Goal: Transaction & Acquisition: Book appointment/travel/reservation

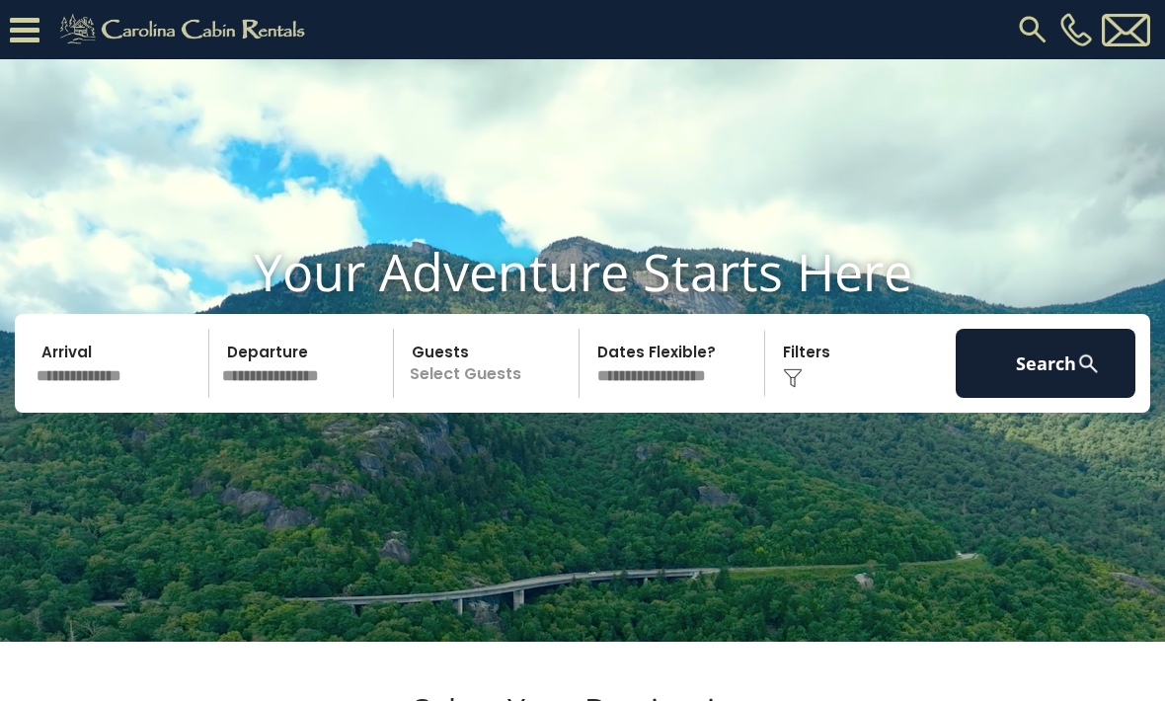
click at [145, 398] on input "text" at bounding box center [120, 363] width 180 height 69
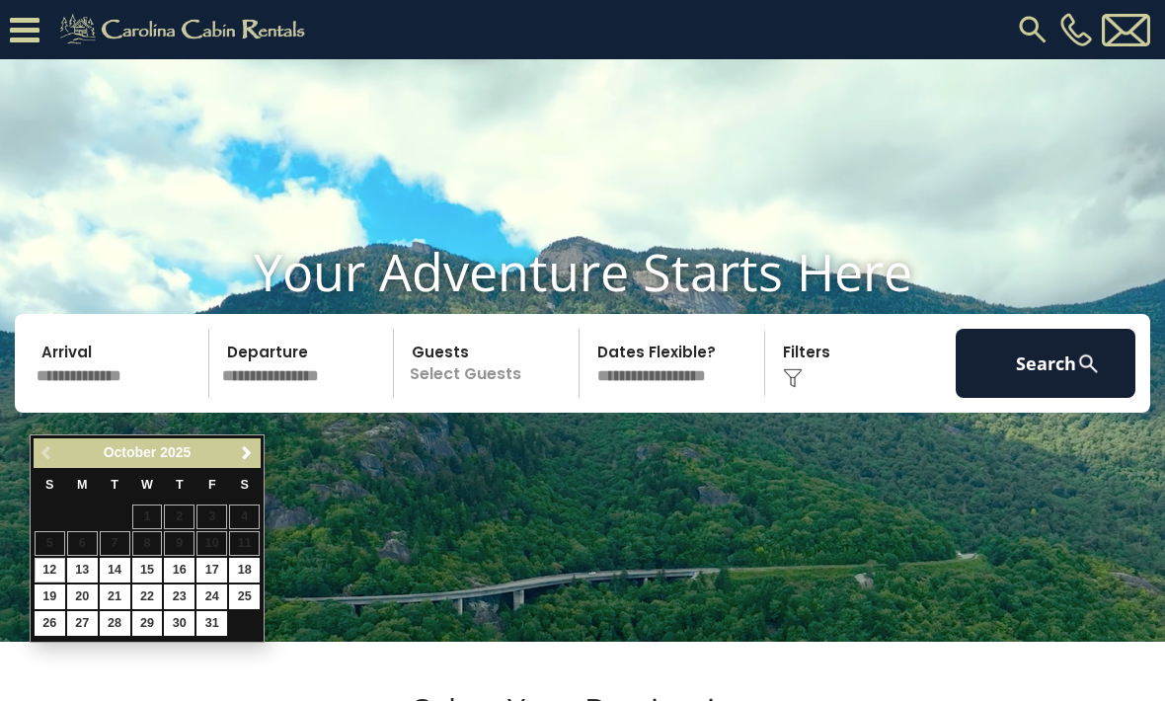
click at [235, 457] on link "Next" at bounding box center [246, 453] width 25 height 25
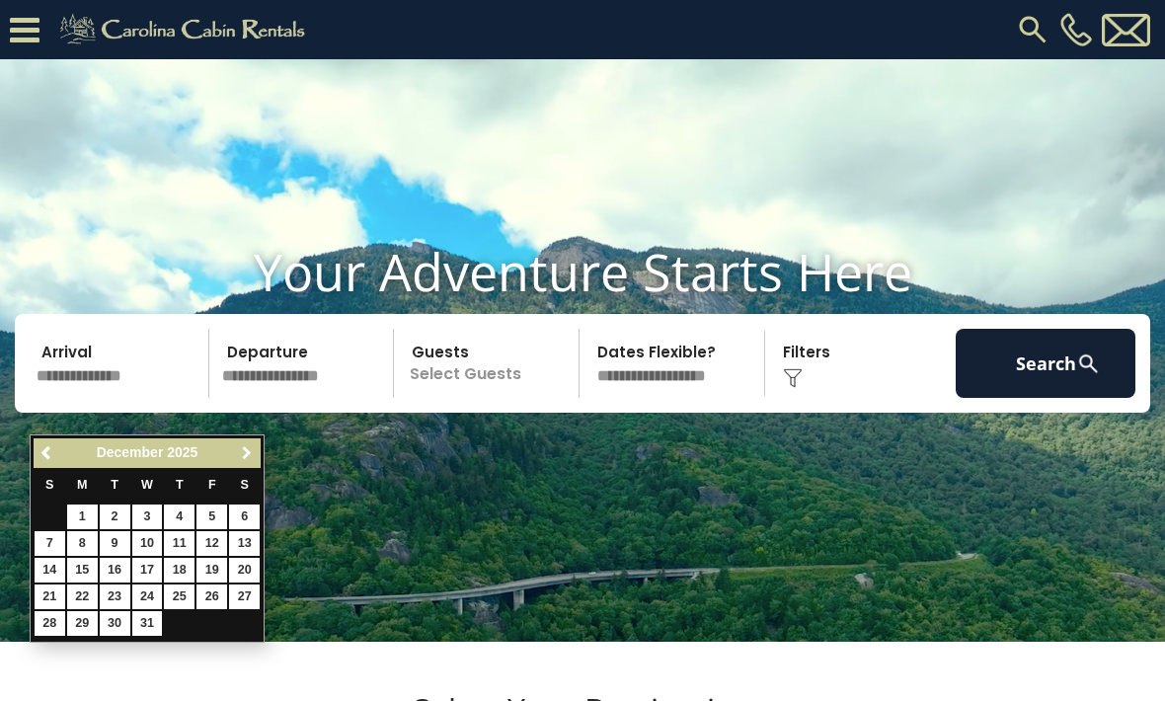
click at [258, 451] on link "Next" at bounding box center [246, 453] width 25 height 25
click at [255, 454] on link "Next" at bounding box center [246, 453] width 25 height 25
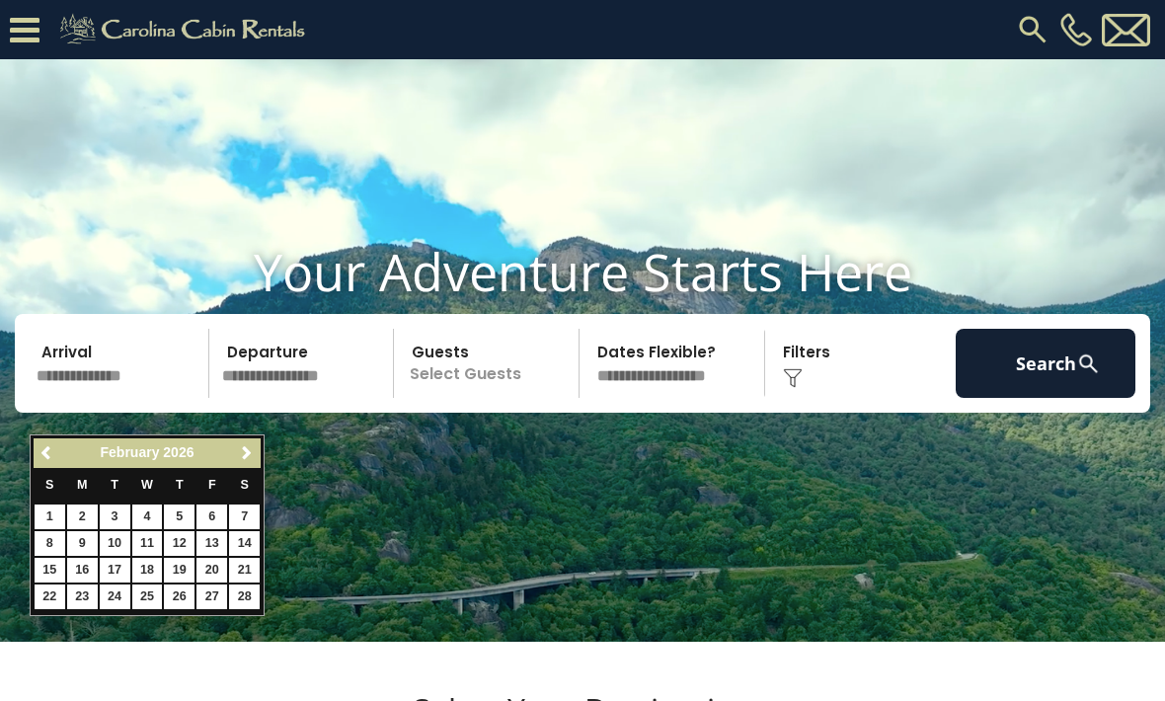
click at [189, 533] on link "12" at bounding box center [179, 543] width 31 height 25
type input "*******"
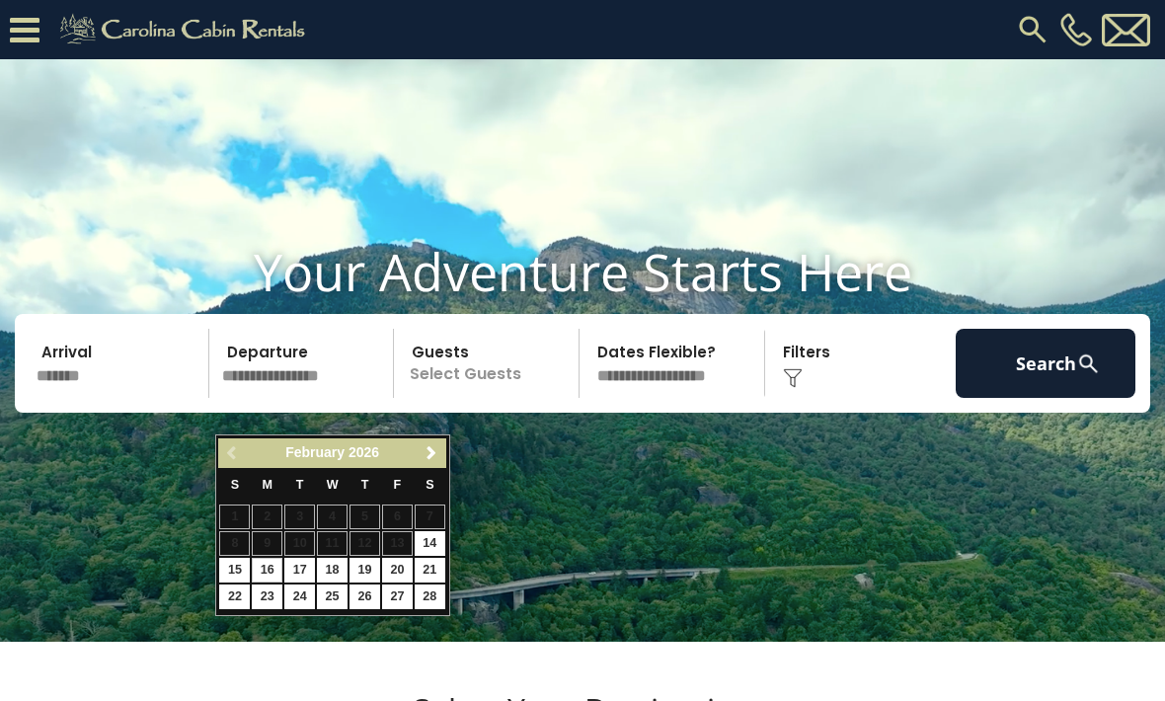
click at [271, 566] on link "16" at bounding box center [267, 570] width 31 height 25
type input "*******"
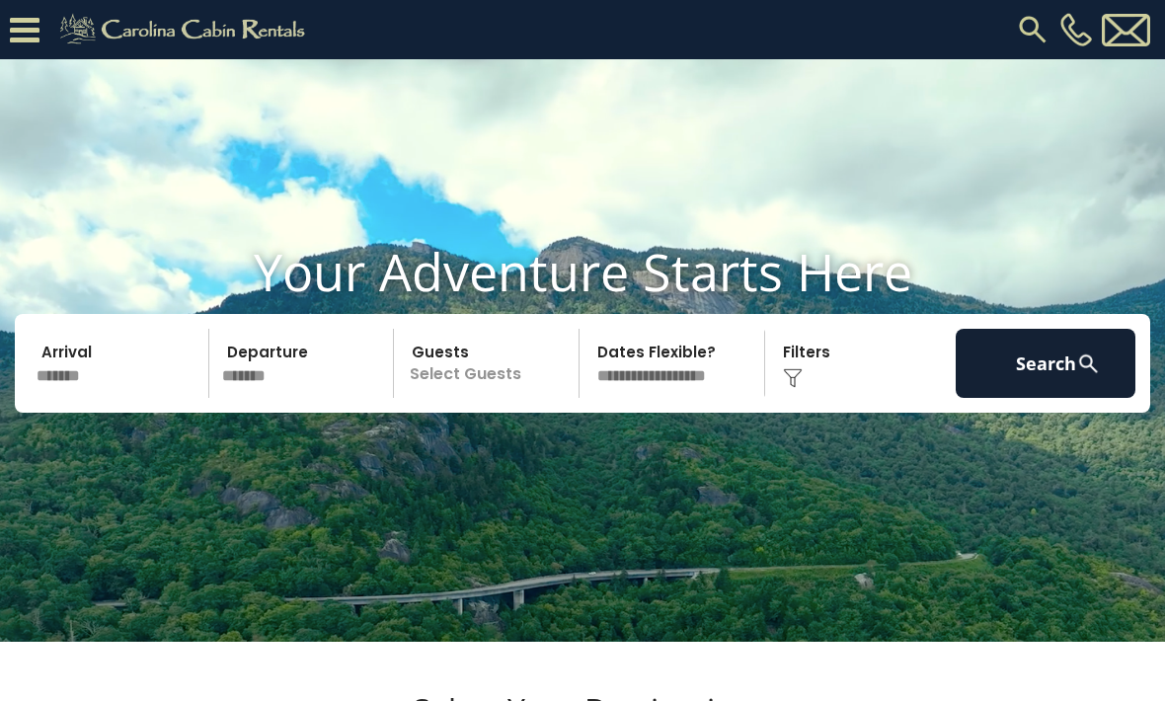
click at [527, 398] on p "Select Guests" at bounding box center [489, 363] width 179 height 69
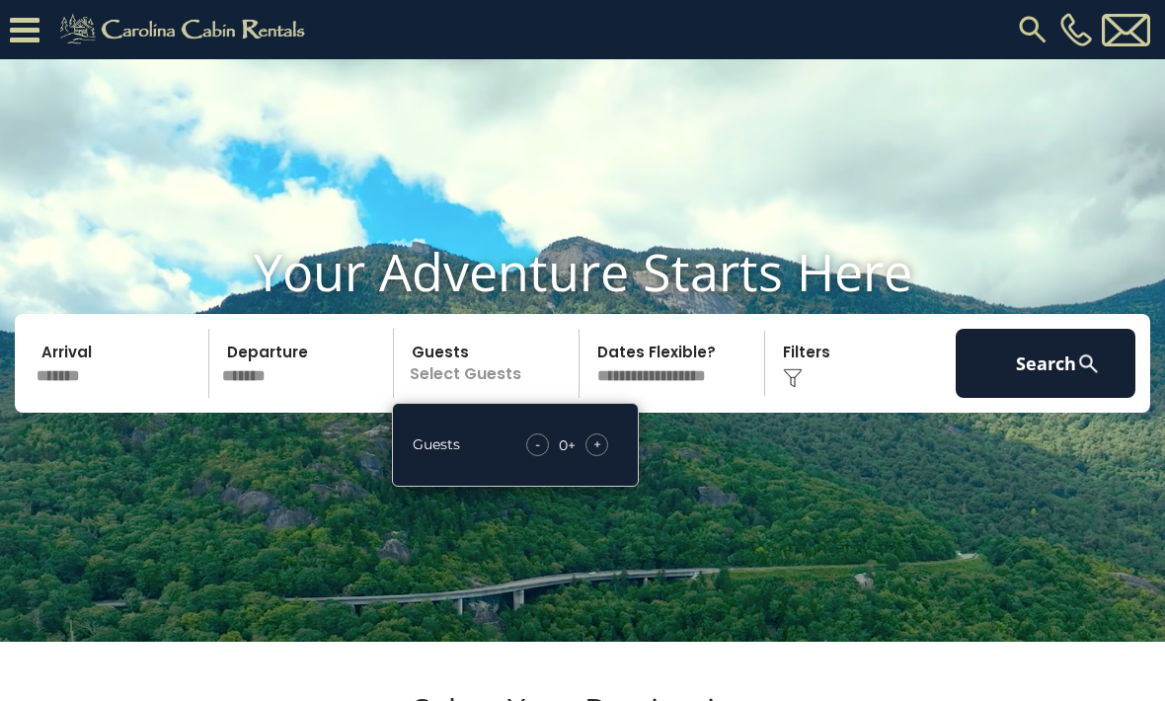
click at [602, 456] on div "+" at bounding box center [596, 444] width 23 height 23
click at [603, 456] on div "+" at bounding box center [596, 444] width 23 height 23
click at [601, 456] on div "+" at bounding box center [596, 444] width 23 height 23
click at [880, 398] on div "Click to Choose" at bounding box center [861, 363] width 180 height 69
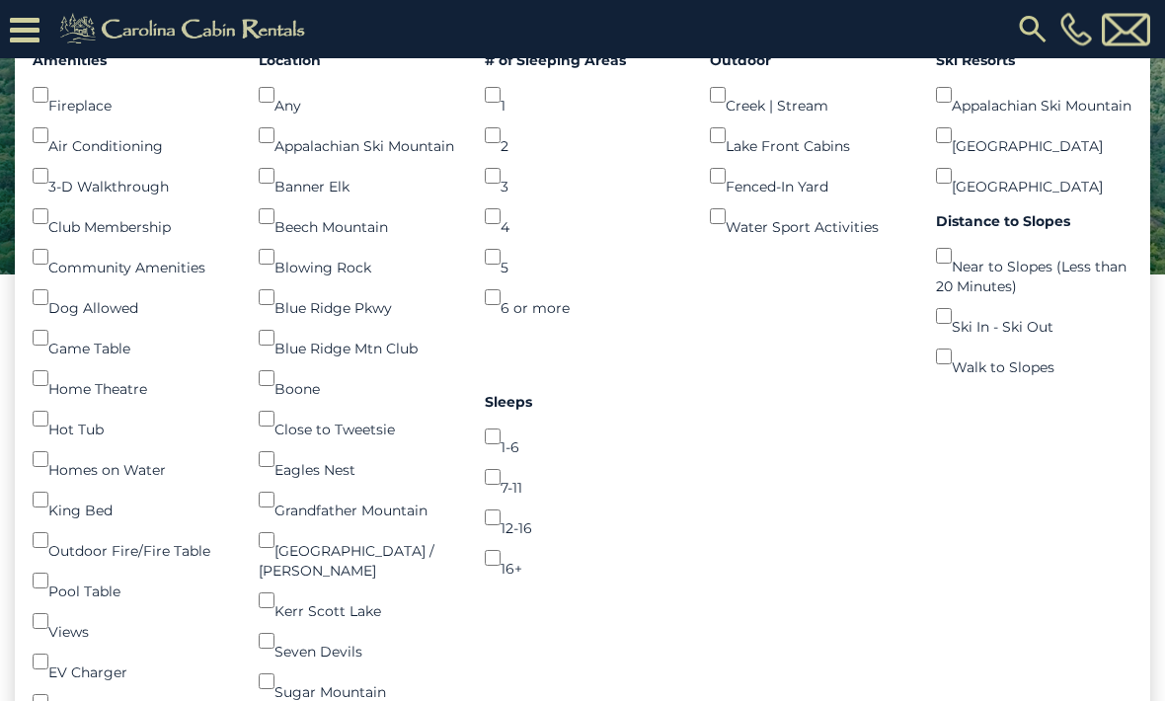
scroll to position [309, 0]
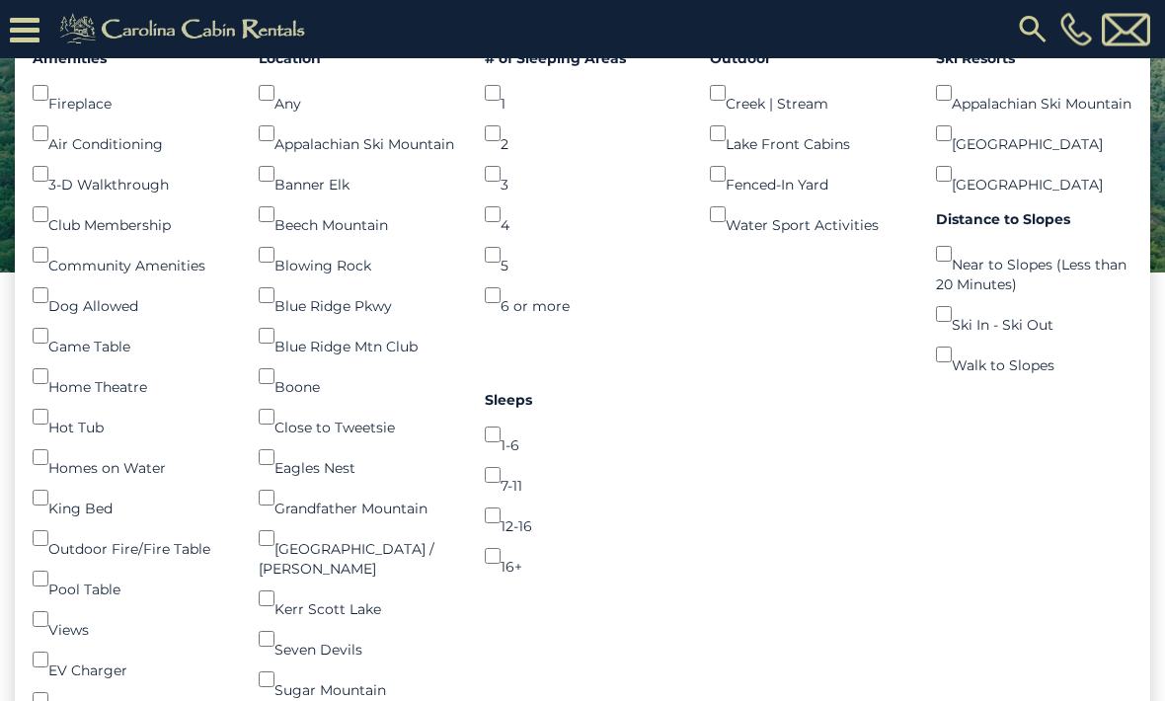
click at [98, 438] on div "Hot Tub ()" at bounding box center [131, 418] width 196 height 40
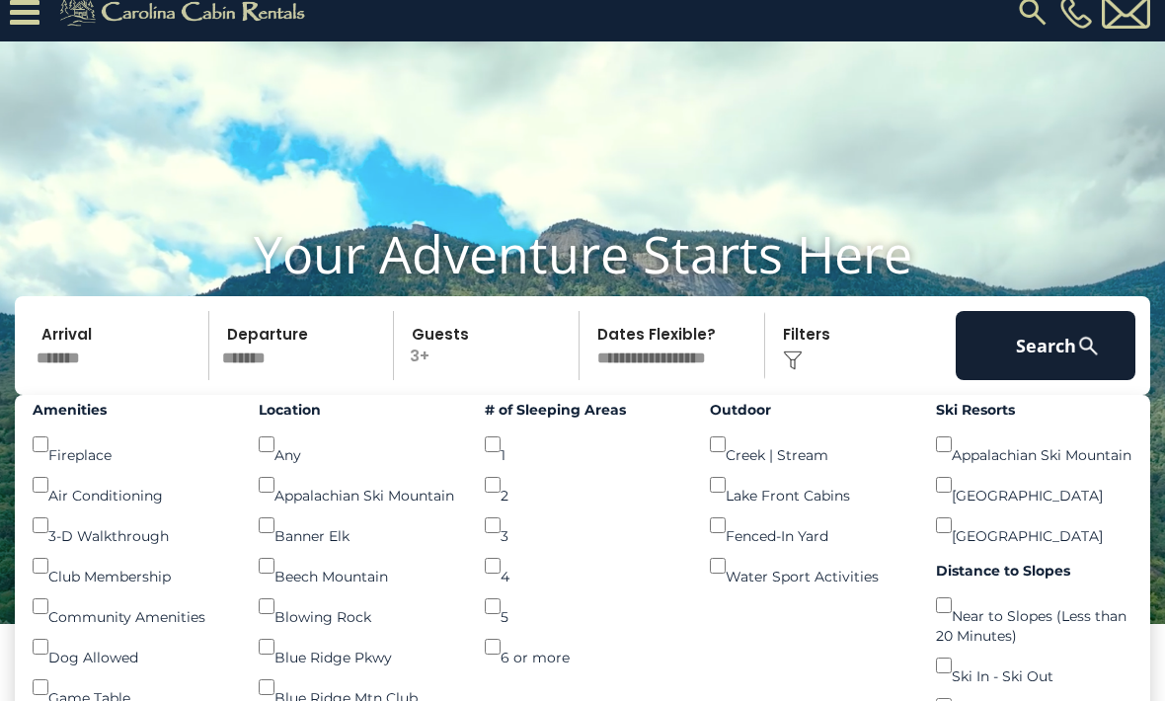
scroll to position [0, 0]
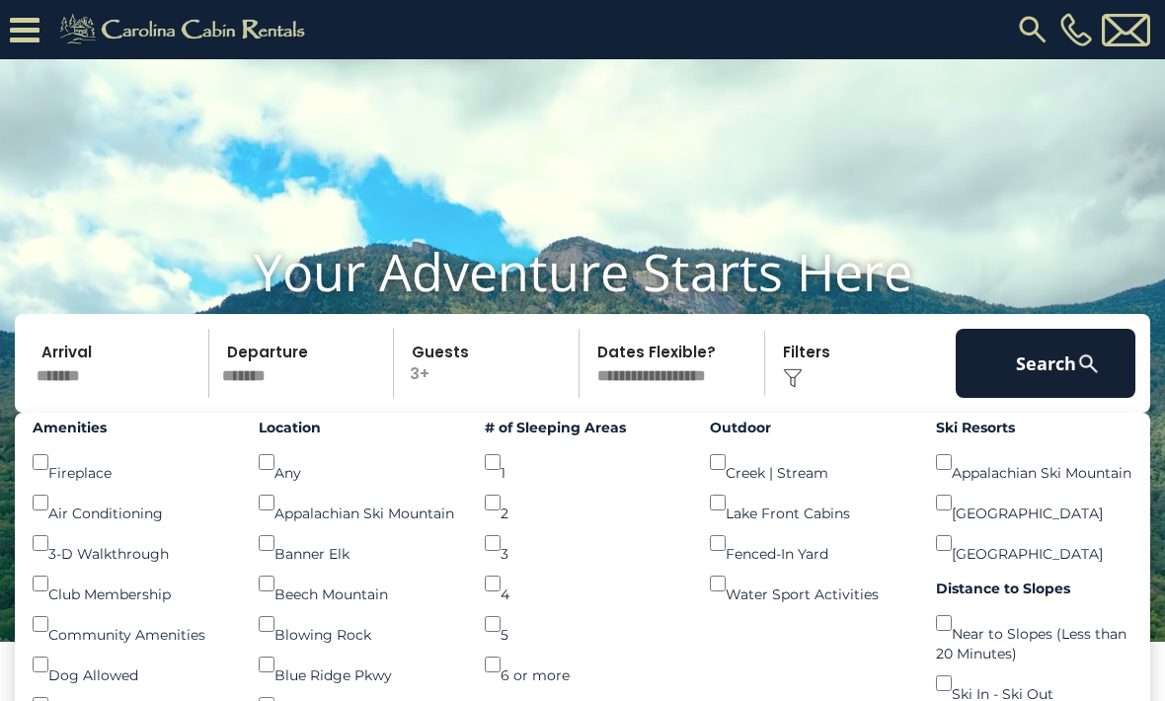
click at [1060, 384] on button "Search" at bounding box center [1045, 363] width 180 height 69
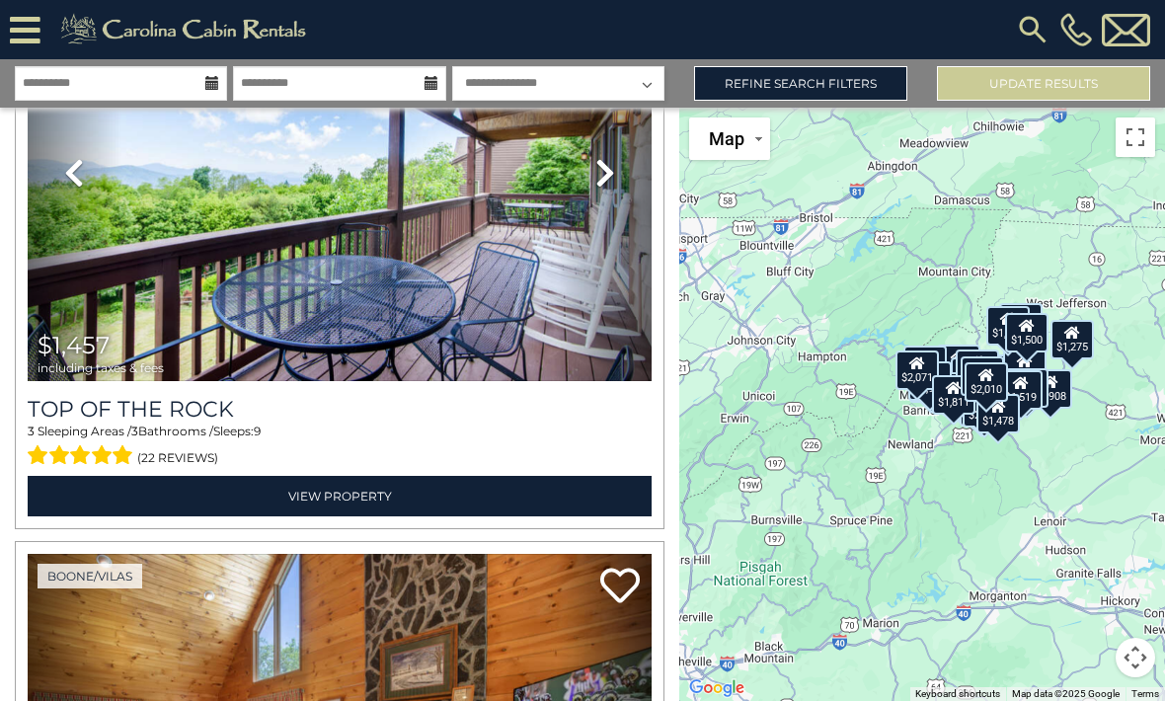
scroll to position [2002, 0]
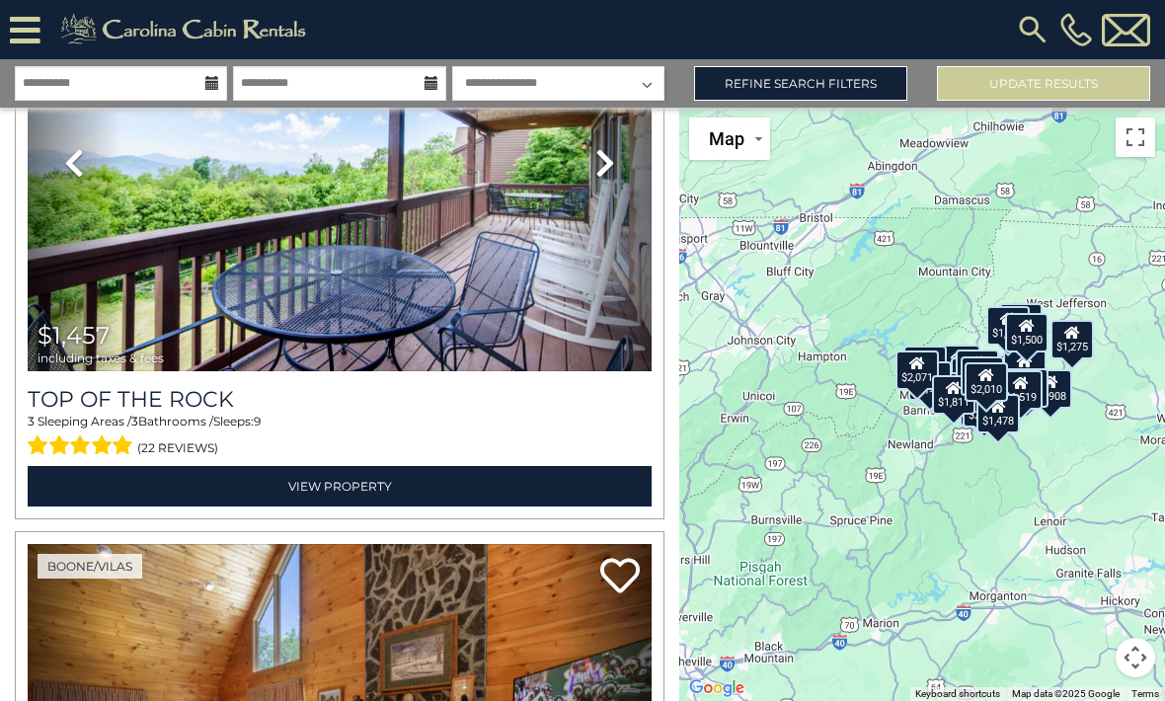
click at [413, 280] on img at bounding box center [340, 163] width 624 height 418
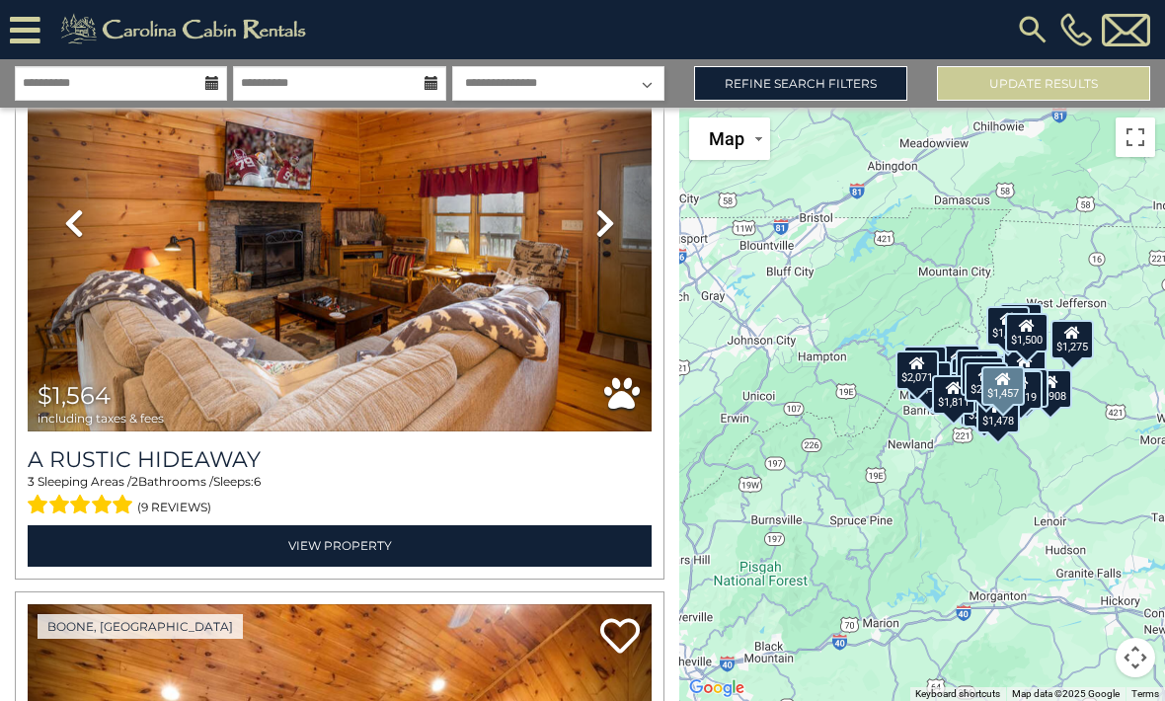
scroll to position [3123, 0]
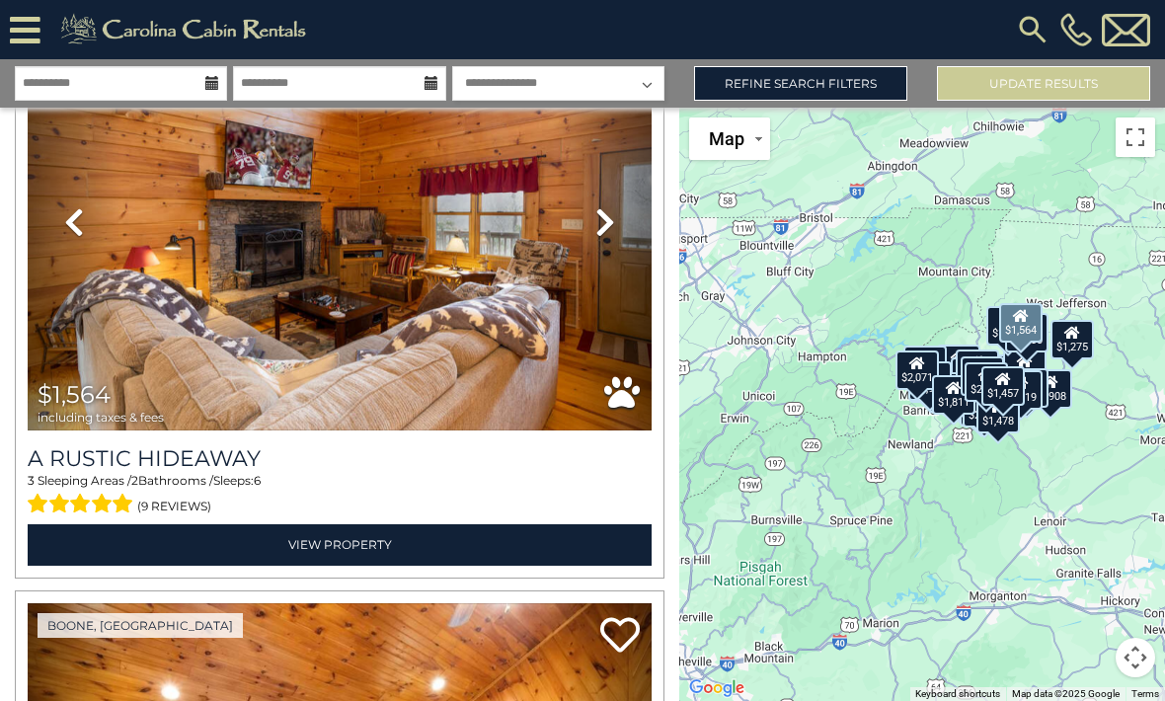
click at [357, 305] on img at bounding box center [340, 222] width 624 height 418
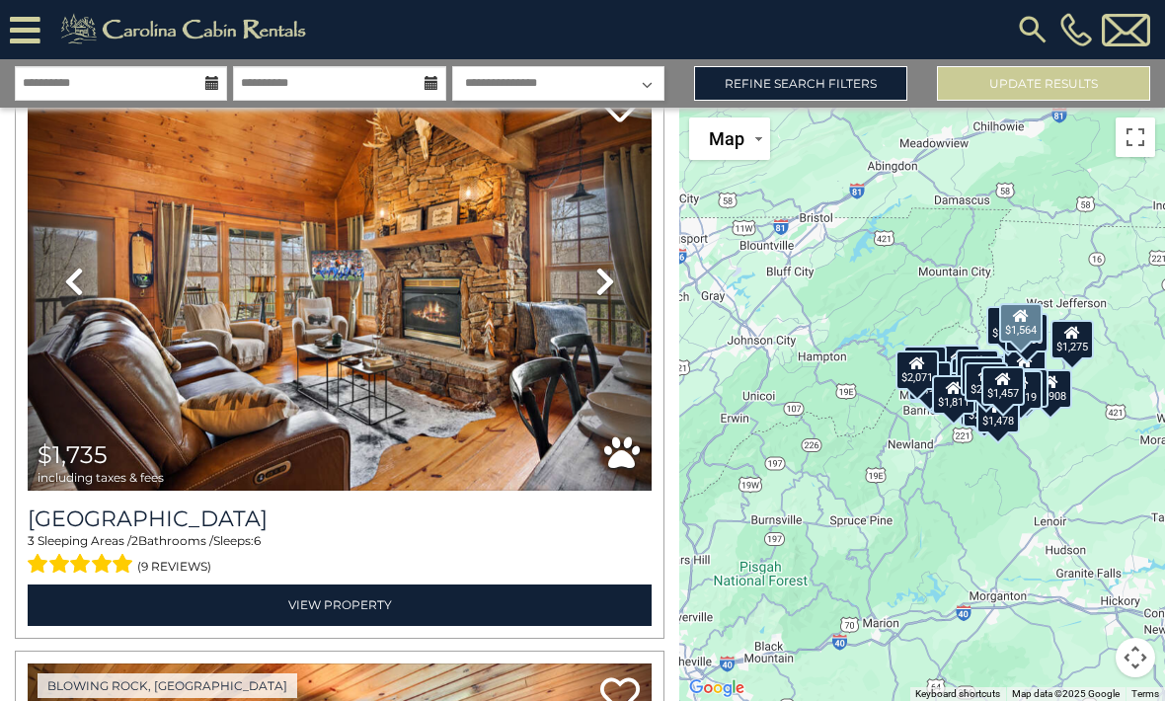
scroll to position [4255, 0]
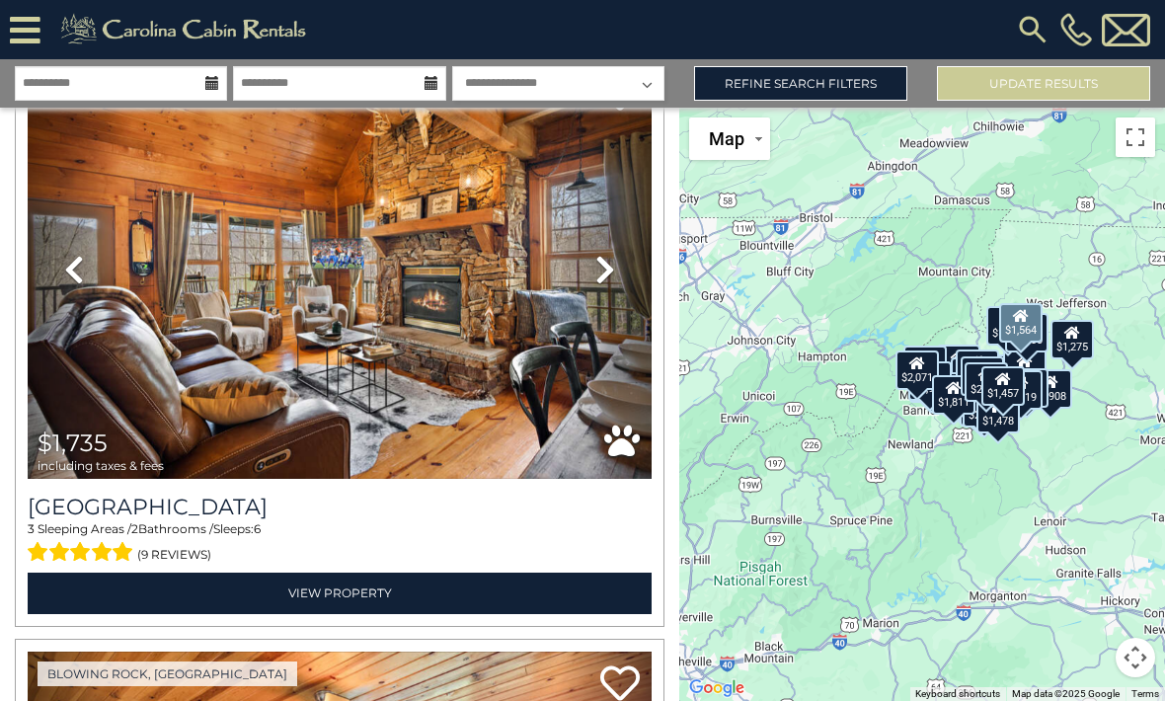
click at [616, 289] on link "Next" at bounding box center [605, 270] width 94 height 418
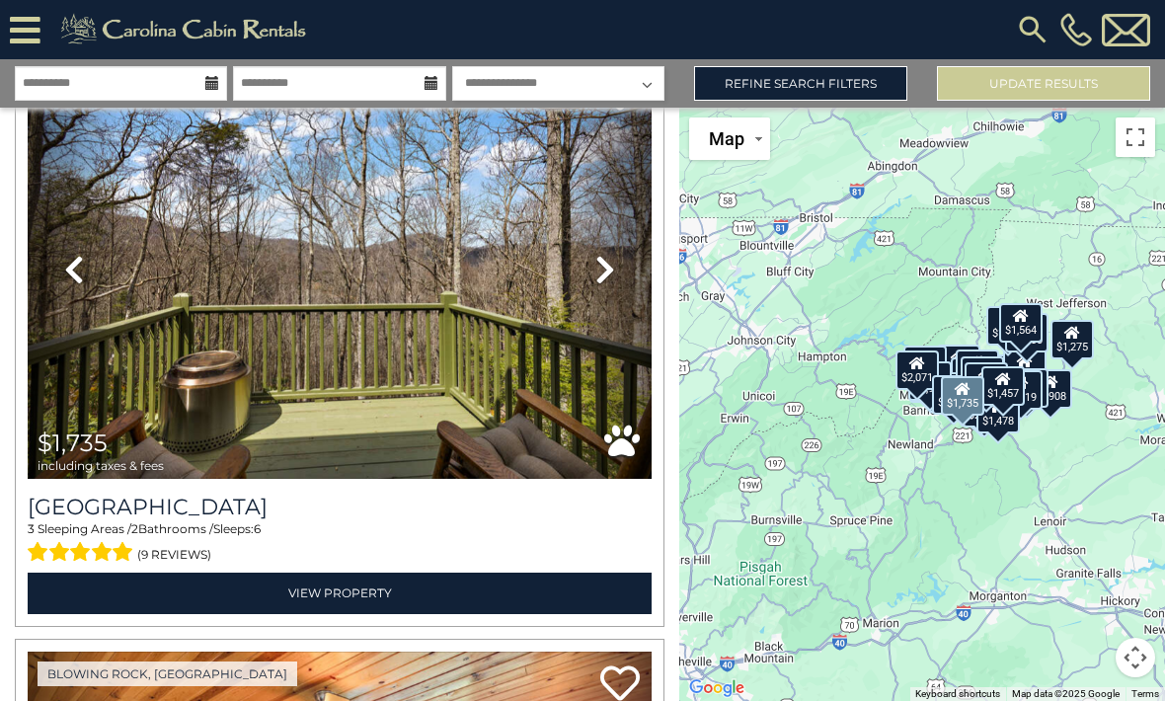
click at [622, 274] on link "Next" at bounding box center [605, 270] width 94 height 418
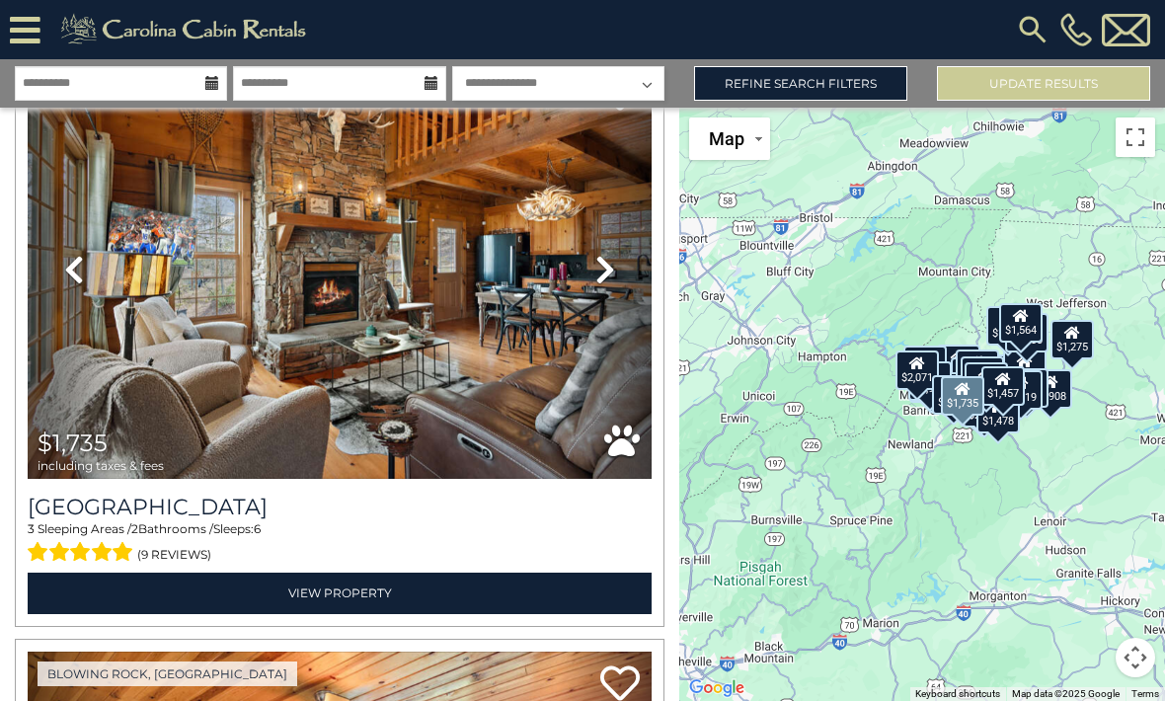
click at [614, 273] on icon at bounding box center [605, 270] width 20 height 32
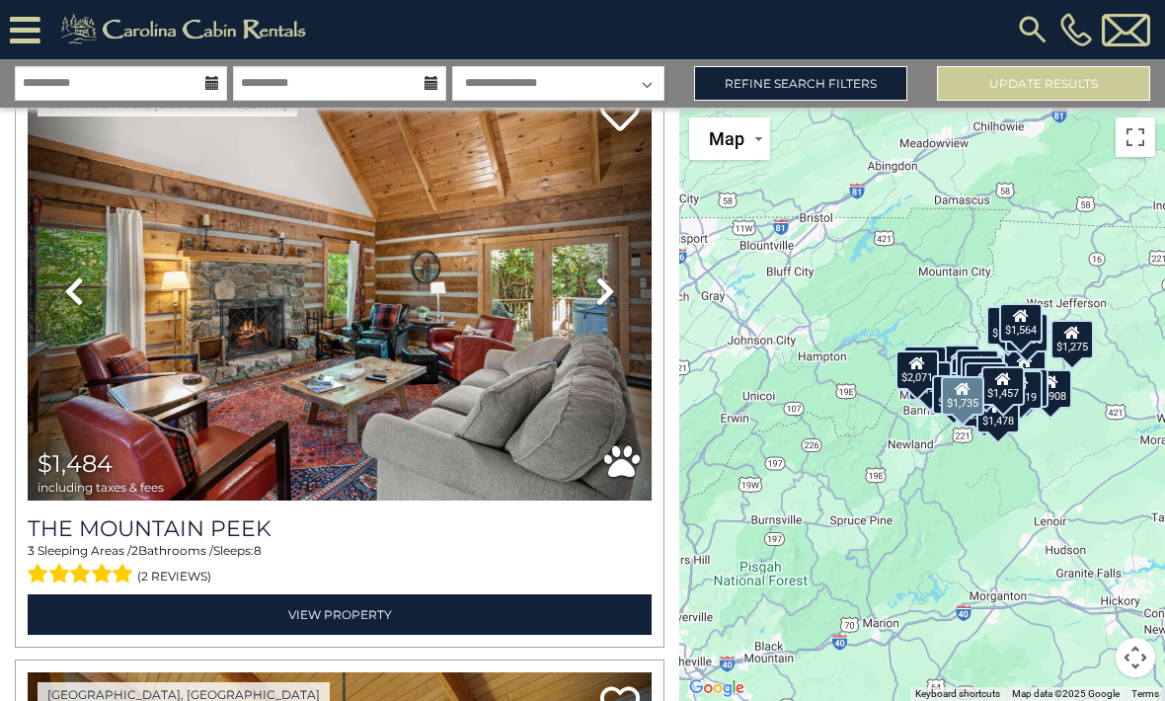
scroll to position [7185, 0]
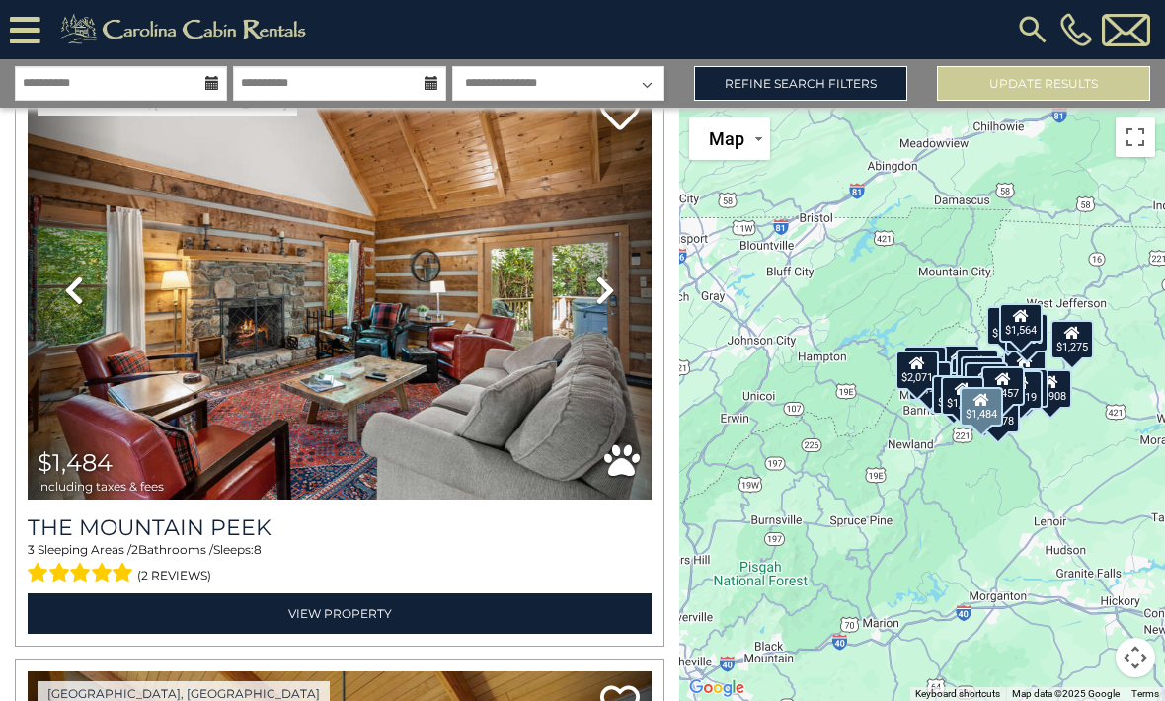
click at [607, 296] on icon at bounding box center [605, 290] width 20 height 32
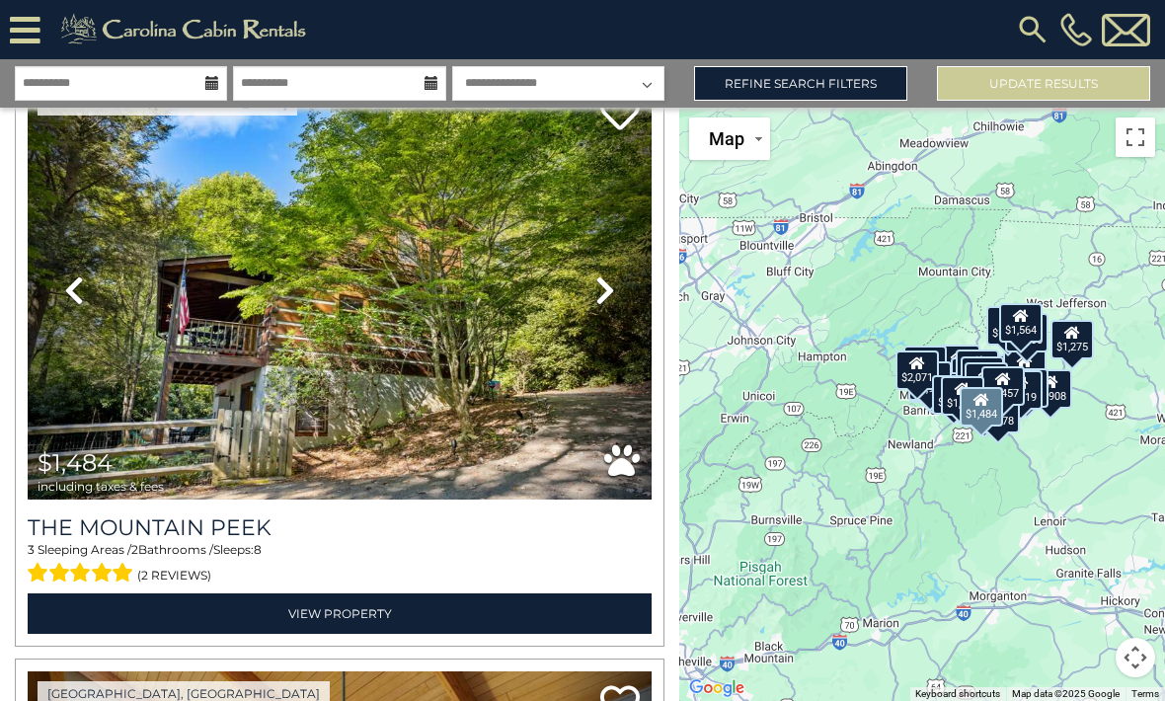
click at [610, 294] on icon at bounding box center [605, 290] width 20 height 32
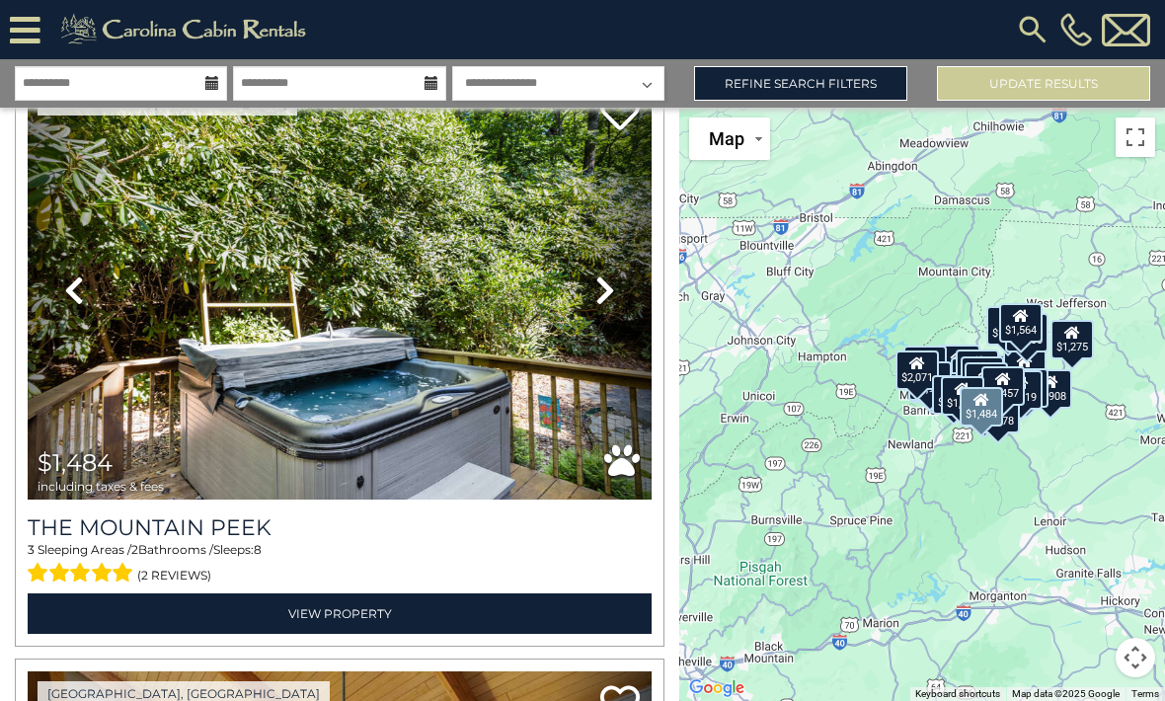
click at [618, 297] on link "Next" at bounding box center [605, 290] width 94 height 418
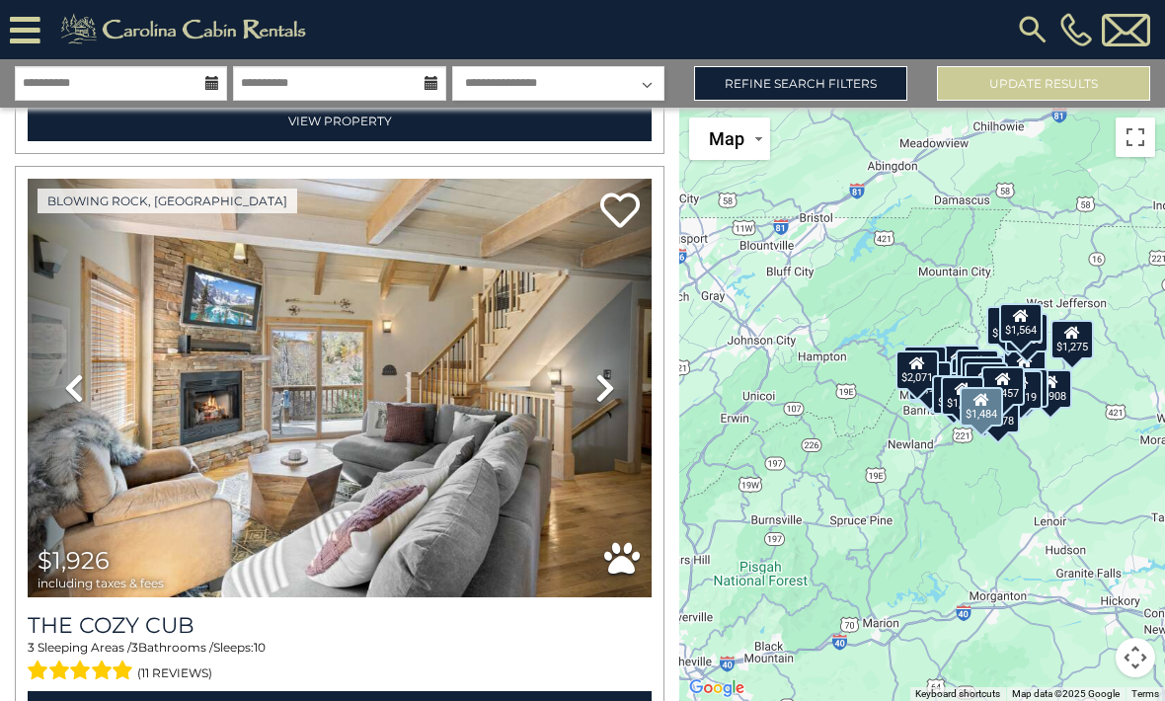
scroll to position [9450, 0]
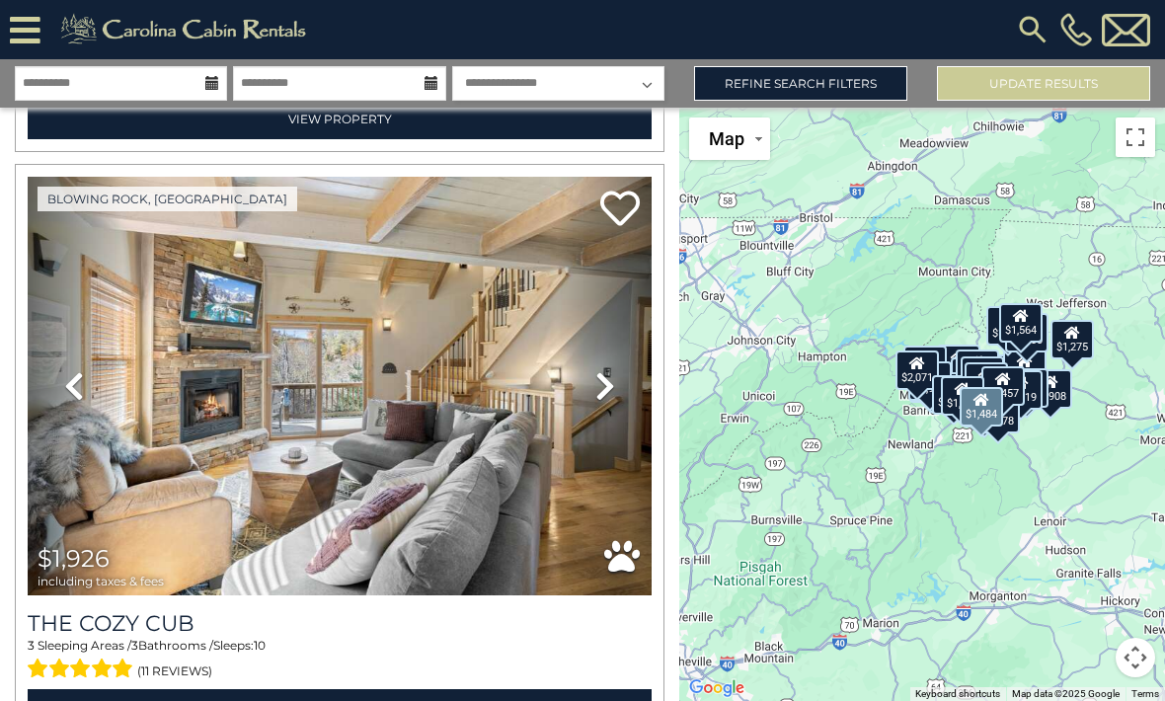
click at [606, 377] on icon at bounding box center [605, 386] width 20 height 32
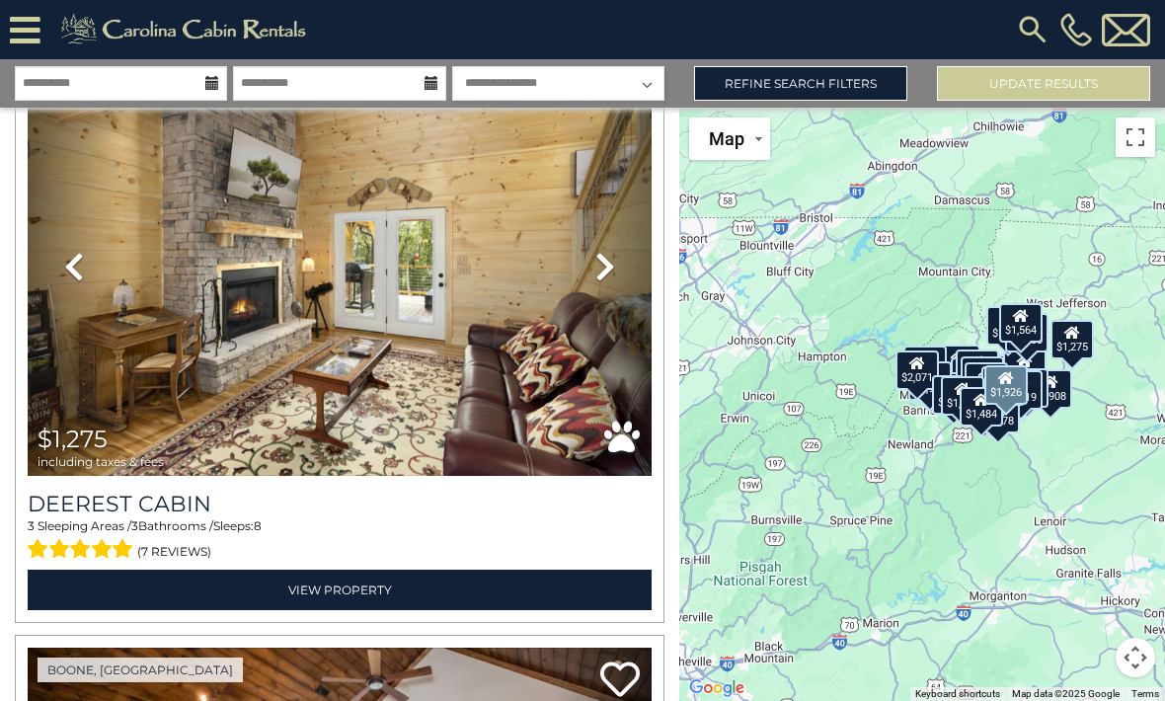
scroll to position [10746, 0]
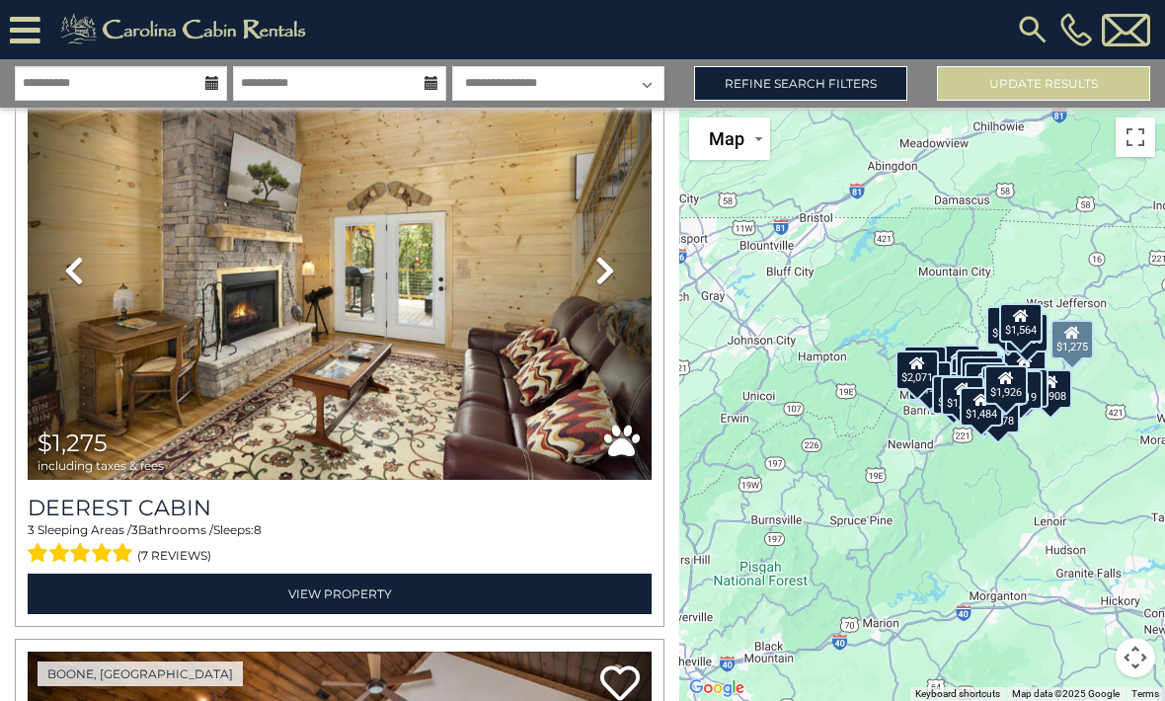
click at [613, 281] on icon at bounding box center [605, 271] width 20 height 32
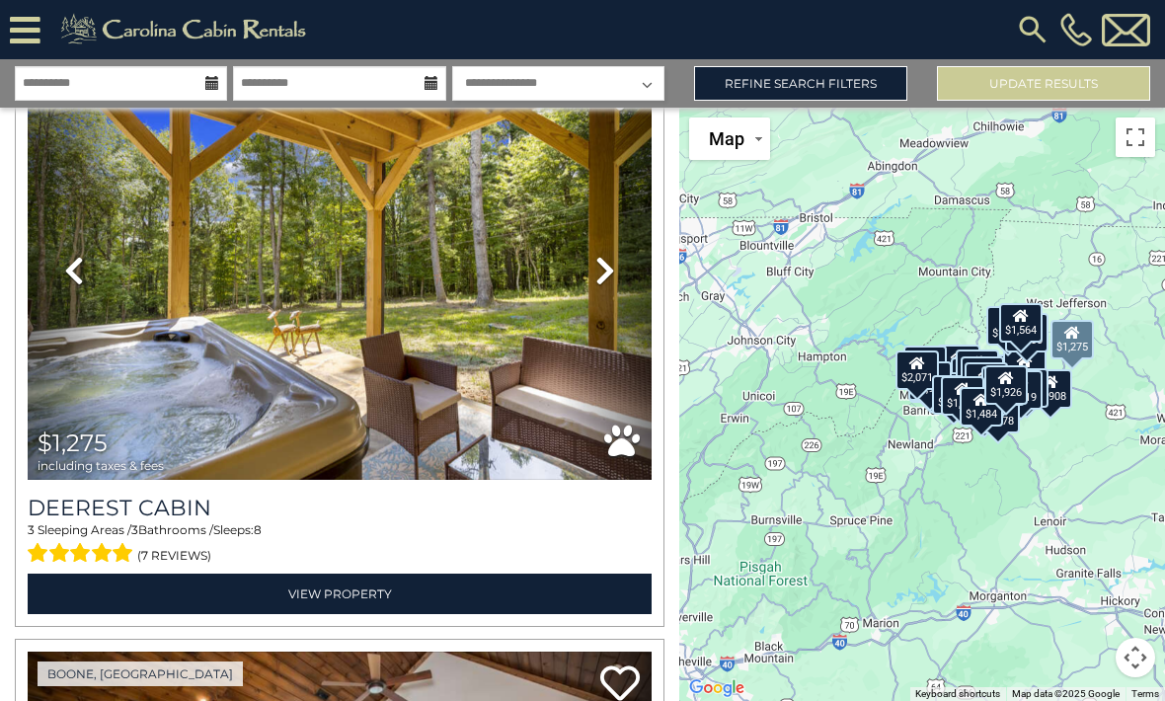
click at [616, 279] on link "Next" at bounding box center [605, 270] width 94 height 418
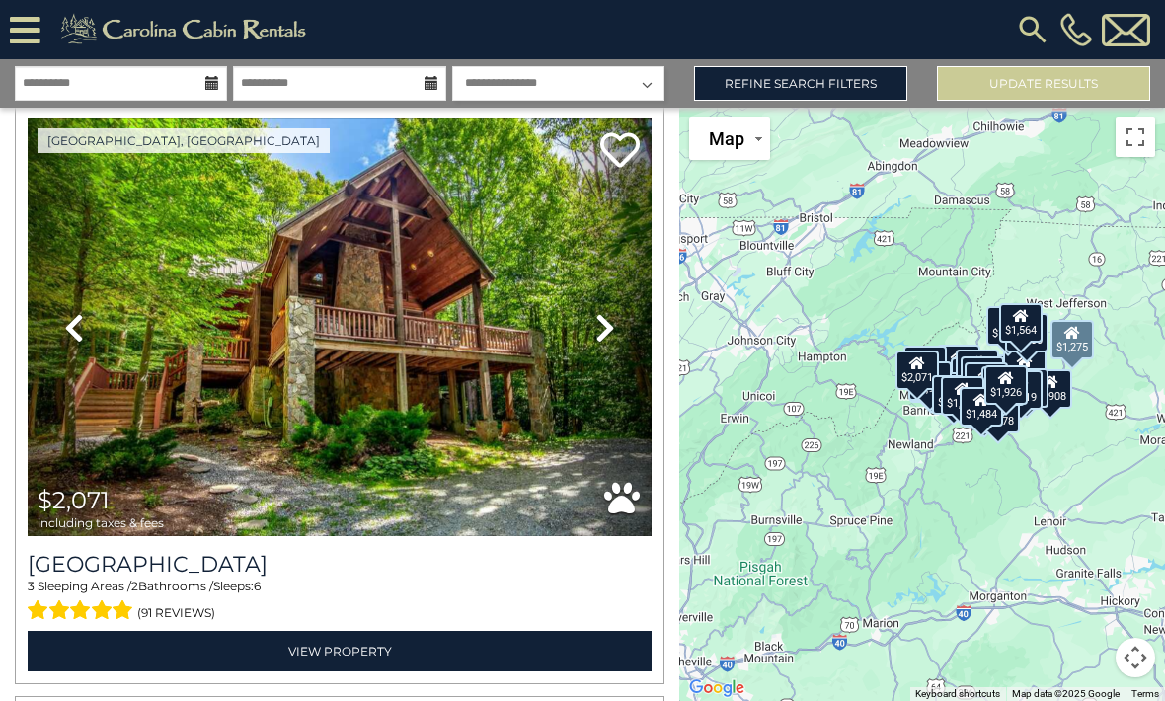
scroll to position [11830, 0]
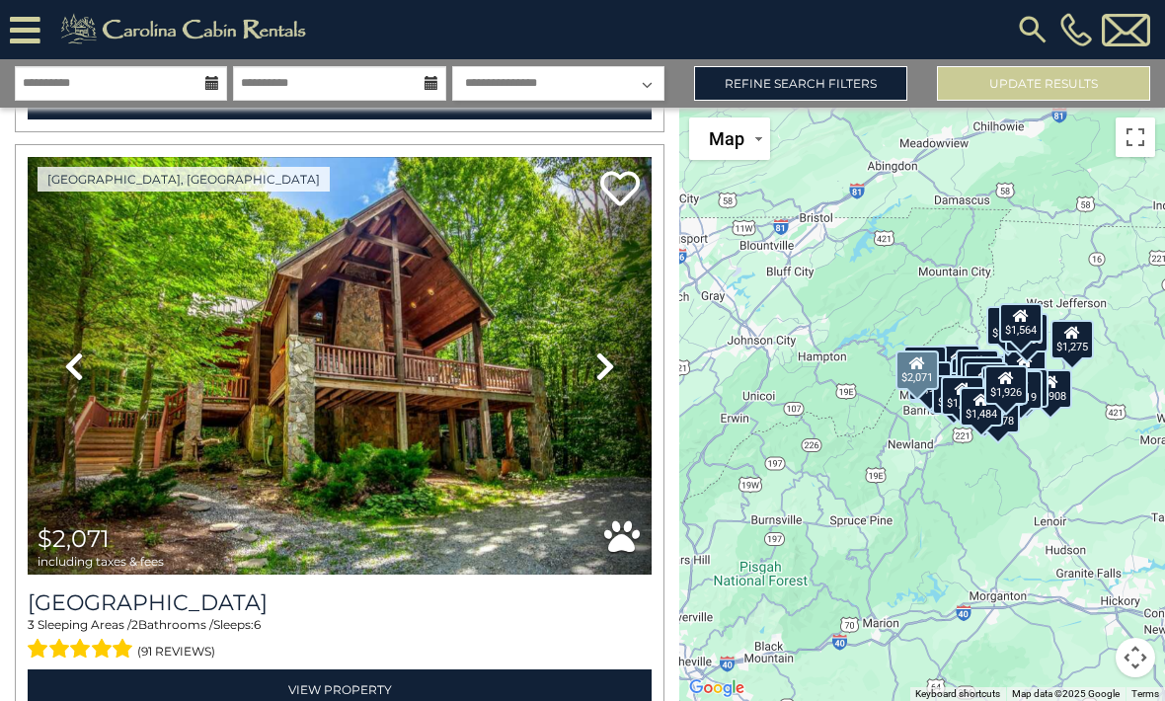
click at [601, 344] on link "Next" at bounding box center [605, 366] width 94 height 418
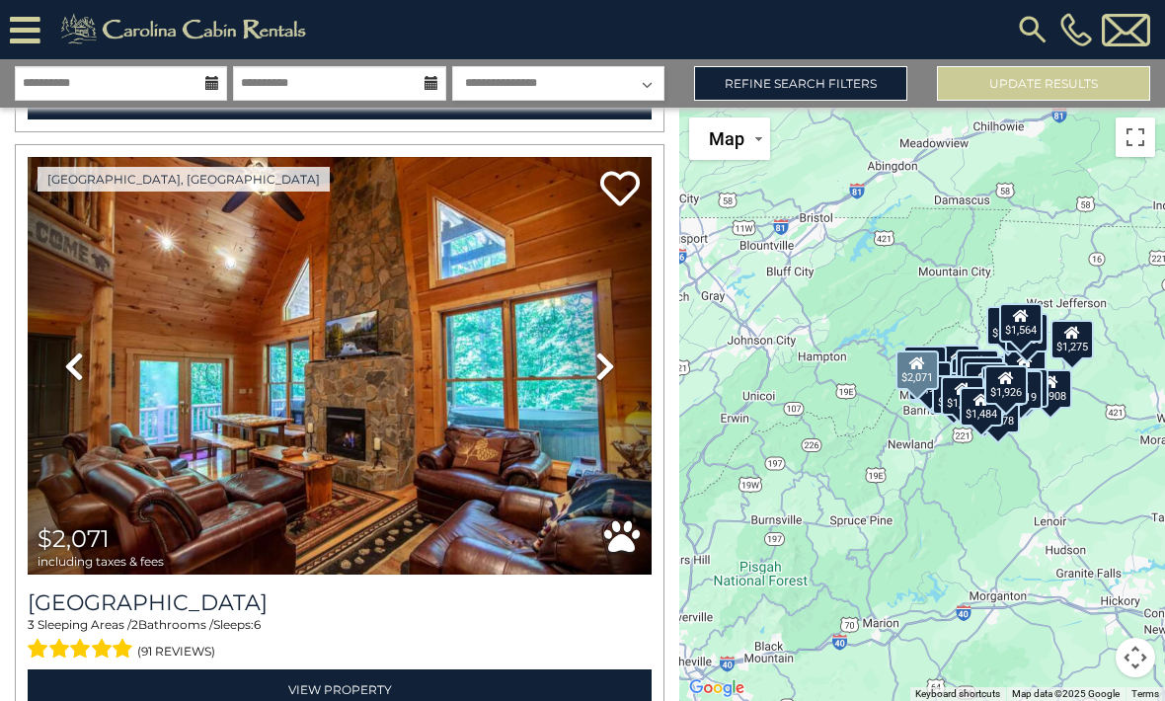
click at [625, 368] on link "Next" at bounding box center [605, 366] width 94 height 418
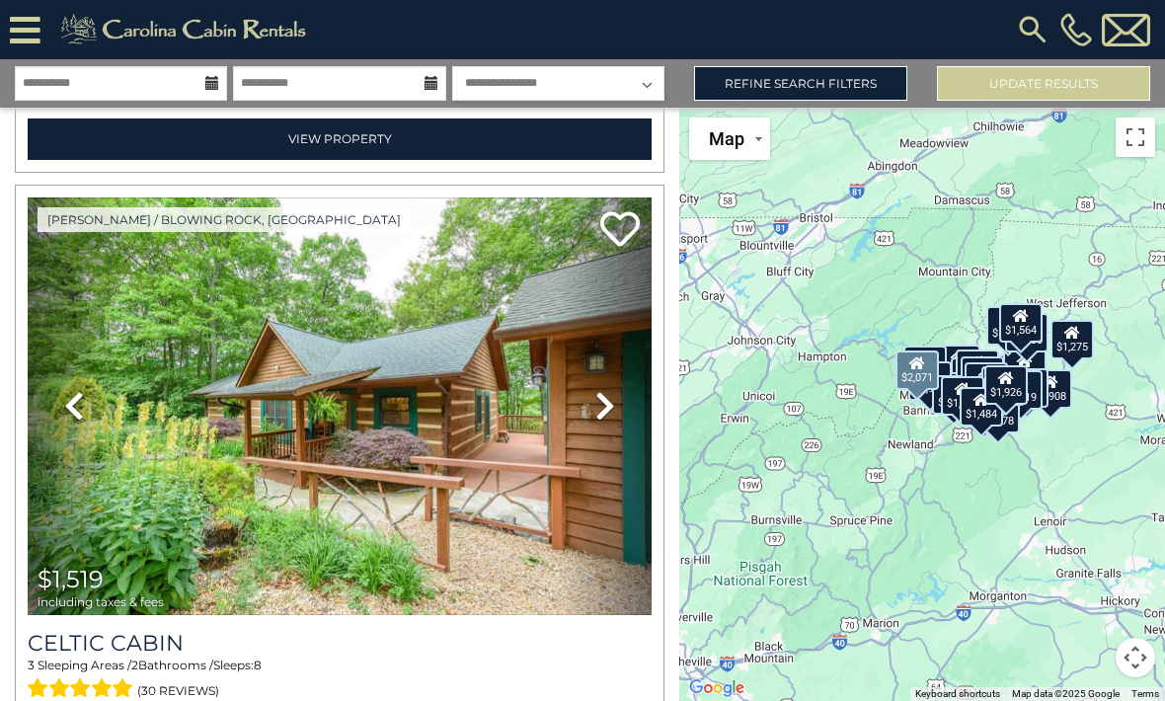
scroll to position [13568, 0]
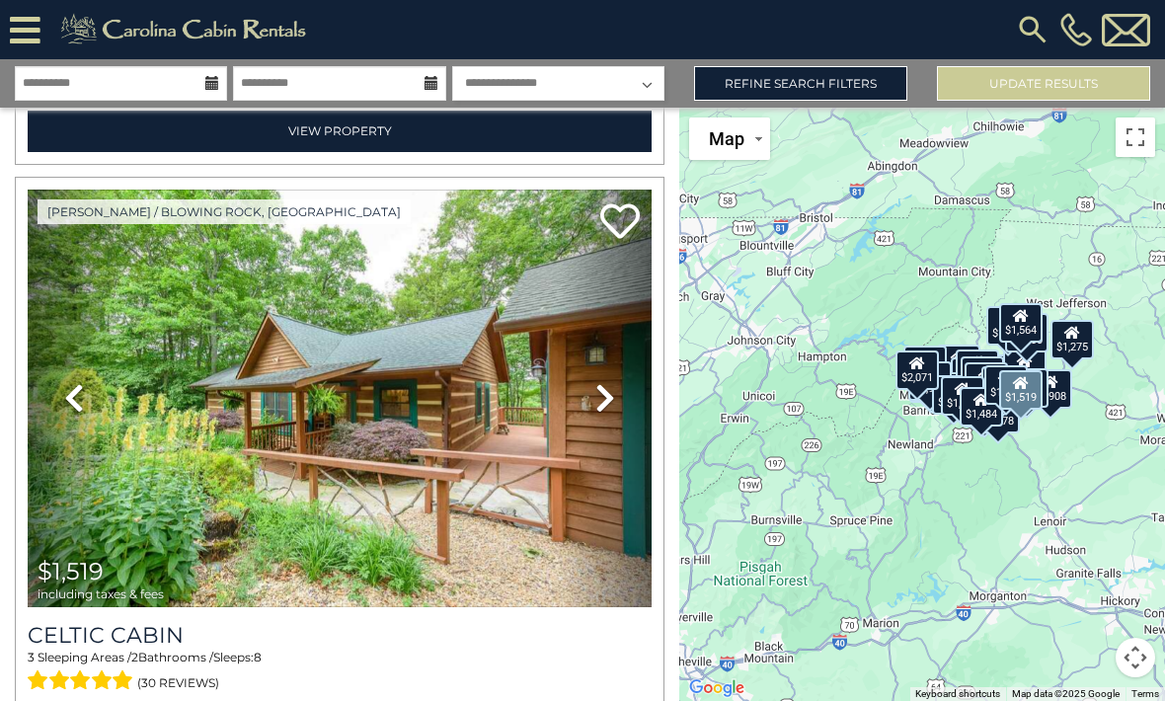
click at [601, 398] on icon at bounding box center [605, 398] width 20 height 32
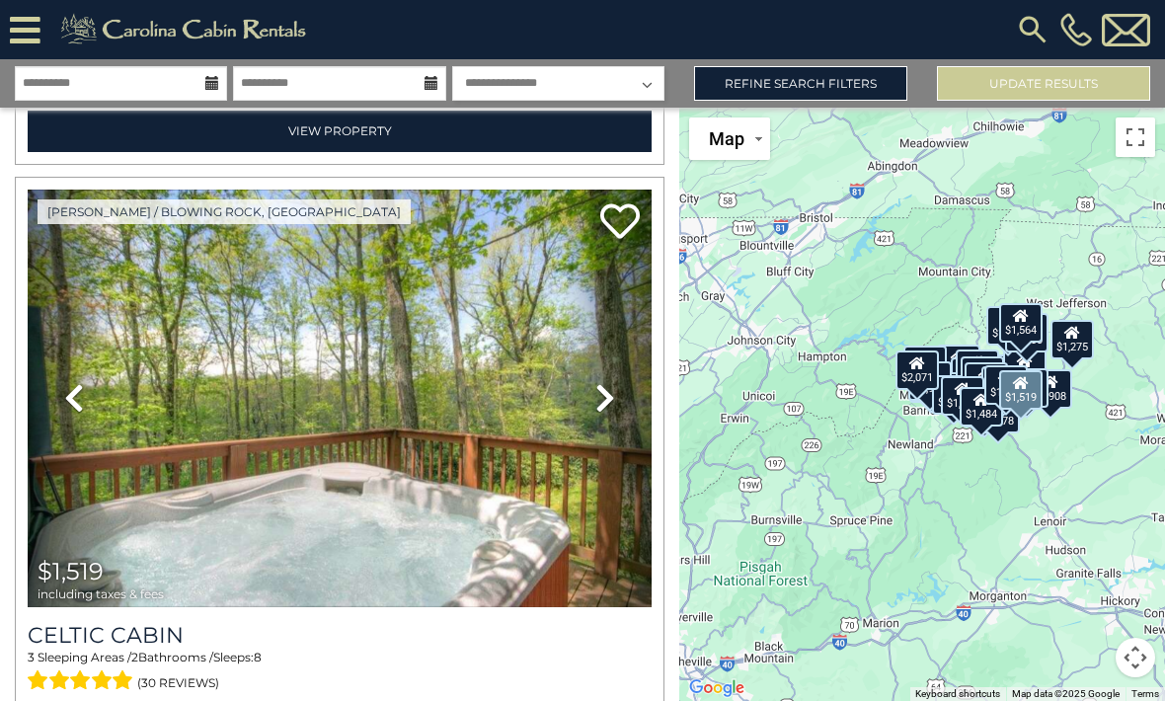
click at [615, 394] on link "Next" at bounding box center [605, 398] width 94 height 418
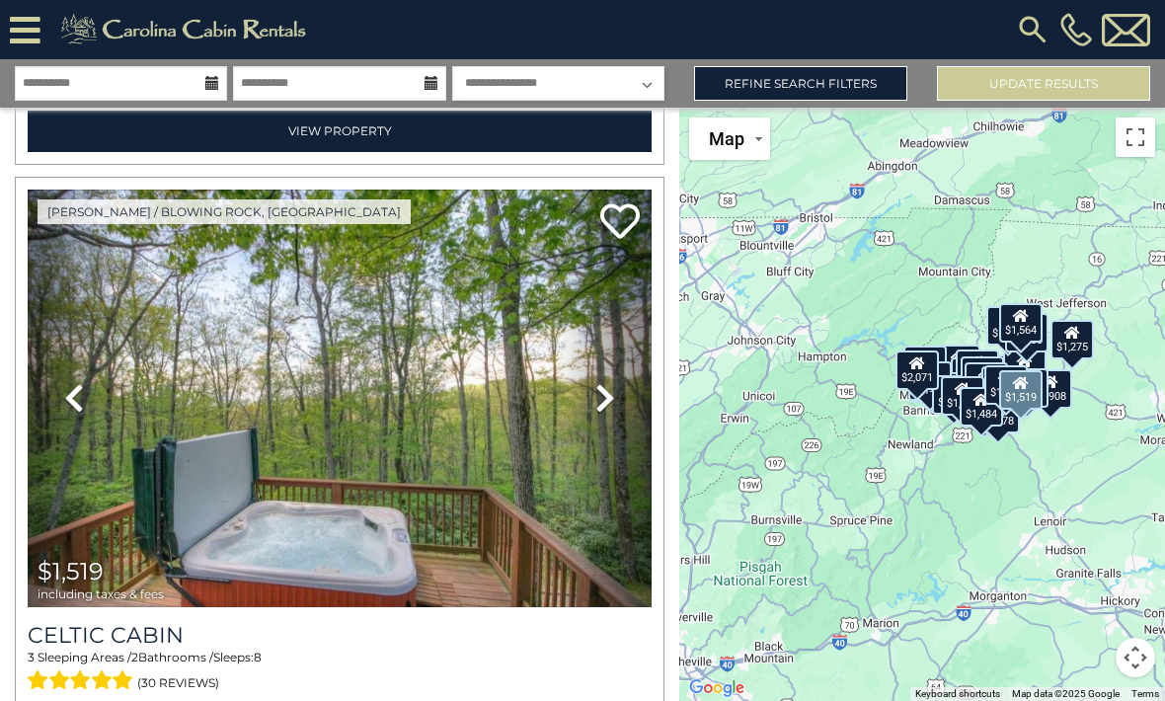
click at [518, 438] on img at bounding box center [340, 398] width 624 height 418
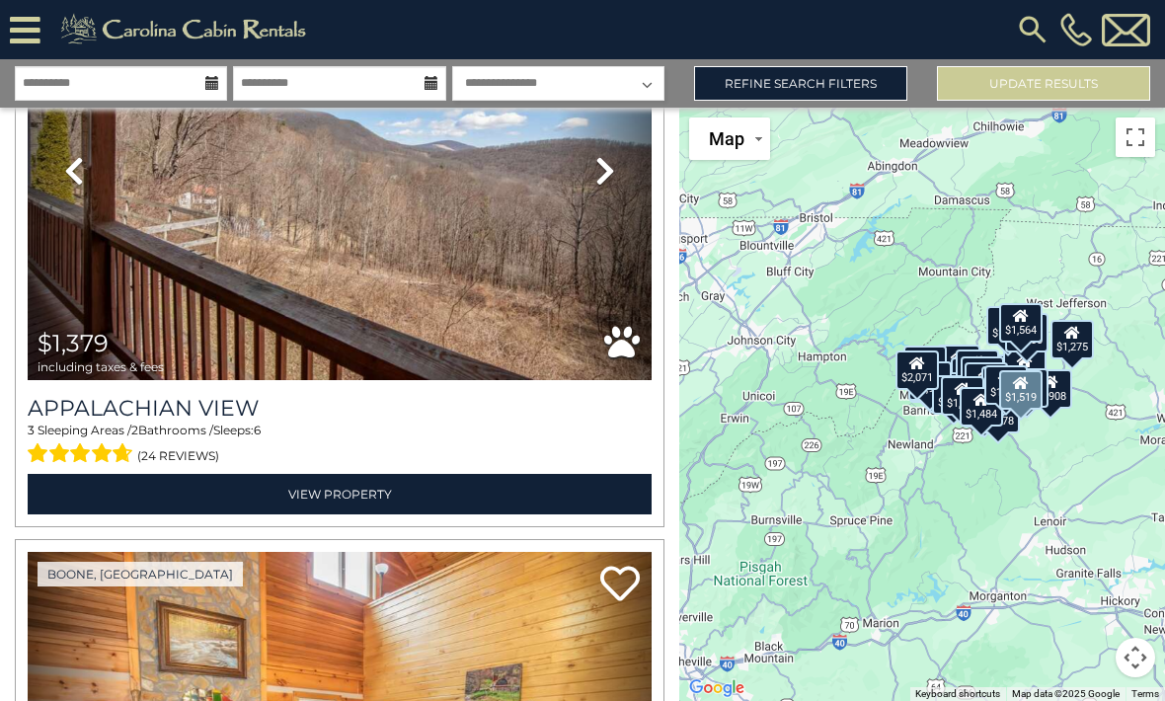
scroll to position [15567, 0]
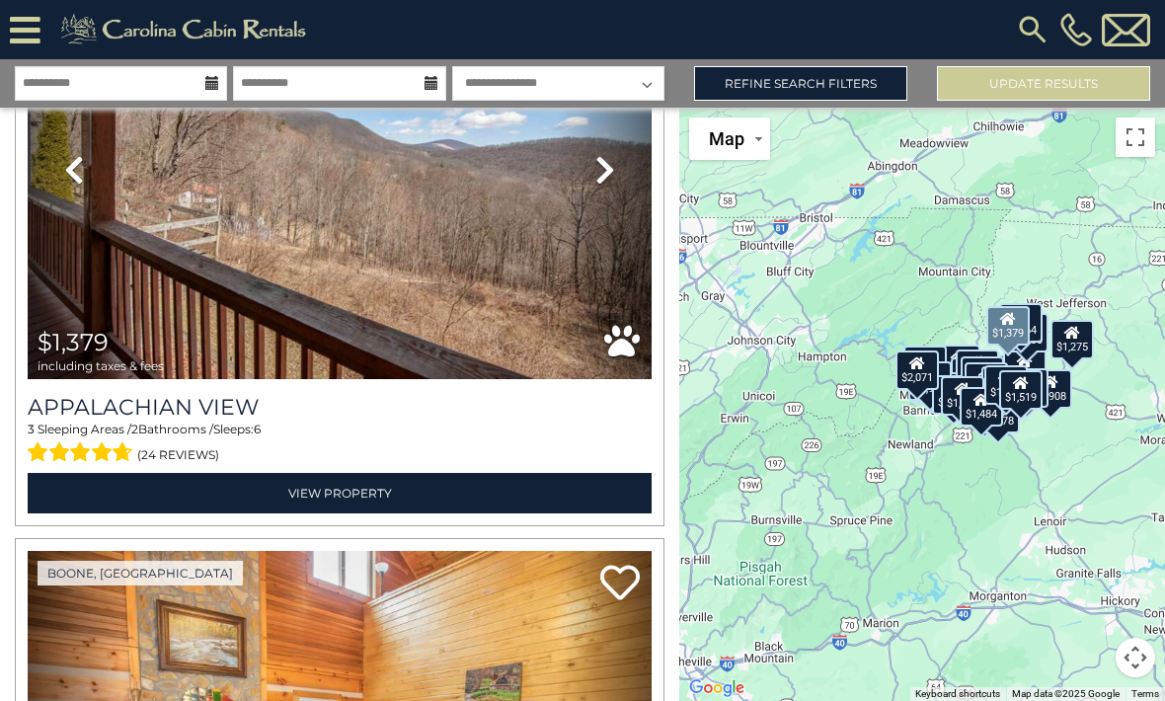
click at [601, 172] on icon at bounding box center [605, 170] width 20 height 32
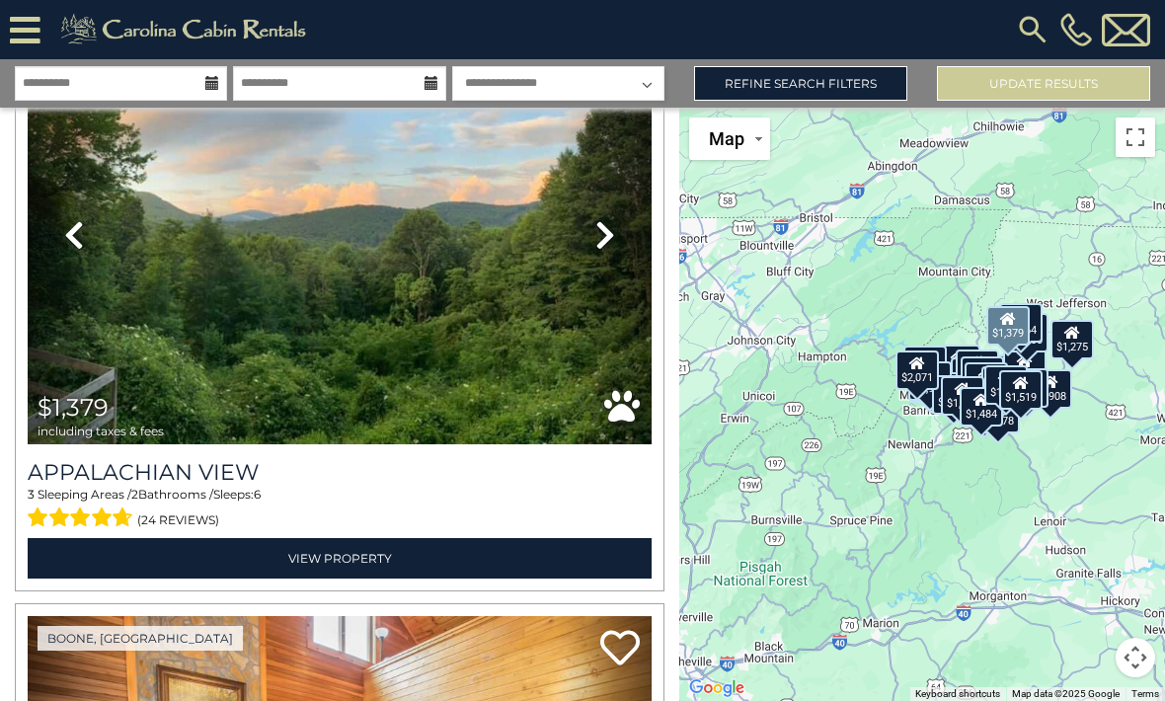
scroll to position [15499, 0]
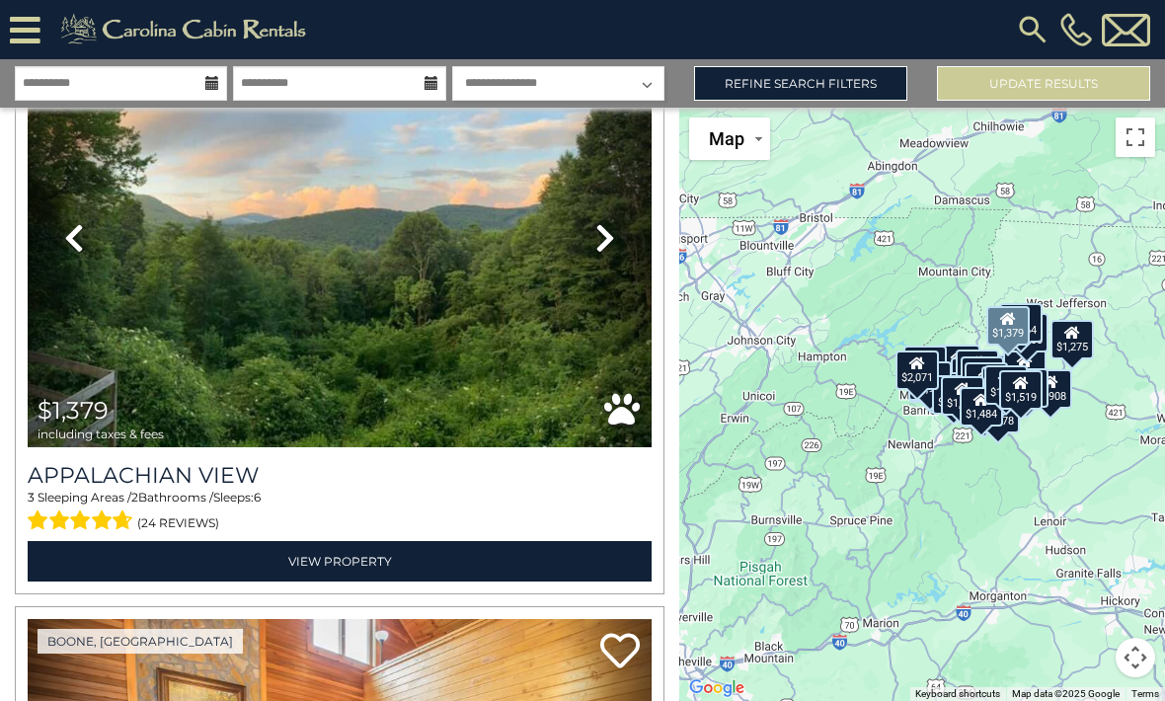
click at [609, 240] on icon at bounding box center [605, 238] width 20 height 32
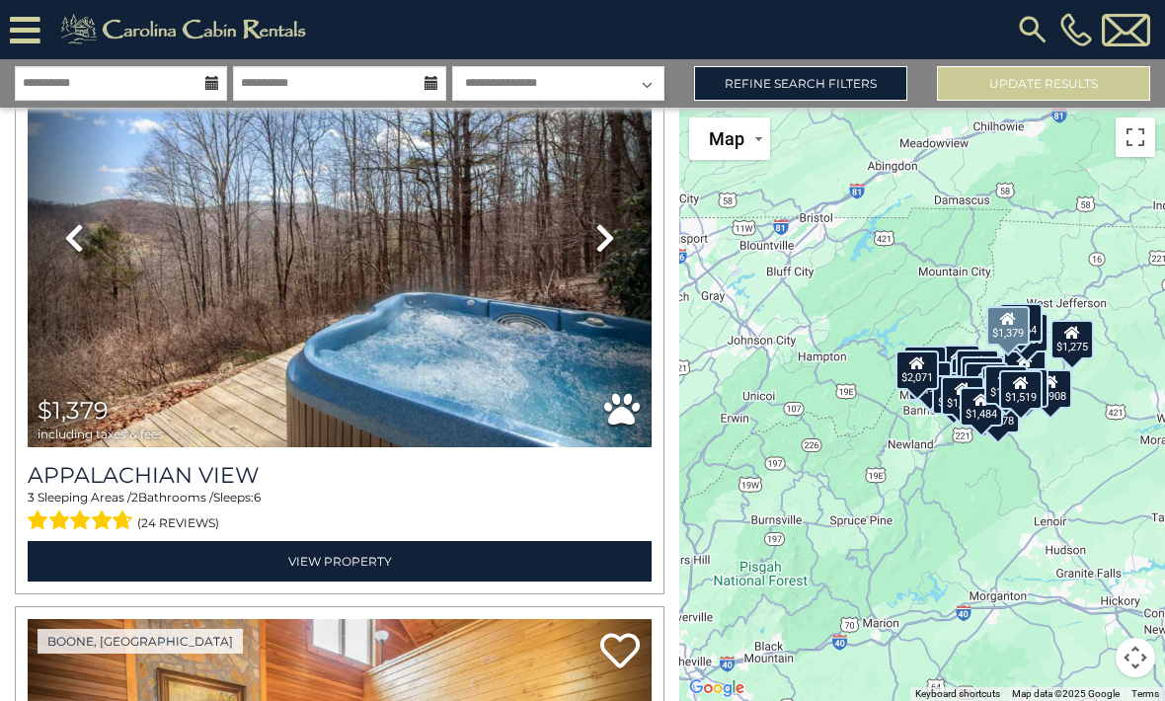
click at [625, 255] on link "Next" at bounding box center [605, 238] width 94 height 418
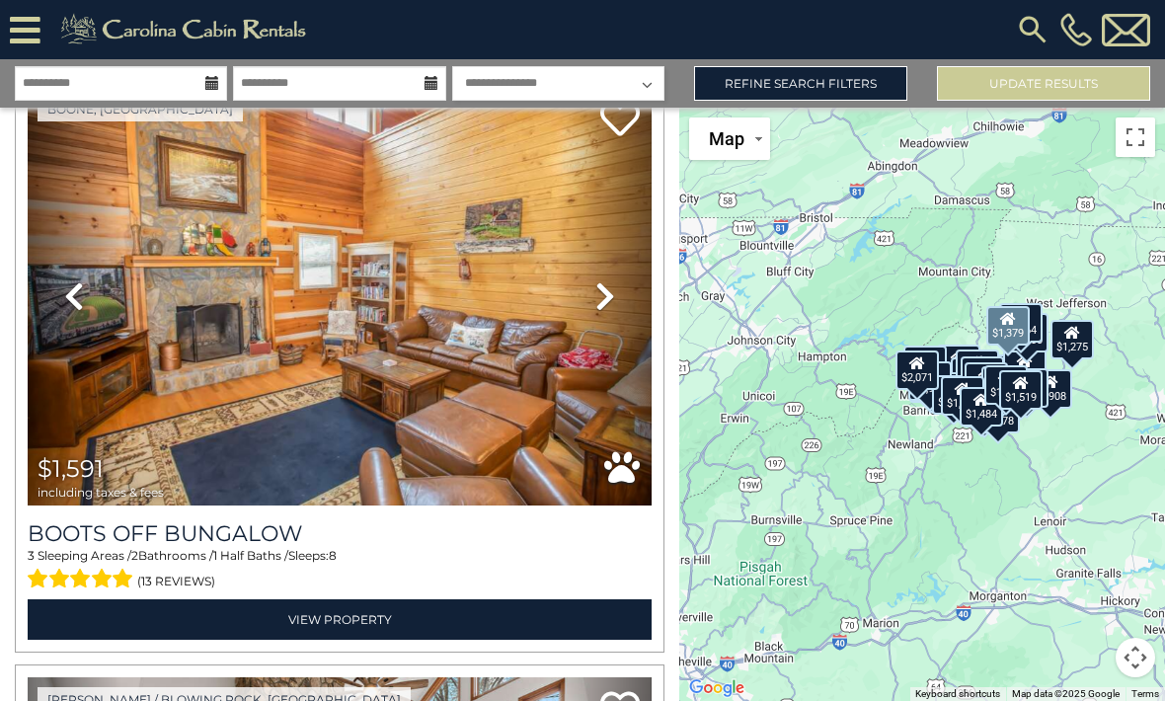
scroll to position [16048, 0]
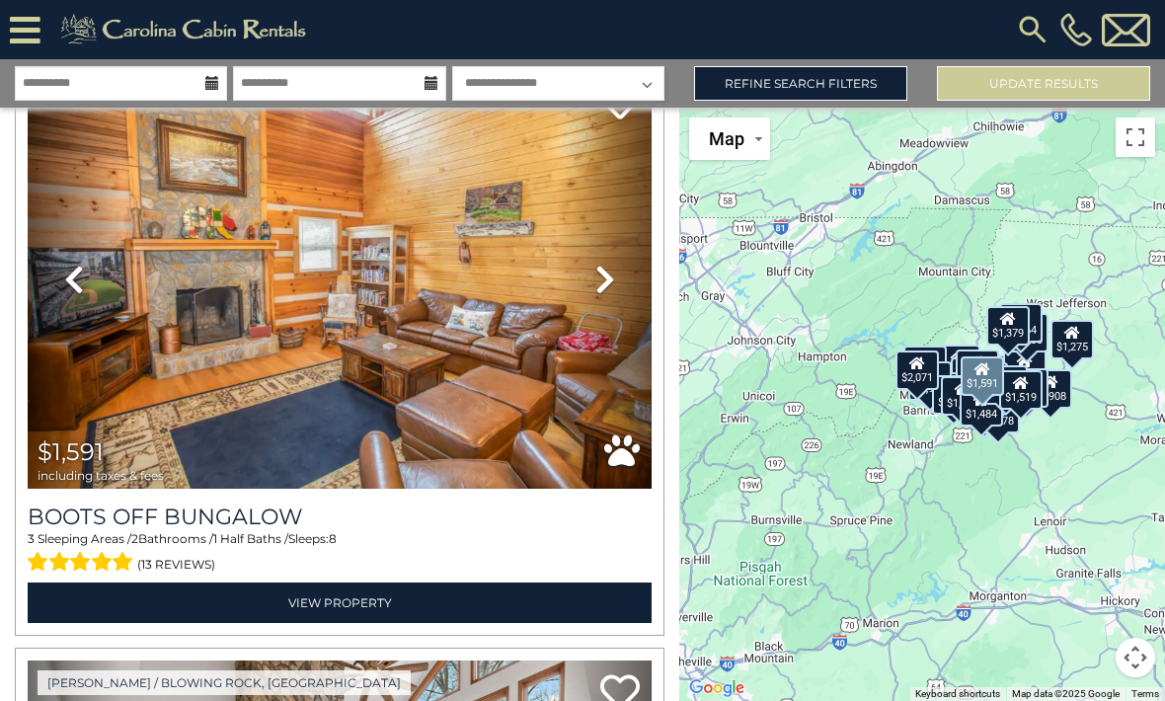
click at [597, 290] on icon at bounding box center [605, 280] width 20 height 32
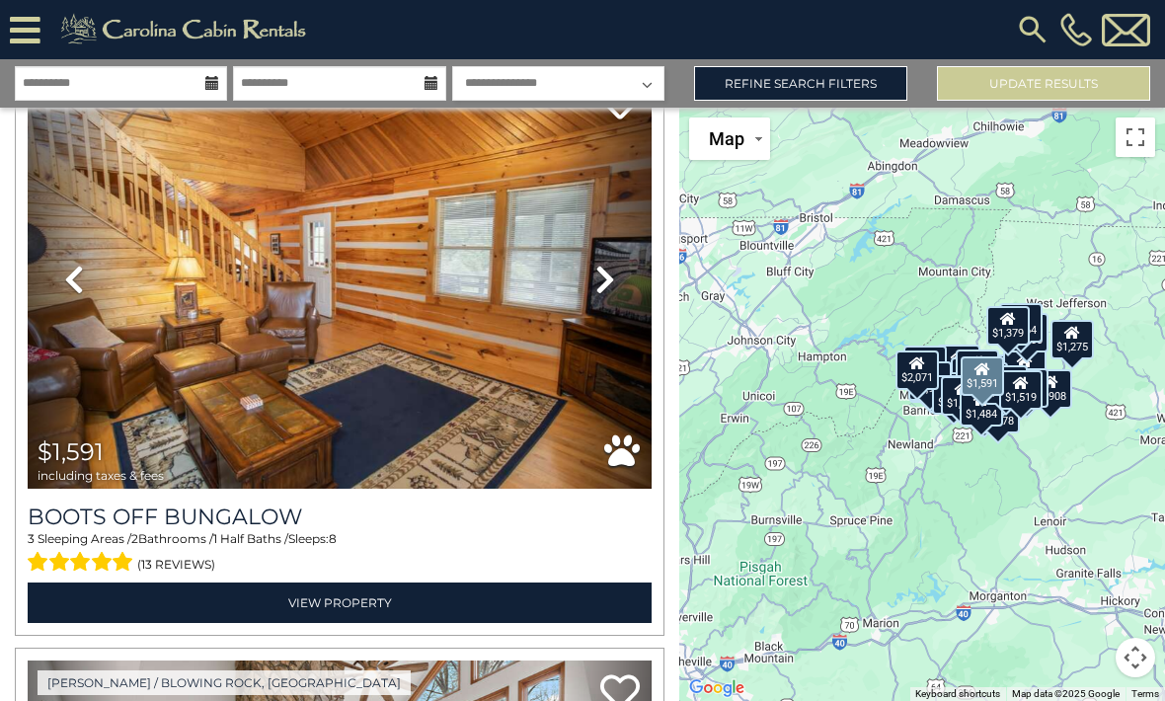
click at [612, 283] on icon at bounding box center [605, 280] width 20 height 32
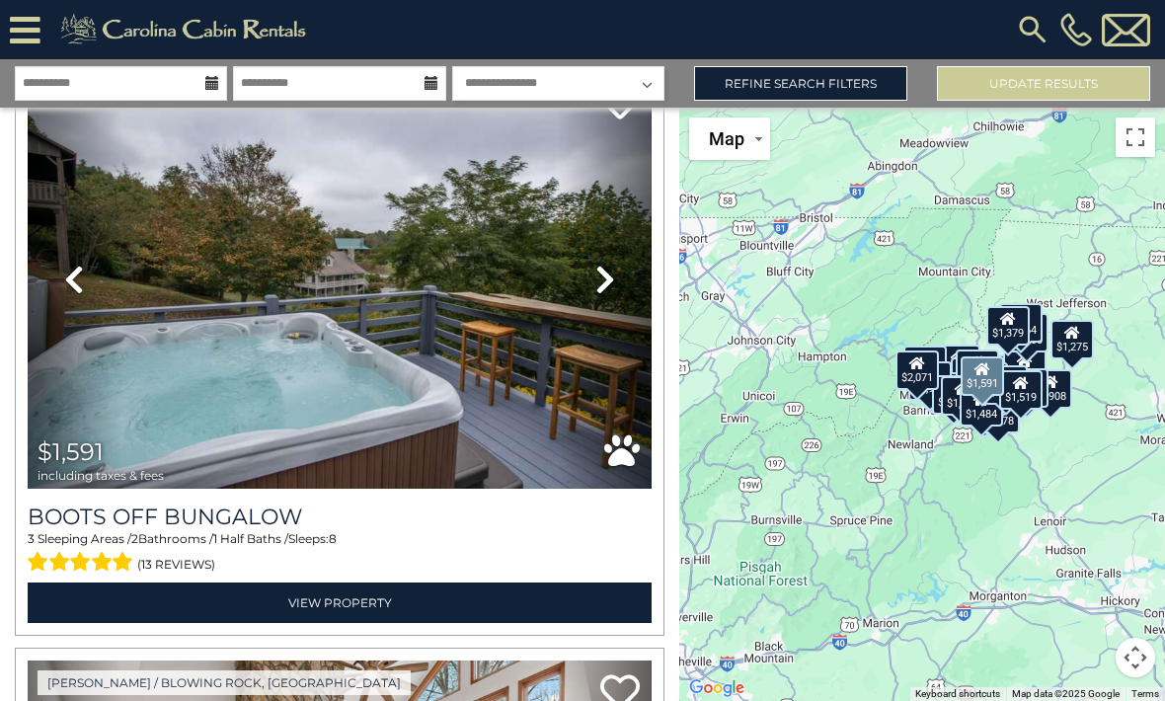
click at [621, 285] on link "Next" at bounding box center [605, 279] width 94 height 418
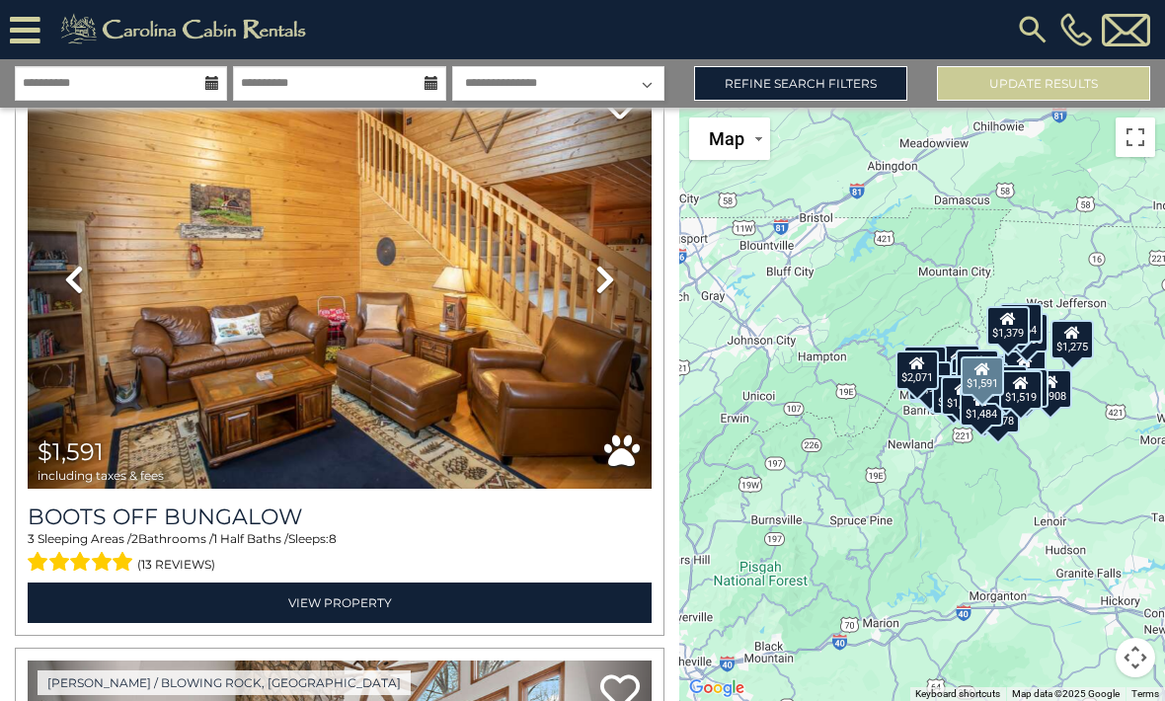
click at [628, 286] on link "Next" at bounding box center [605, 279] width 94 height 418
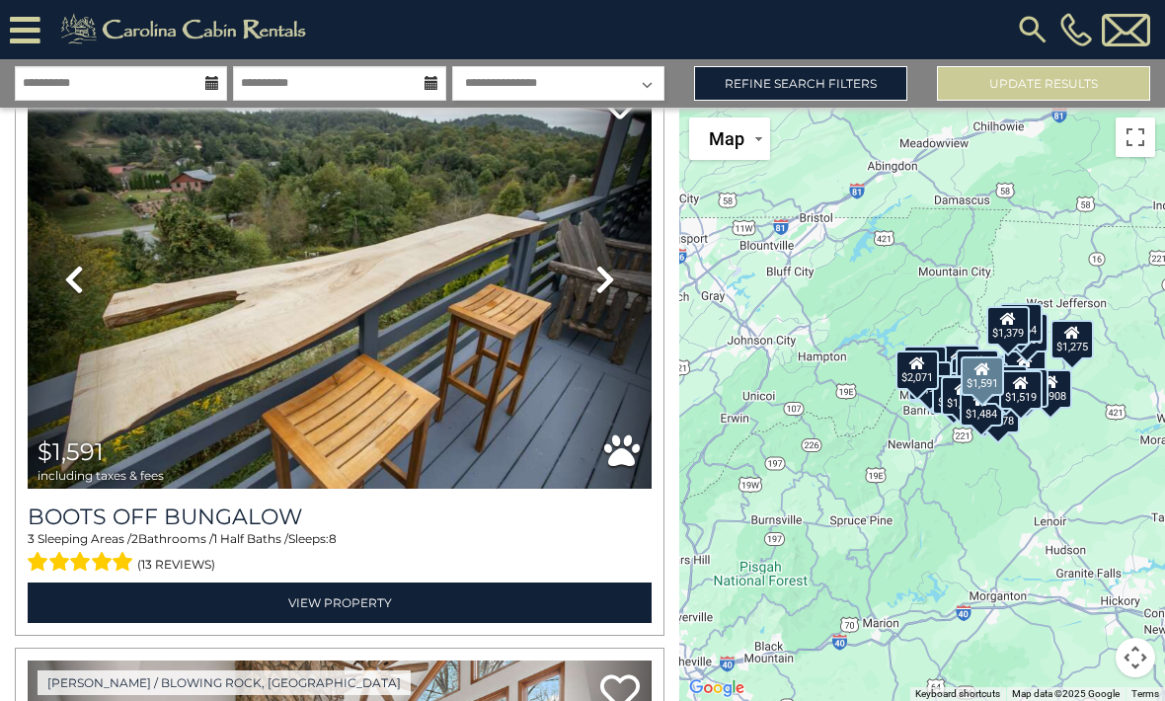
click at [507, 328] on img at bounding box center [340, 279] width 624 height 418
click at [532, 525] on h3 "Boots Off Bungalow" at bounding box center [340, 516] width 624 height 27
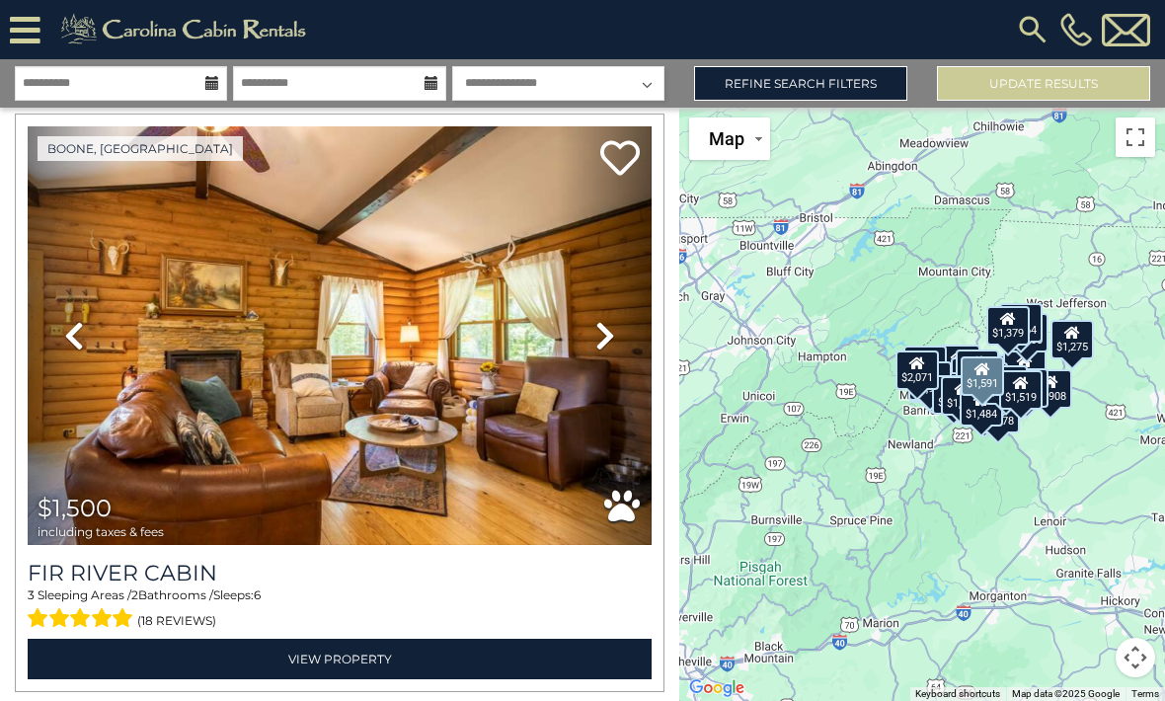
scroll to position [17182, 0]
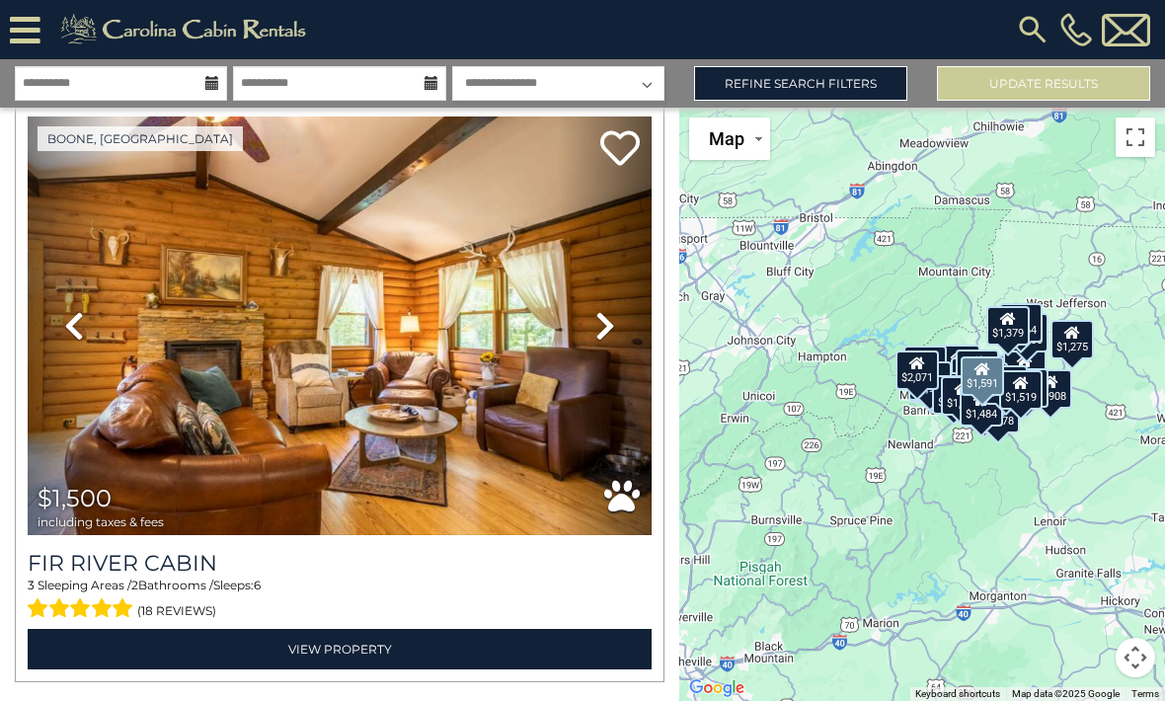
click at [602, 320] on icon at bounding box center [605, 326] width 20 height 32
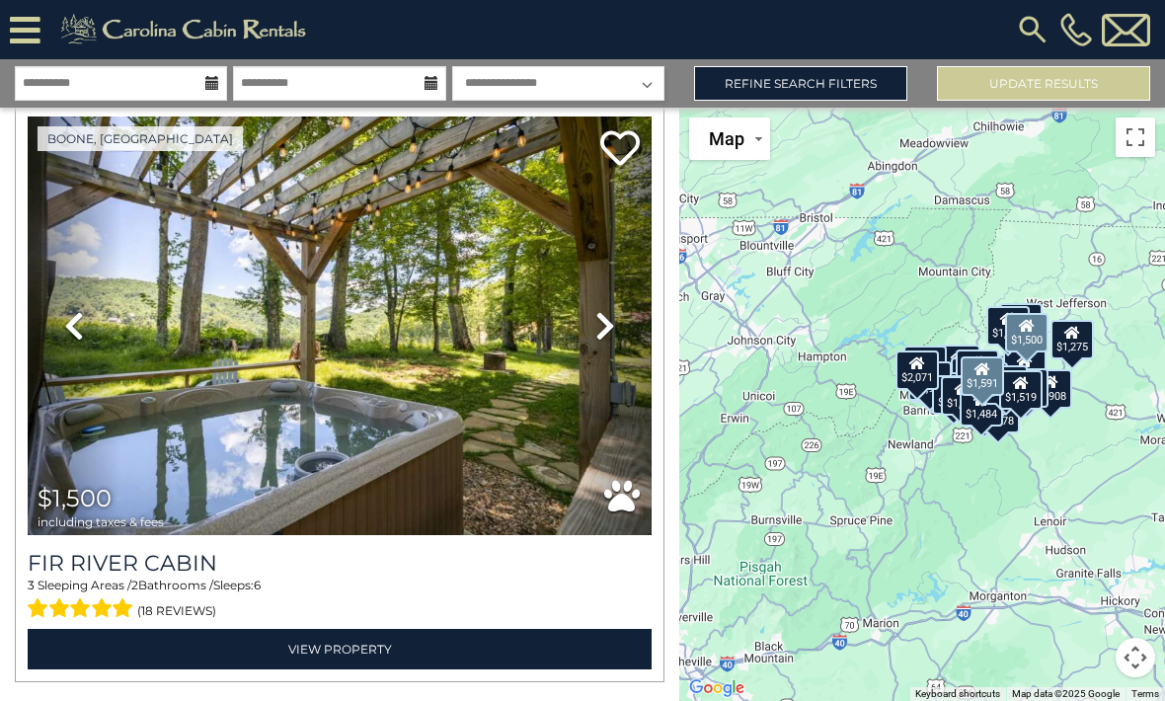
click at [595, 332] on icon at bounding box center [605, 326] width 20 height 32
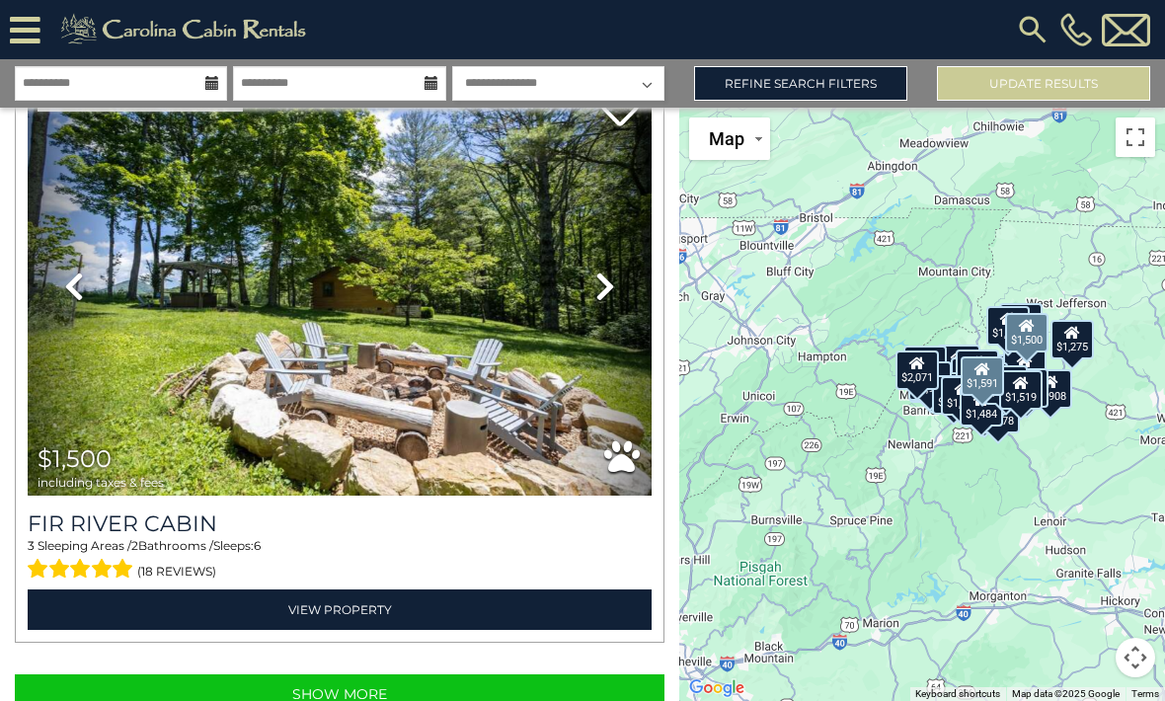
scroll to position [17220, 0]
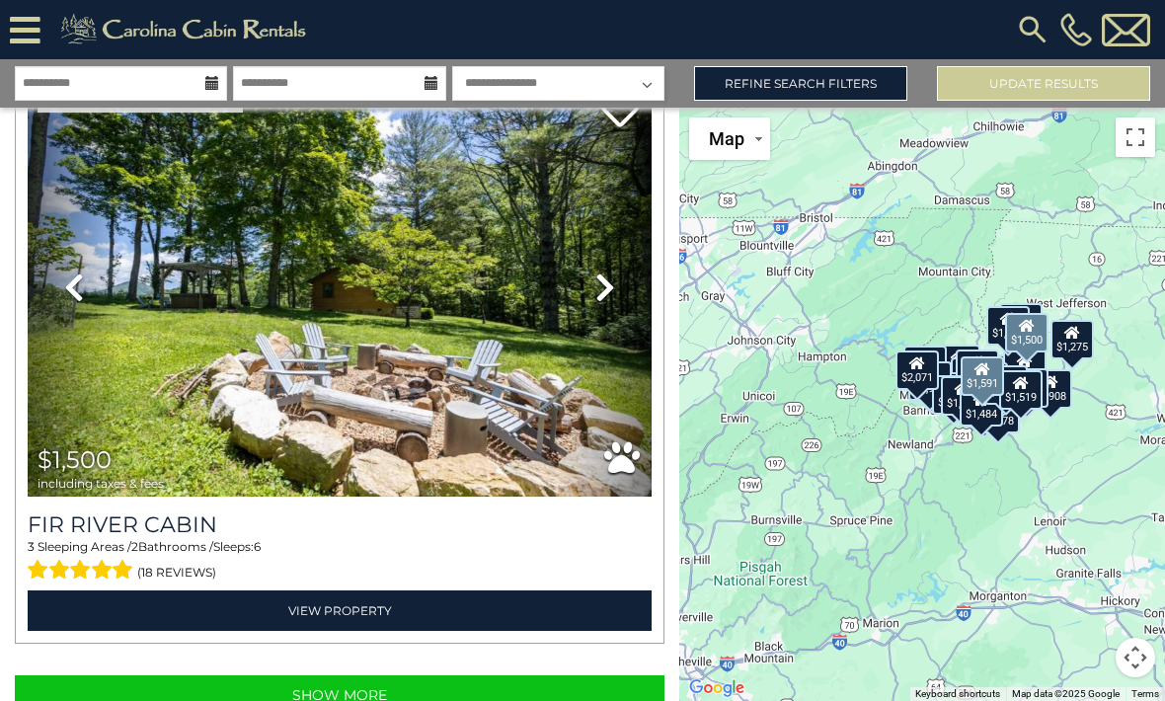
click at [365, 689] on button "Show More" at bounding box center [339, 694] width 649 height 39
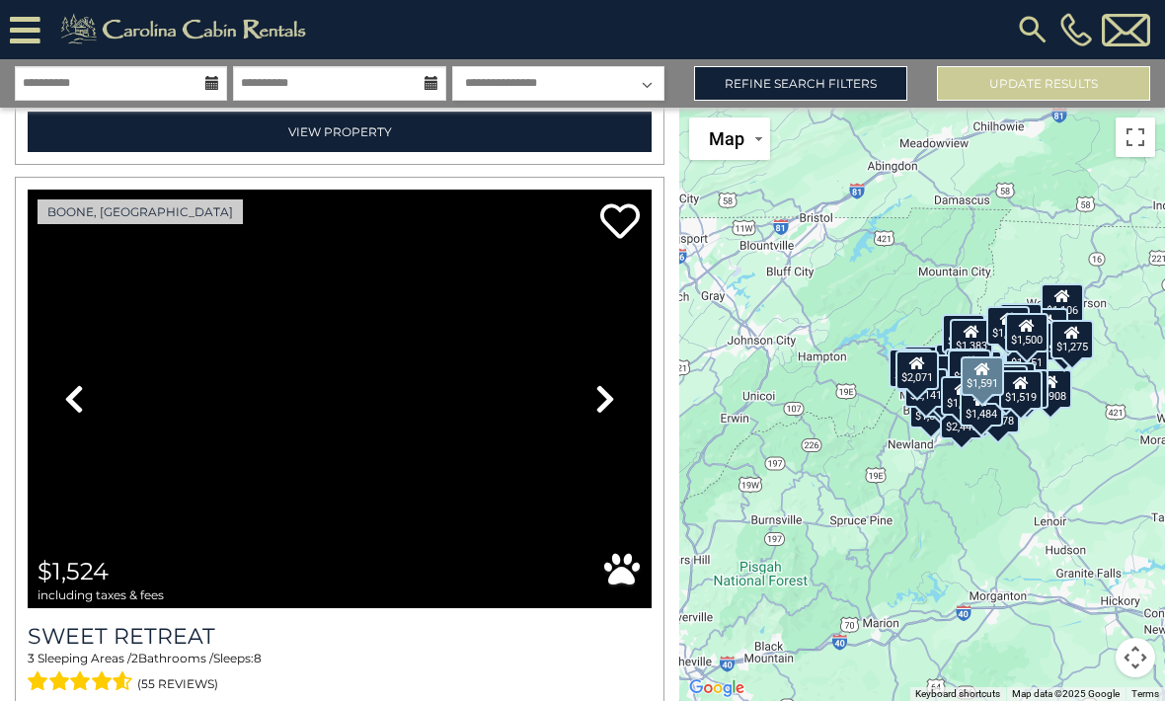
scroll to position [18290, 0]
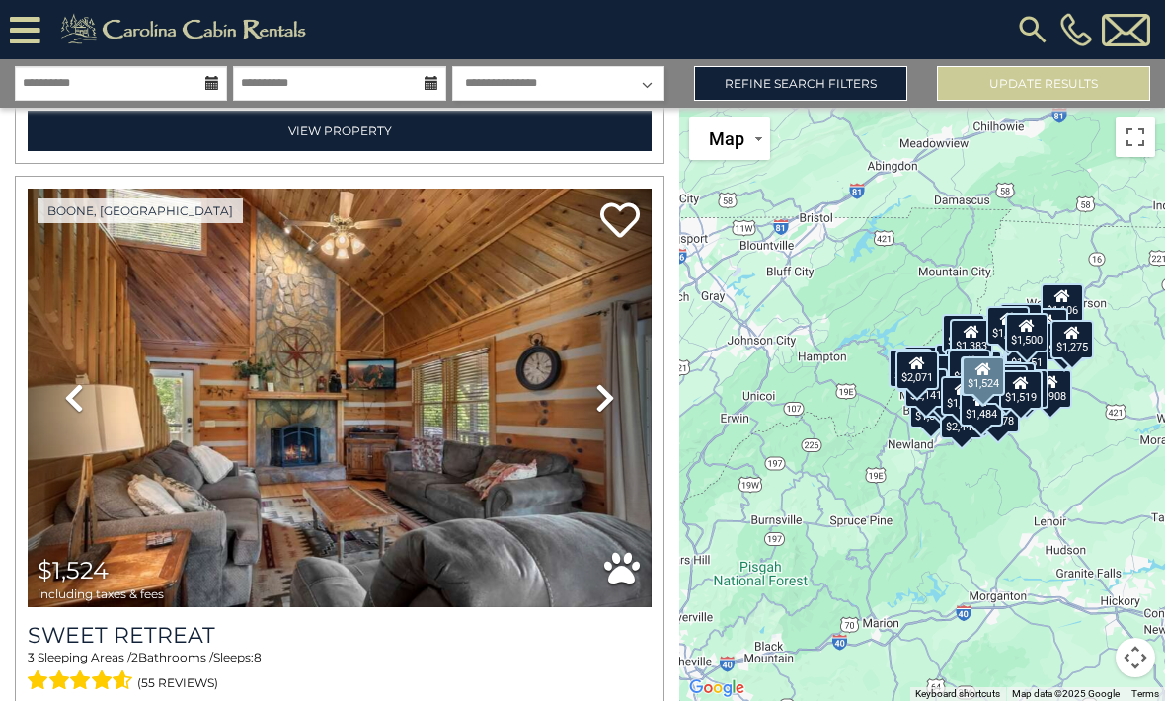
click at [607, 411] on icon at bounding box center [605, 398] width 20 height 32
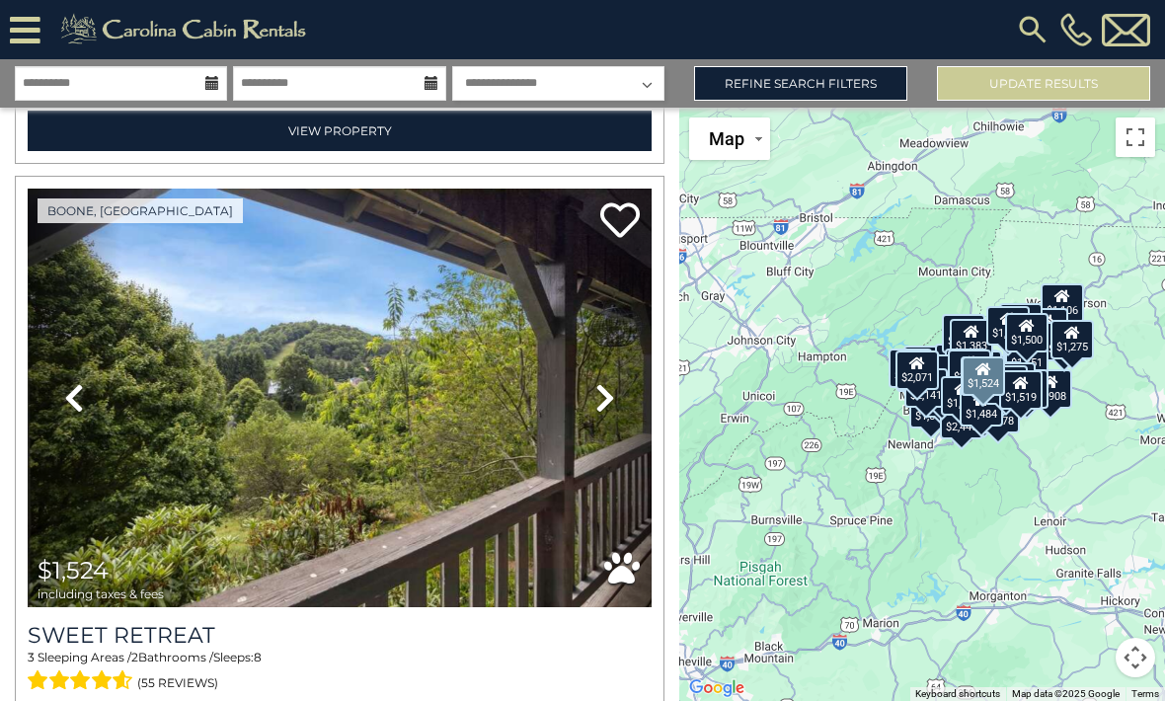
click at [626, 414] on link "Next" at bounding box center [605, 398] width 94 height 418
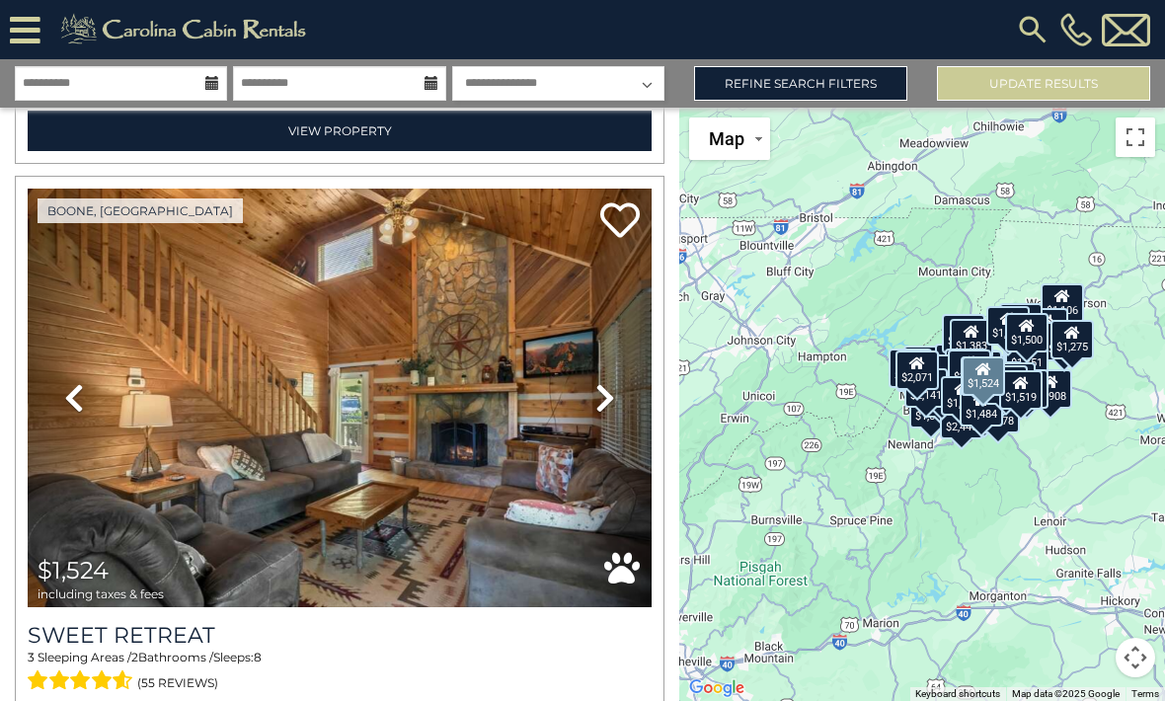
click at [626, 416] on link "Next" at bounding box center [605, 398] width 94 height 418
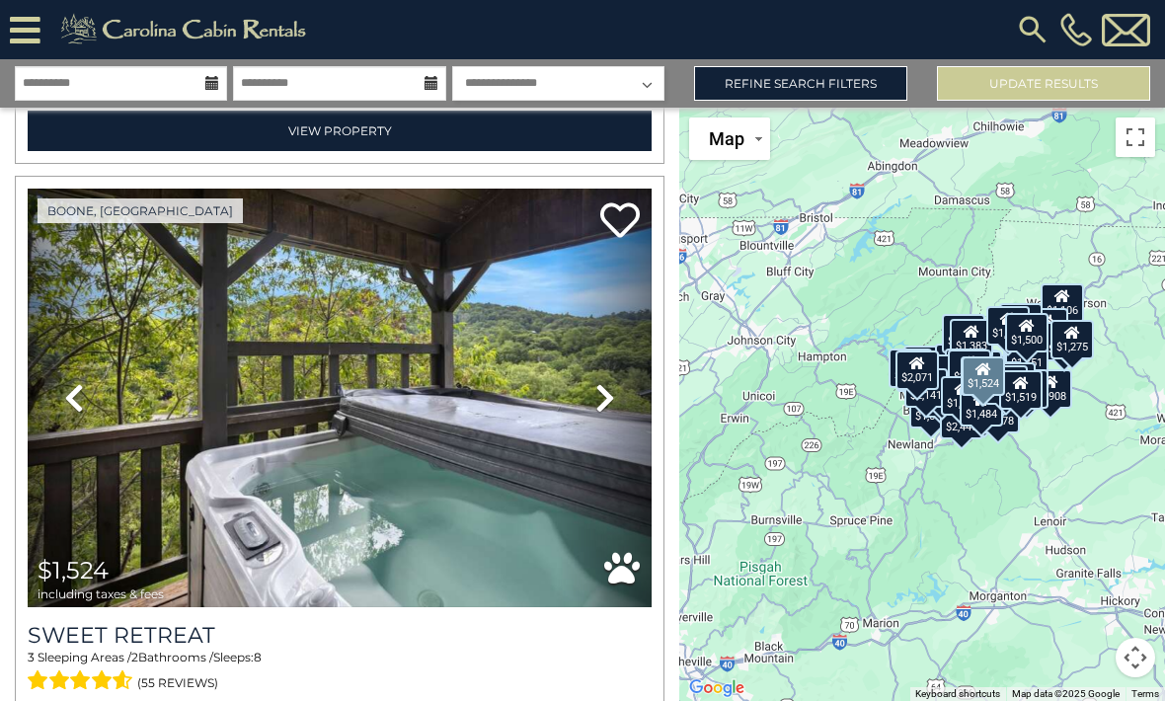
click at [604, 399] on icon at bounding box center [605, 398] width 20 height 32
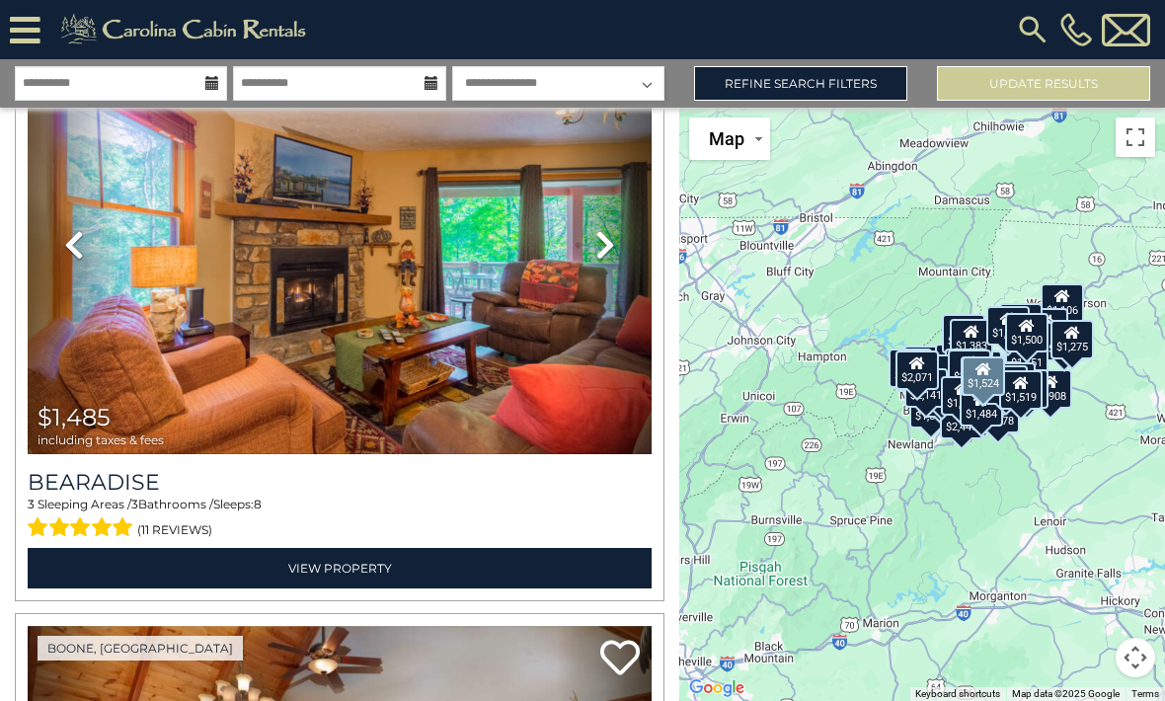
scroll to position [20215, 0]
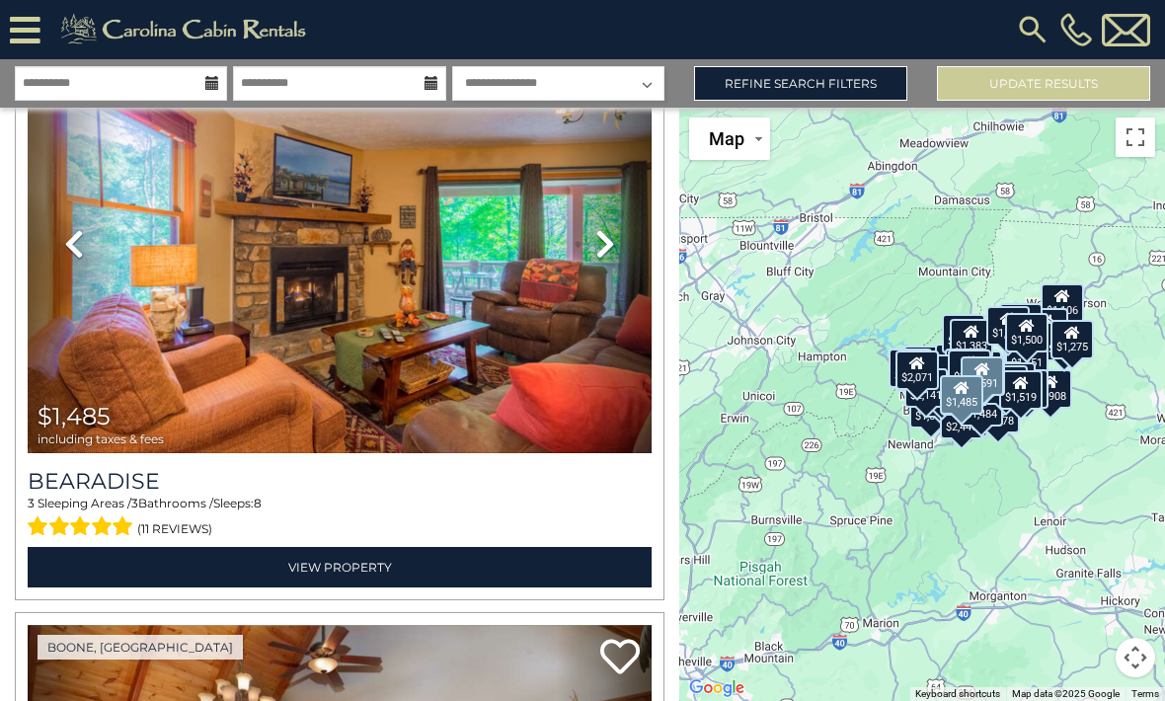
click at [412, 363] on img at bounding box center [340, 244] width 624 height 418
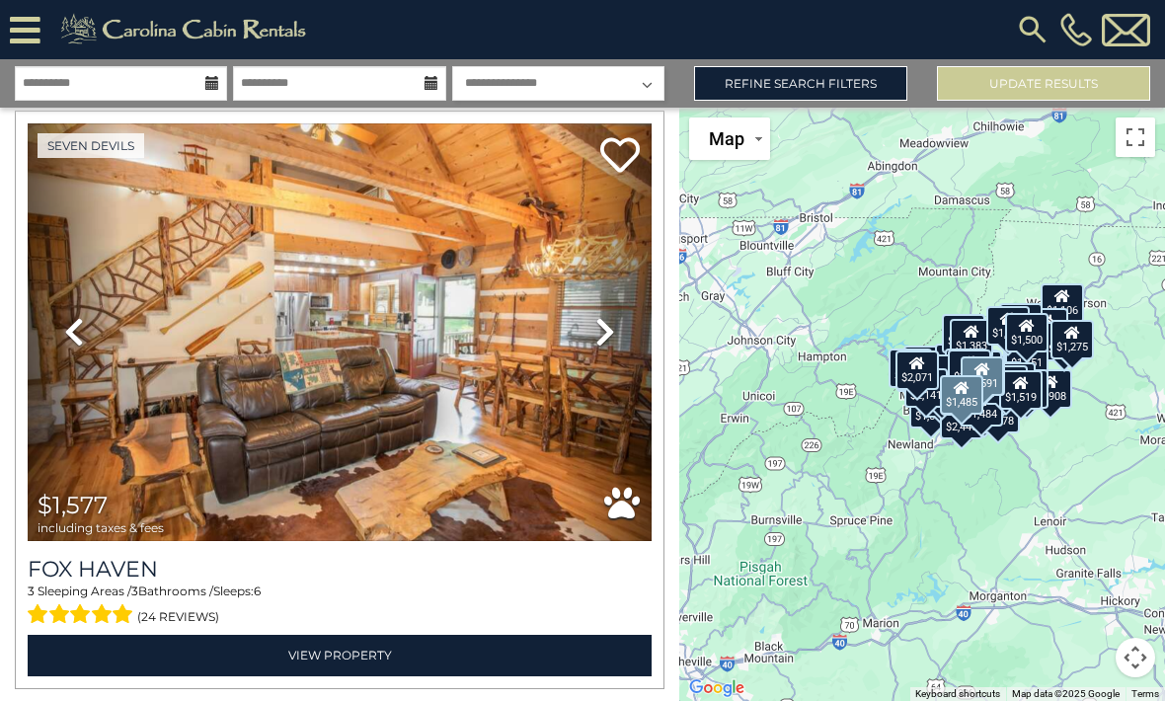
scroll to position [23098, 0]
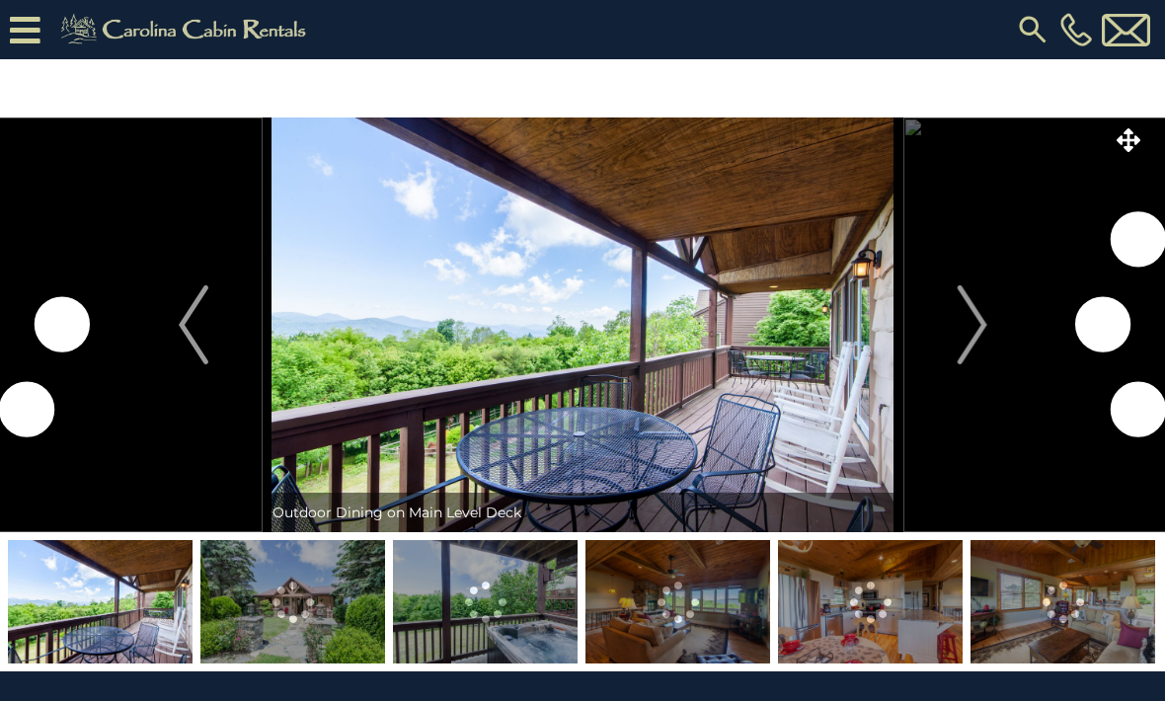
click at [965, 332] on img "Next" at bounding box center [971, 324] width 30 height 79
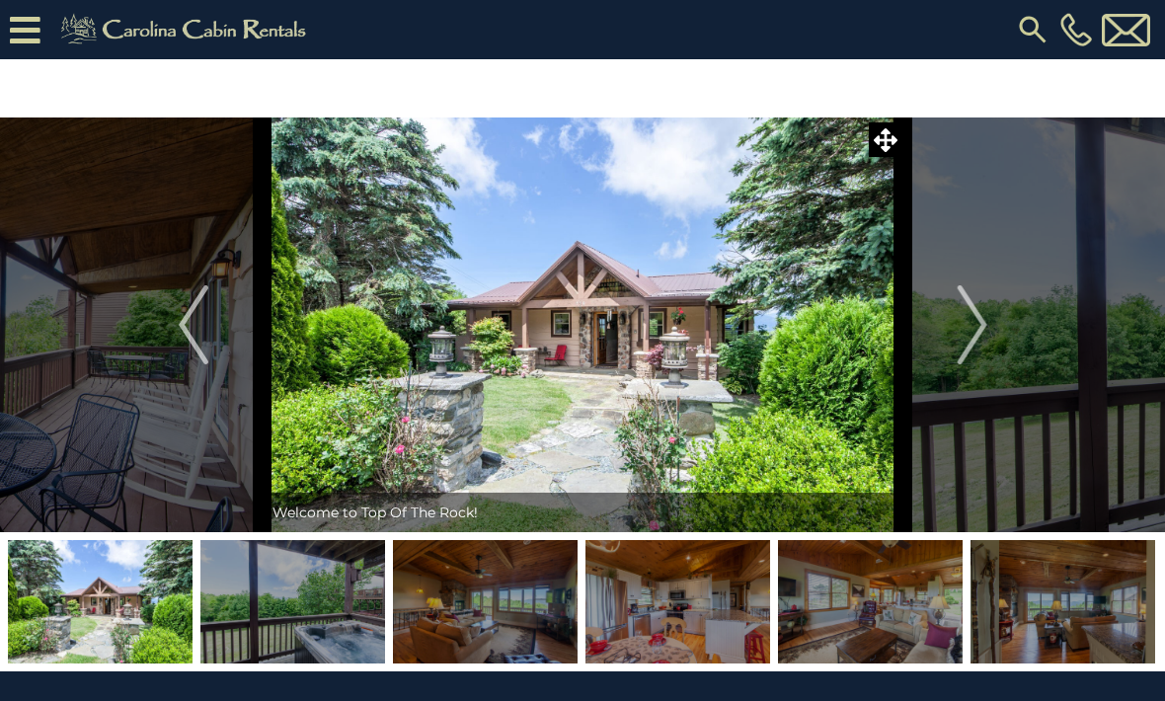
click at [876, 137] on icon at bounding box center [885, 140] width 24 height 24
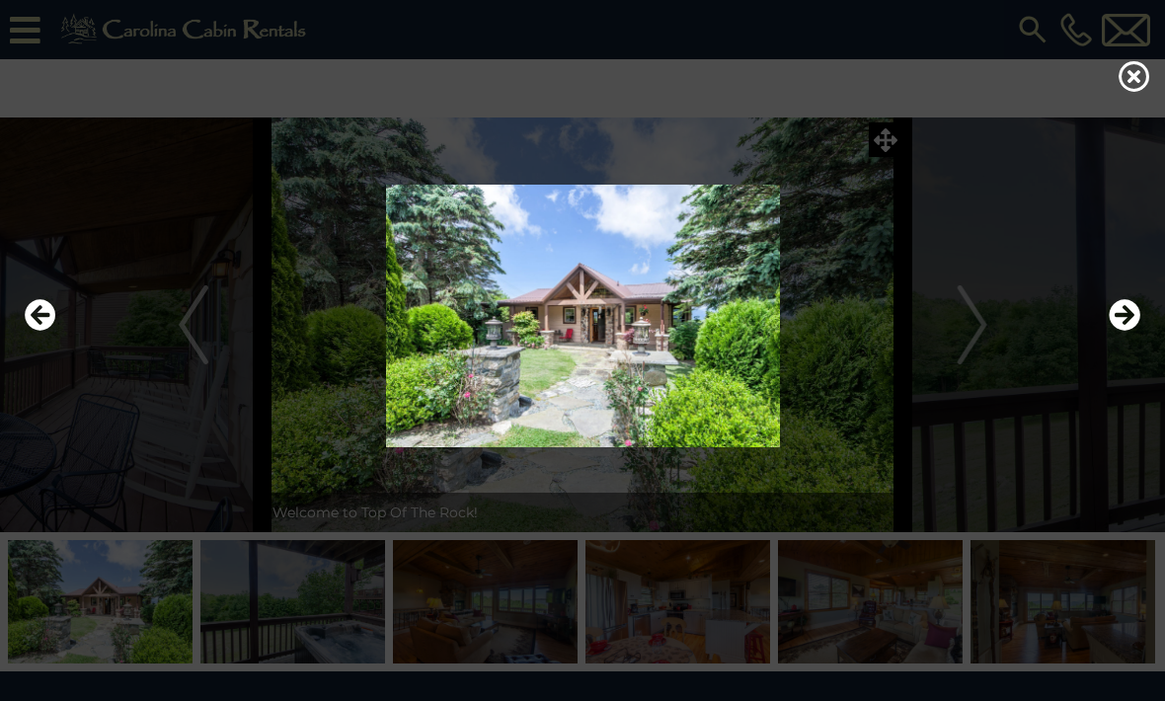
click at [1141, 87] on icon at bounding box center [1134, 76] width 32 height 32
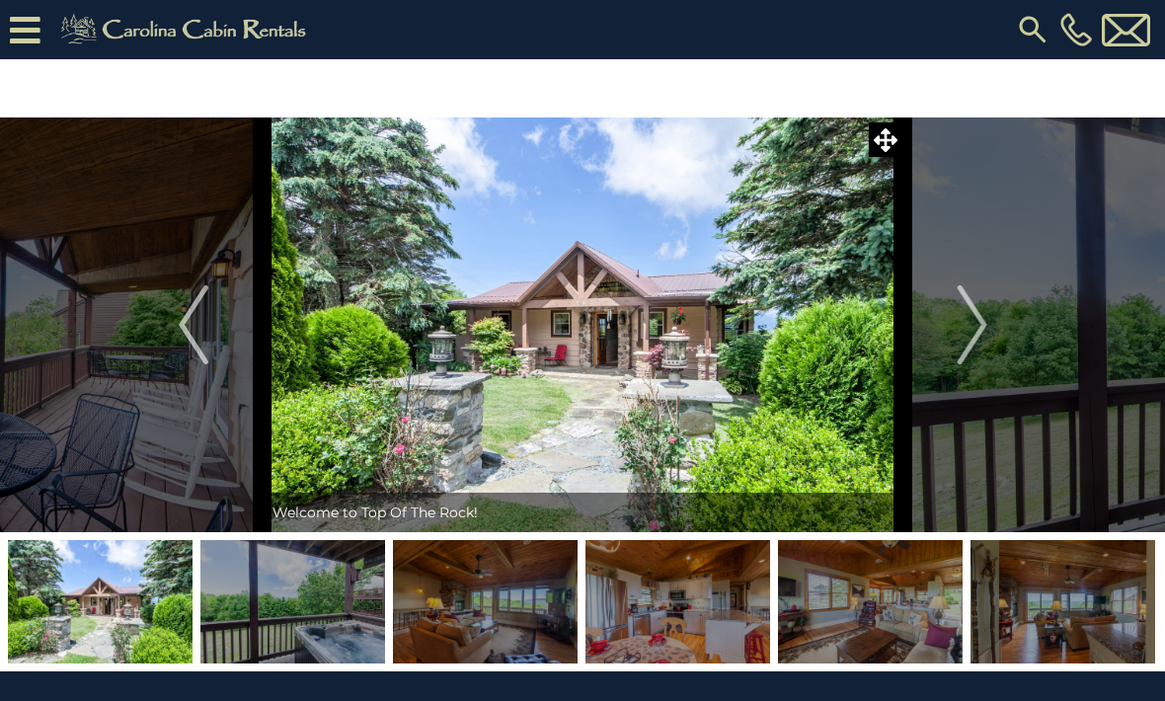
click at [745, 344] on img at bounding box center [583, 324] width 641 height 415
click at [881, 158] on img at bounding box center [583, 324] width 641 height 415
click at [977, 338] on img "Next" at bounding box center [971, 324] width 30 height 79
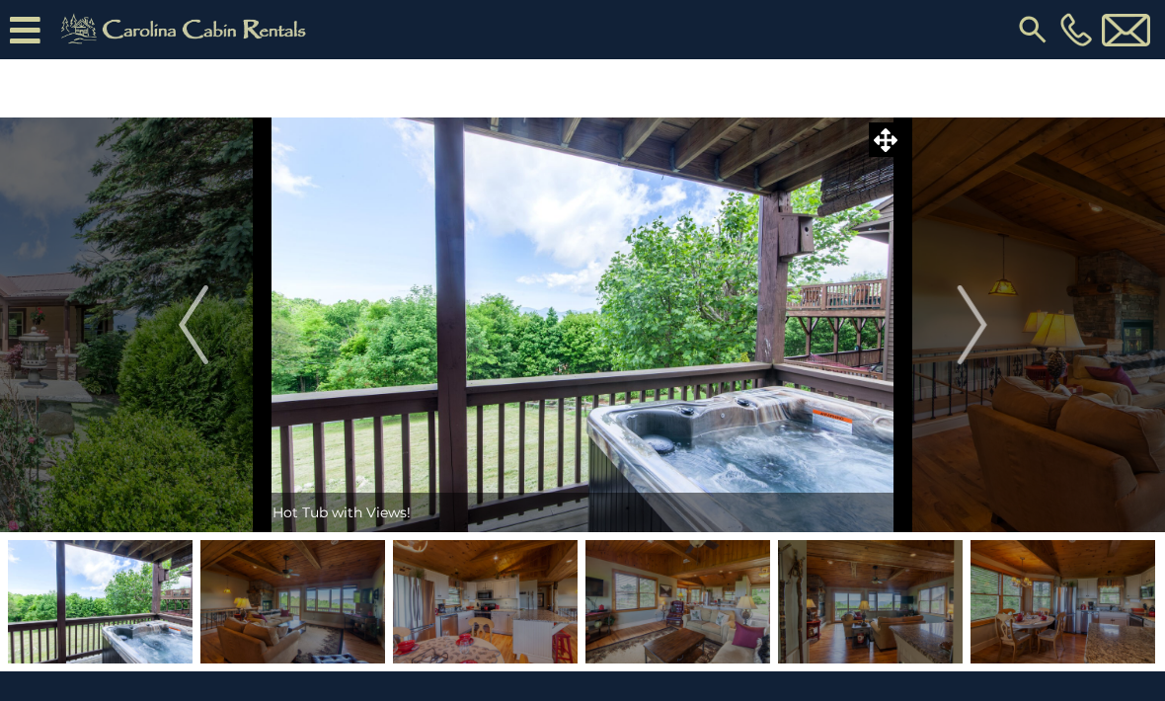
click at [984, 337] on img "Next" at bounding box center [971, 324] width 30 height 79
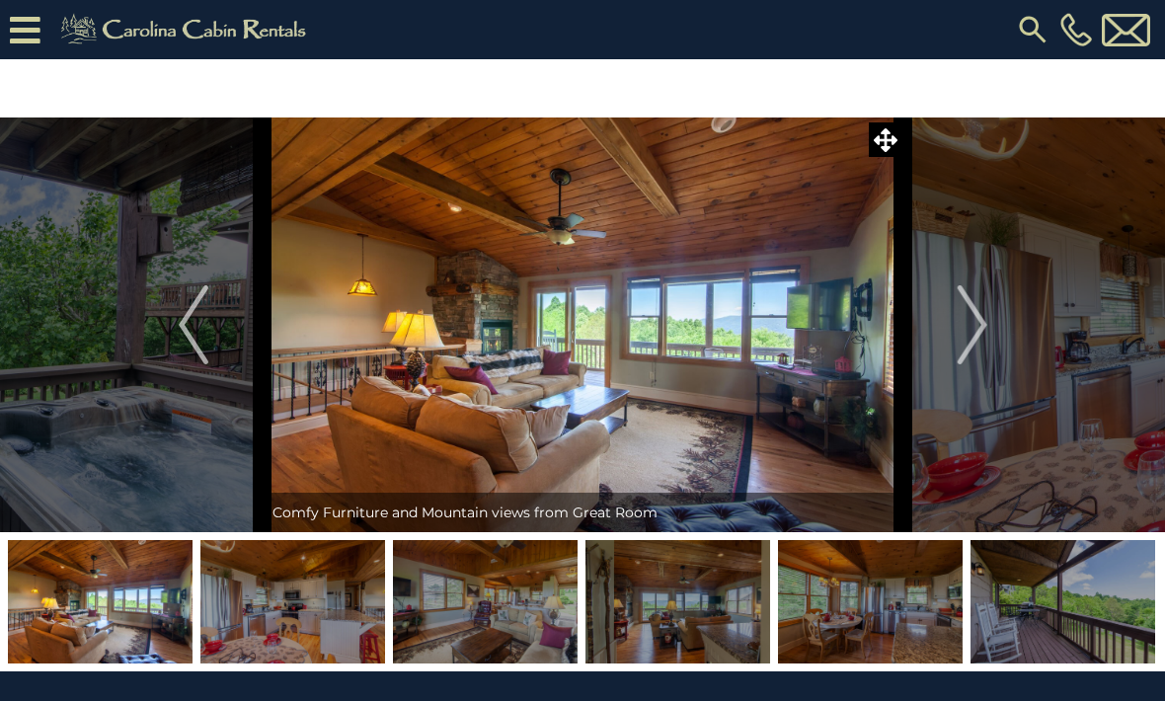
click at [985, 338] on img "Next" at bounding box center [971, 324] width 30 height 79
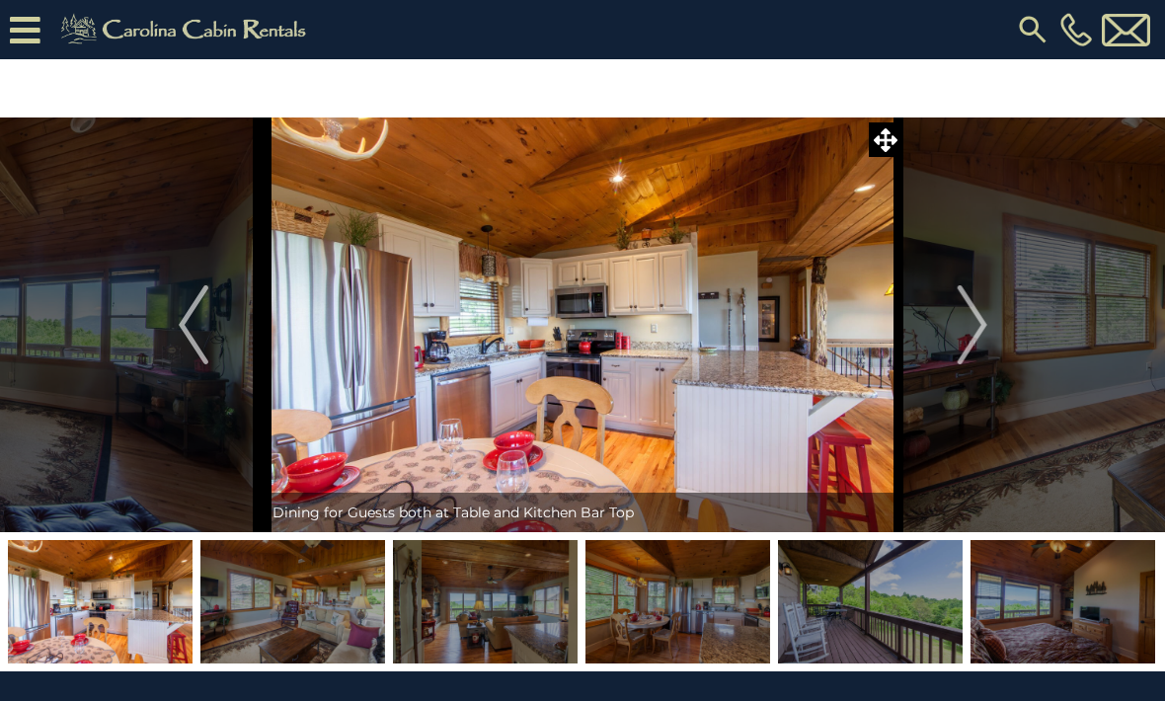
click at [982, 336] on img "Next" at bounding box center [971, 324] width 30 height 79
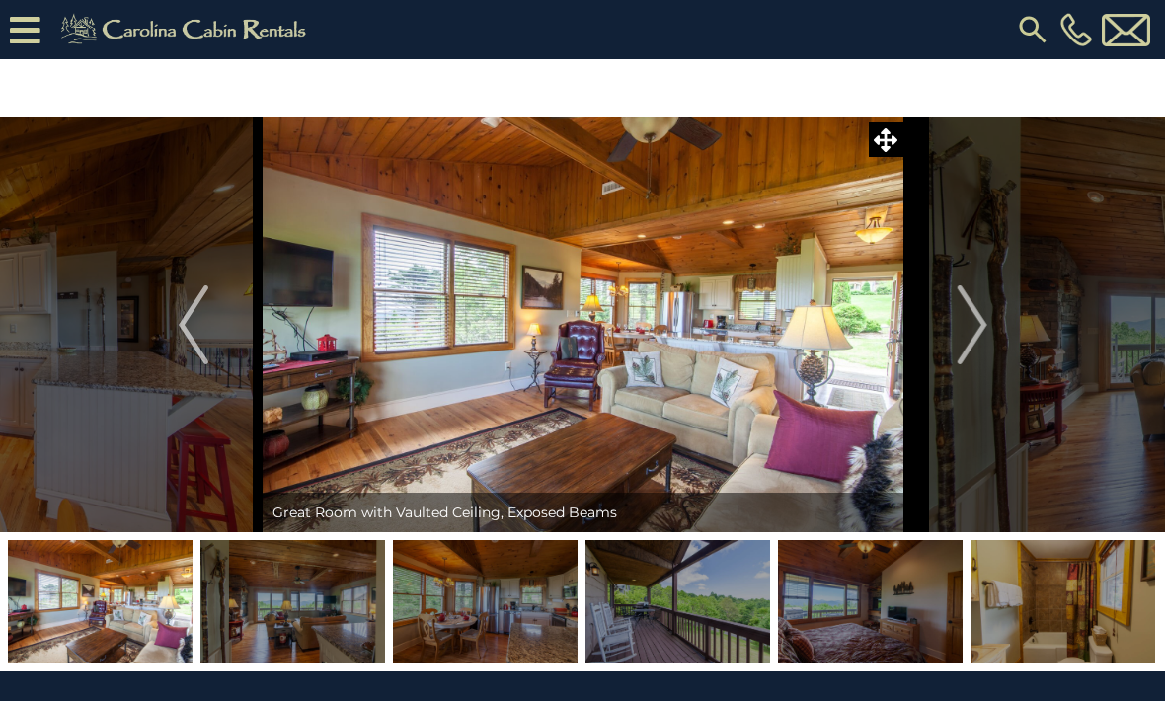
click at [988, 336] on button "Next" at bounding box center [972, 324] width 138 height 415
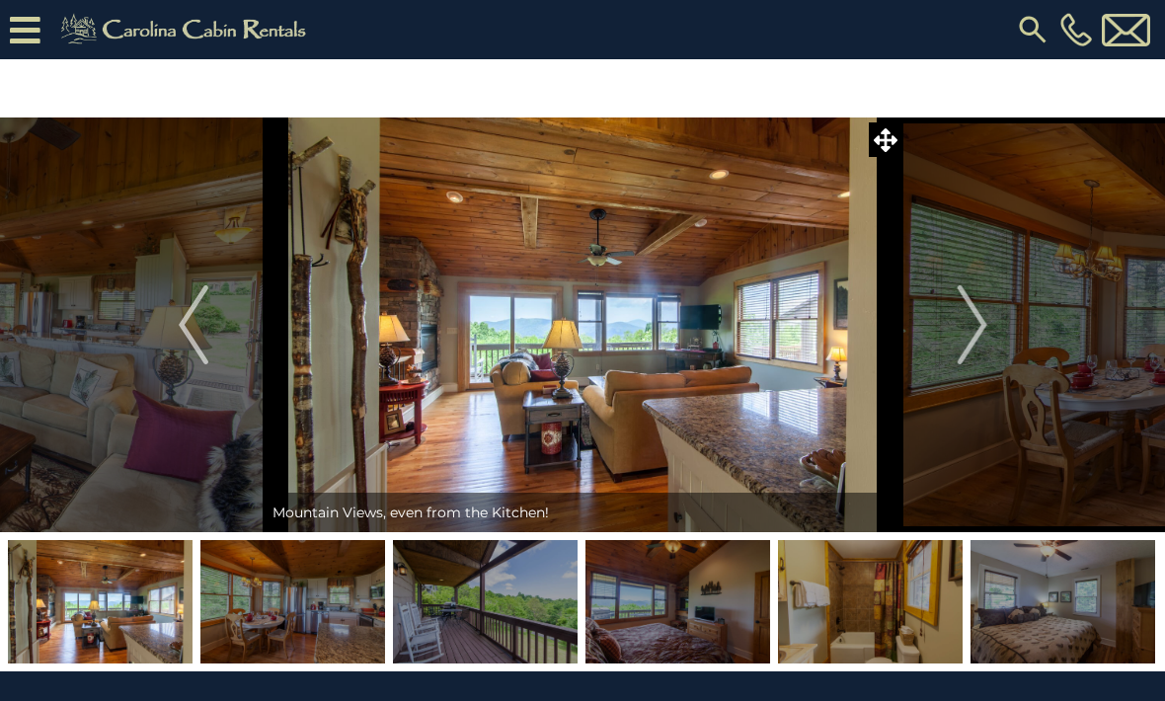
click at [986, 338] on img "Next" at bounding box center [971, 324] width 30 height 79
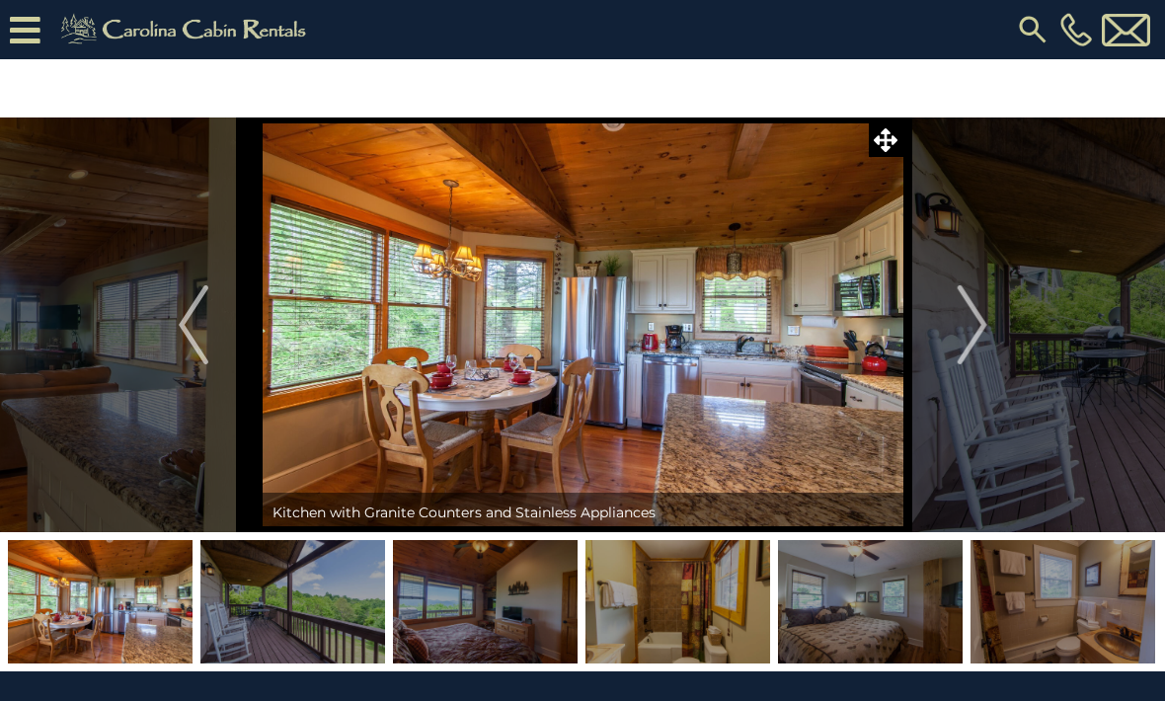
click at [986, 339] on img "Next" at bounding box center [971, 324] width 30 height 79
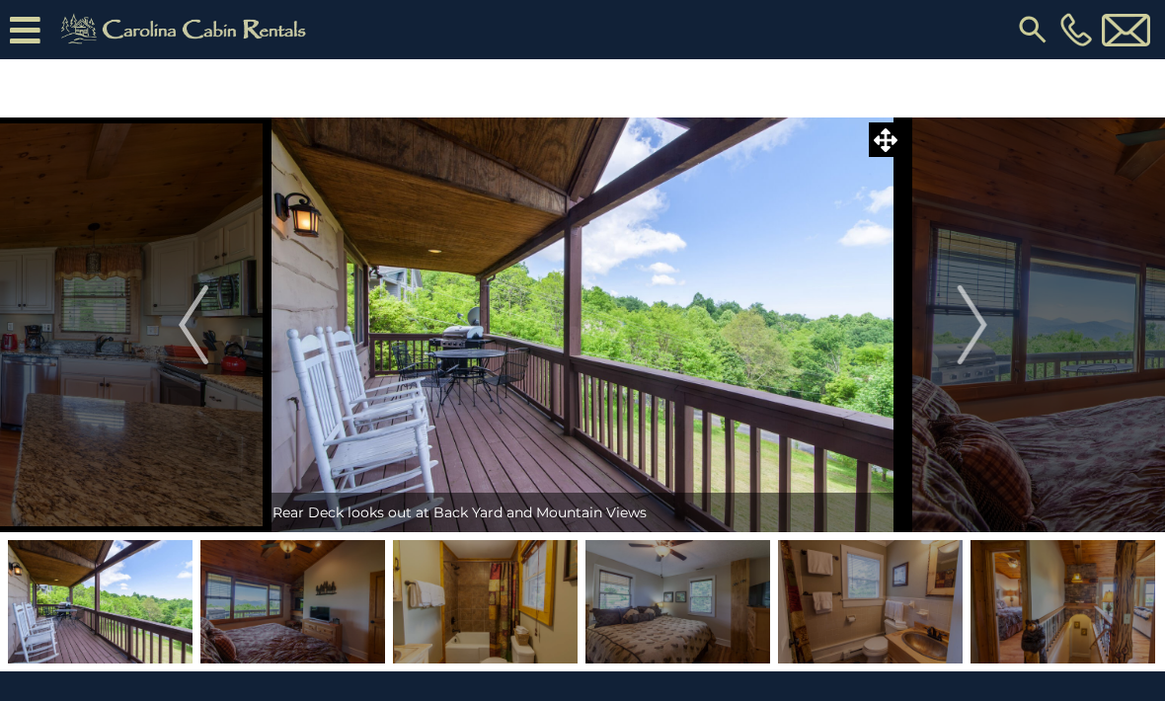
click at [986, 337] on img "Next" at bounding box center [971, 324] width 30 height 79
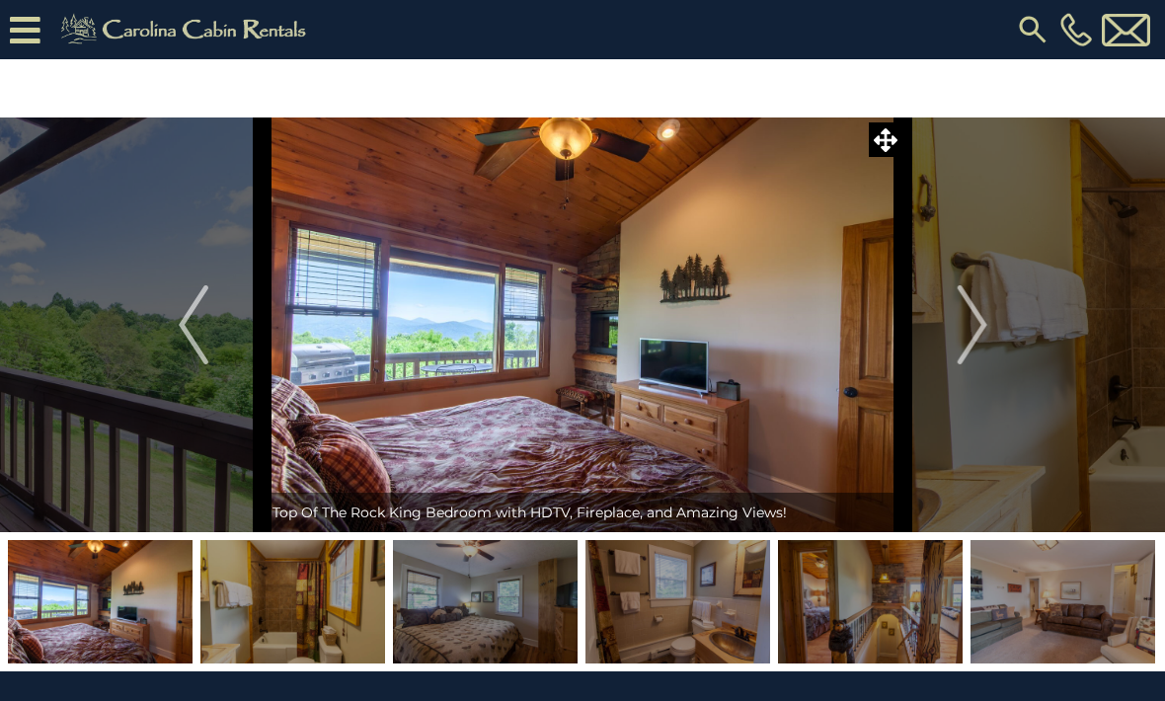
click at [986, 337] on img "Next" at bounding box center [971, 324] width 30 height 79
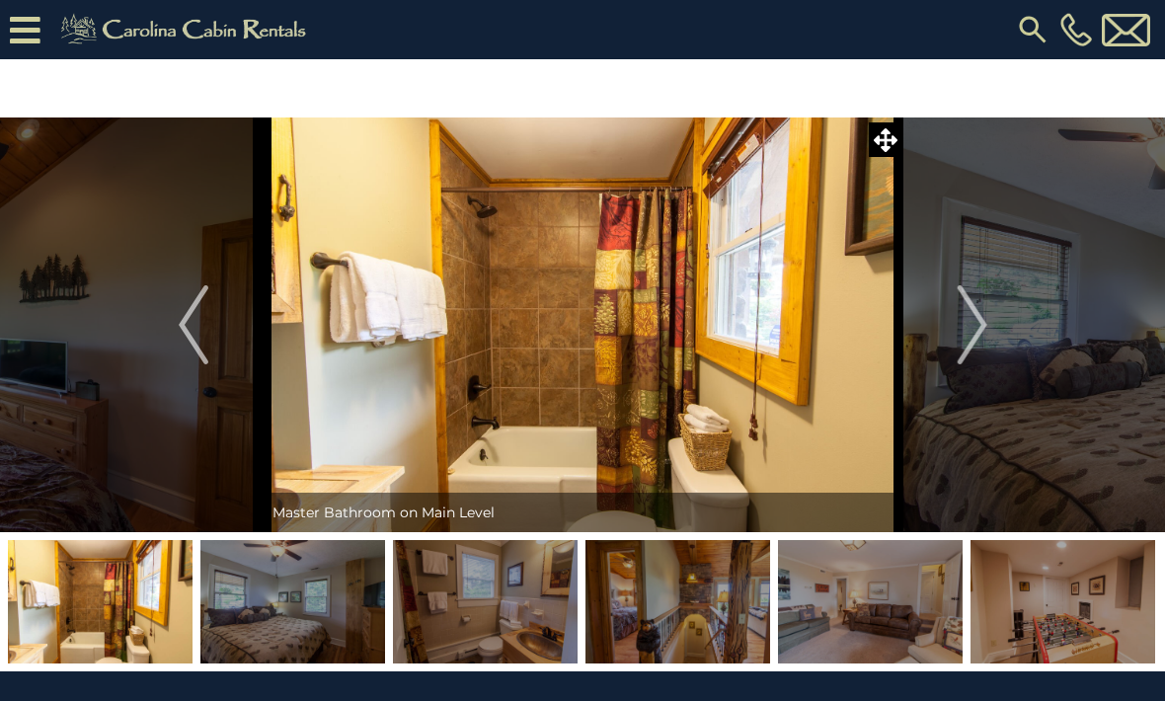
click at [986, 339] on img "Next" at bounding box center [971, 324] width 30 height 79
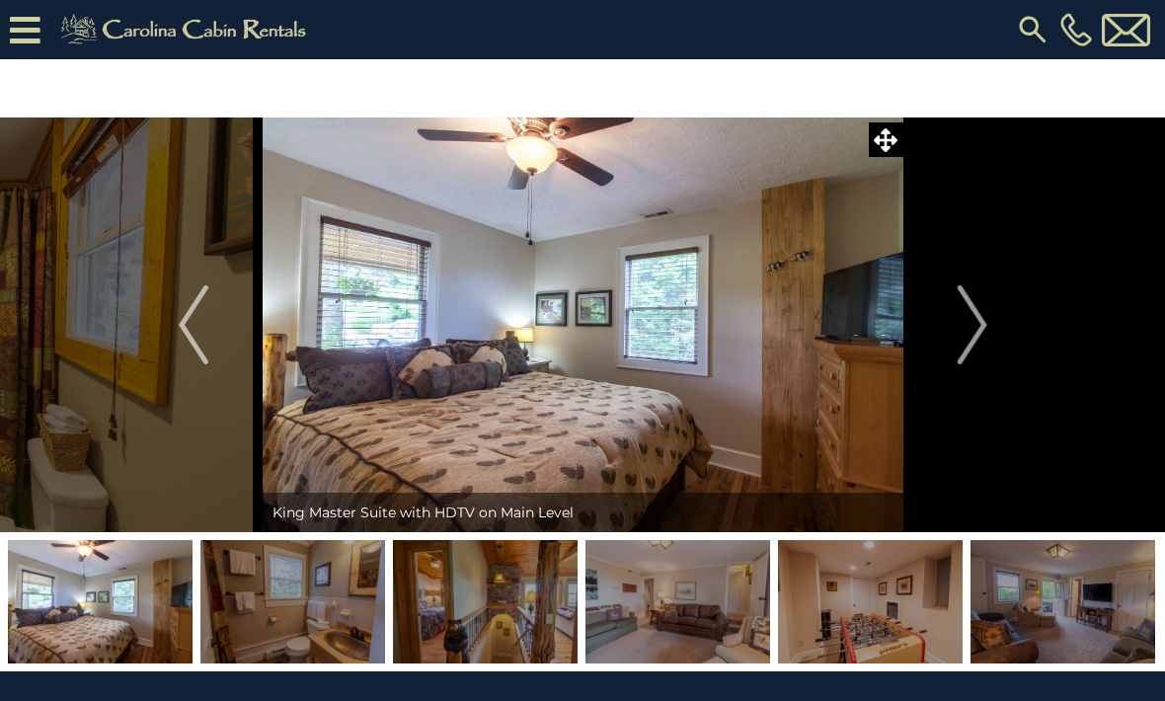
click at [984, 339] on img "Next" at bounding box center [971, 324] width 30 height 79
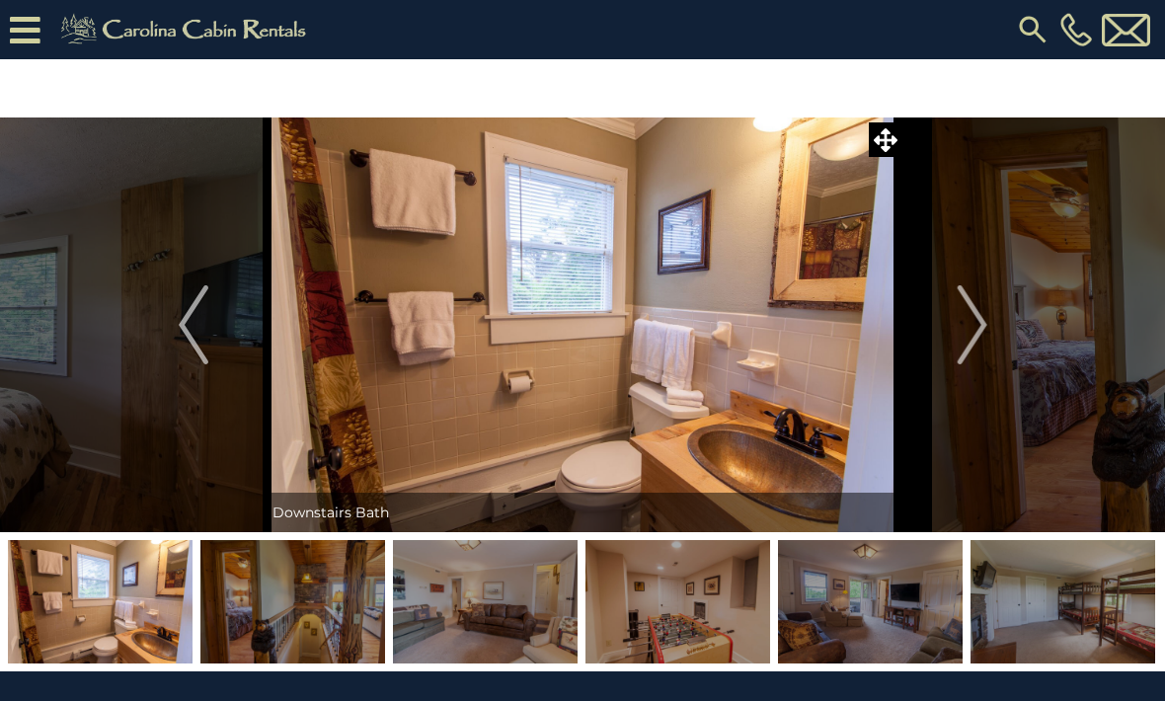
click at [982, 339] on img "Next" at bounding box center [971, 324] width 30 height 79
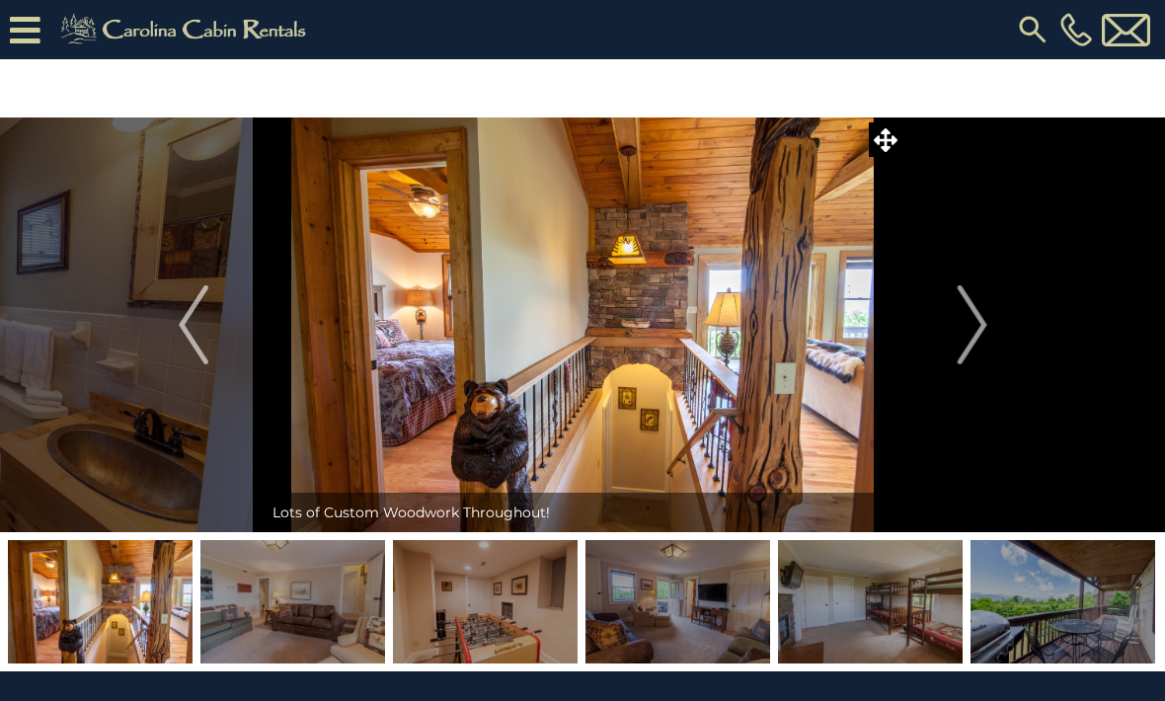
click at [981, 341] on img "Next" at bounding box center [971, 324] width 30 height 79
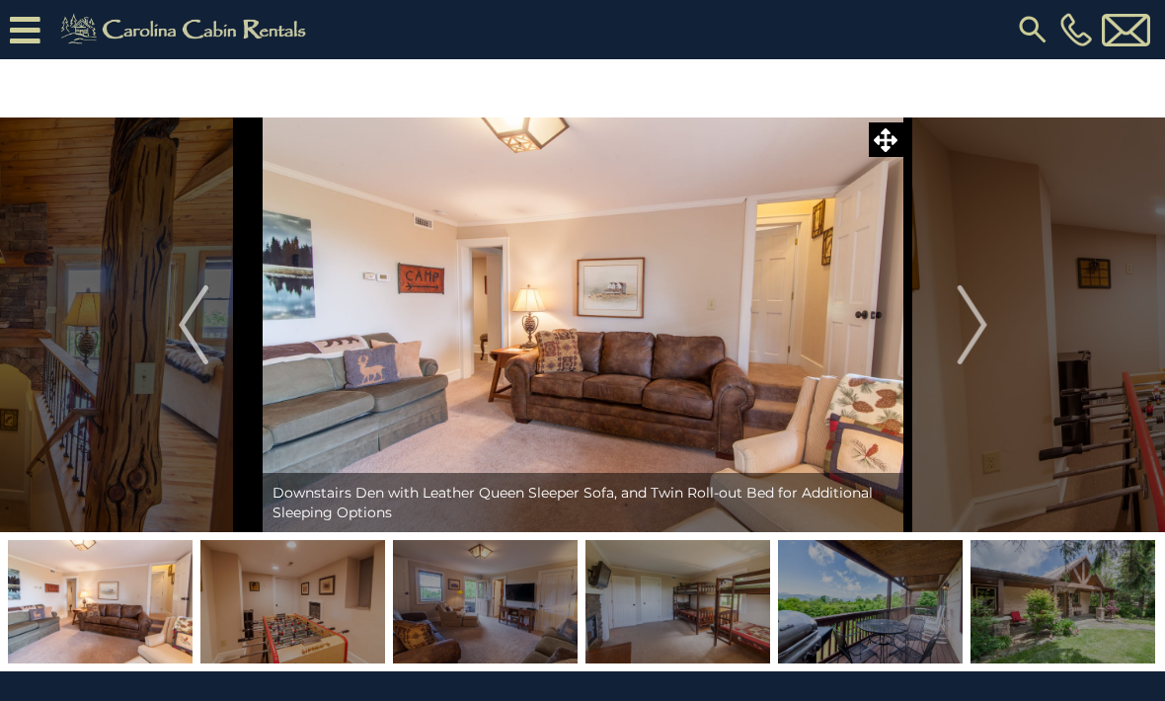
click at [981, 341] on img "Next" at bounding box center [971, 324] width 30 height 79
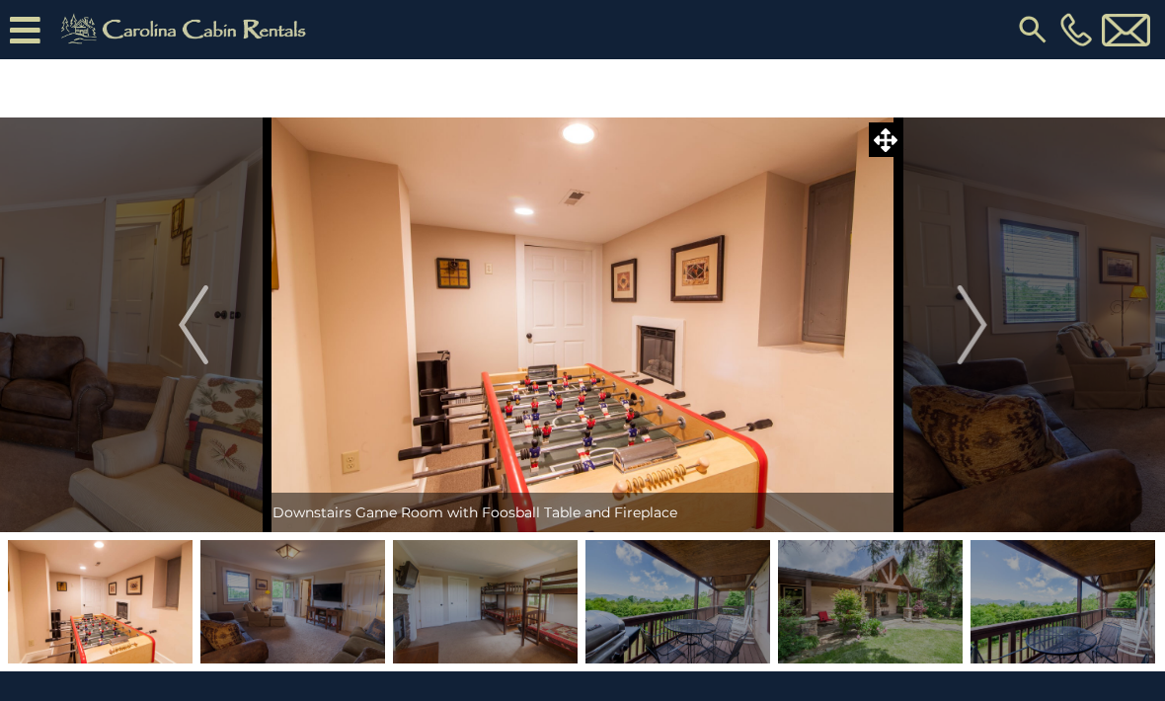
click at [981, 341] on img "Next" at bounding box center [971, 324] width 30 height 79
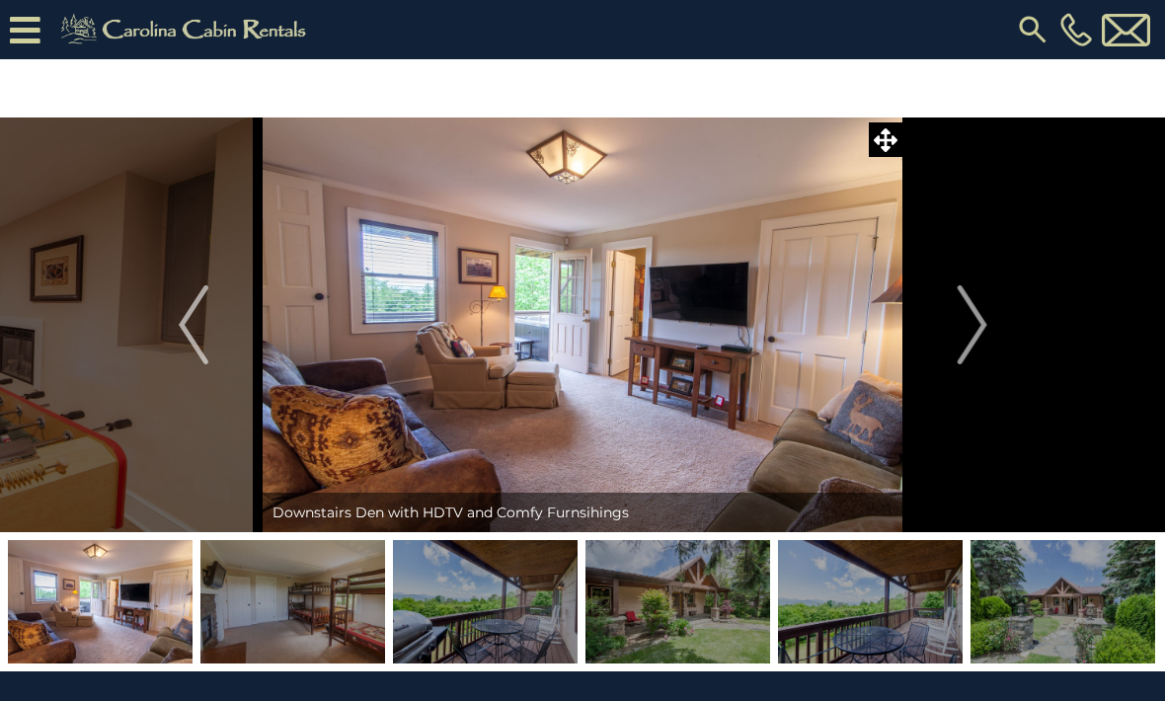
click at [980, 342] on img "Next" at bounding box center [971, 324] width 30 height 79
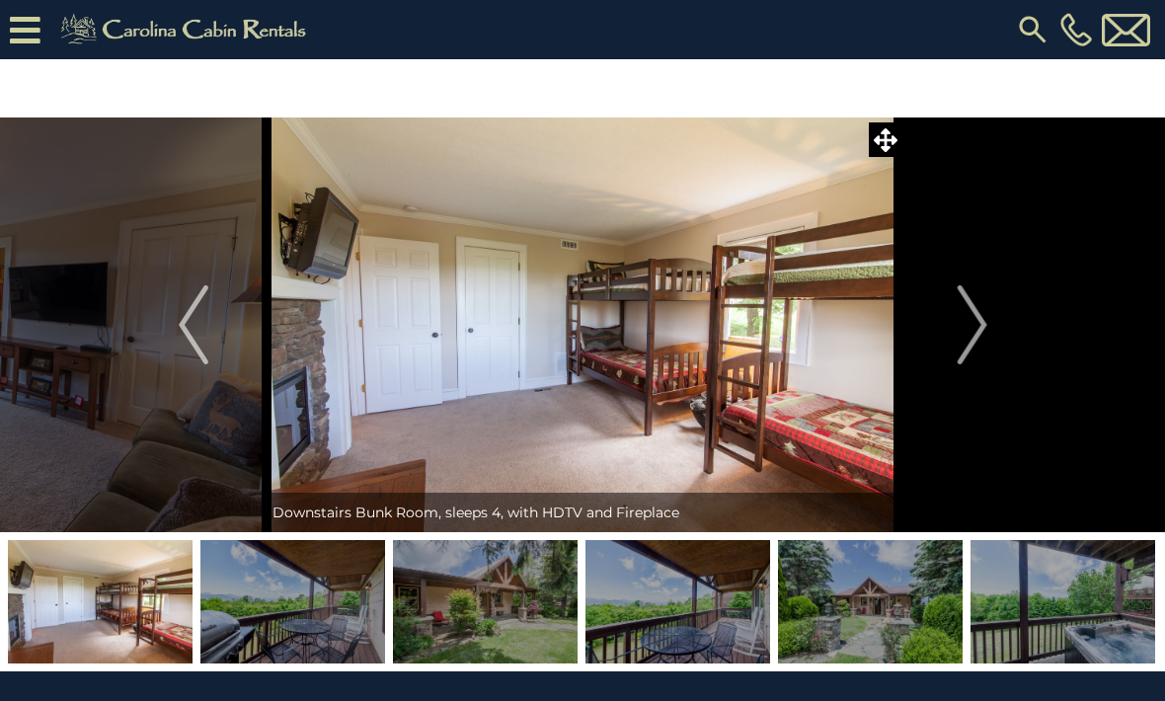
click at [978, 343] on img "Next" at bounding box center [971, 324] width 30 height 79
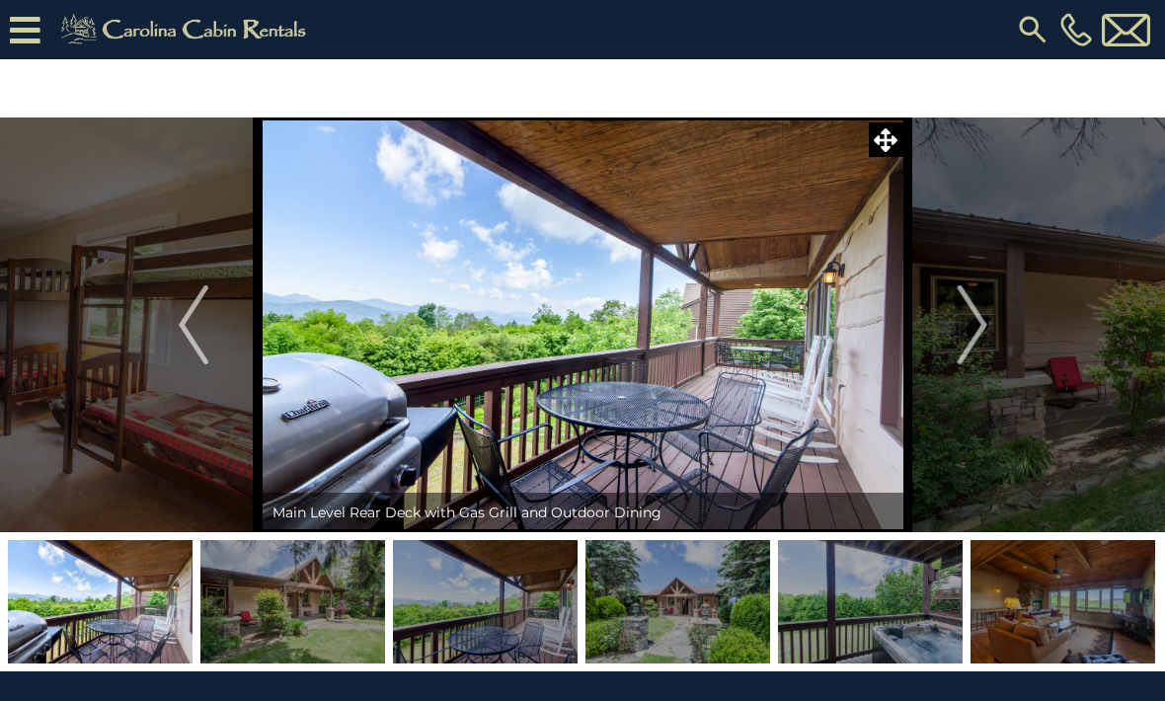
click at [978, 343] on img "Next" at bounding box center [971, 324] width 30 height 79
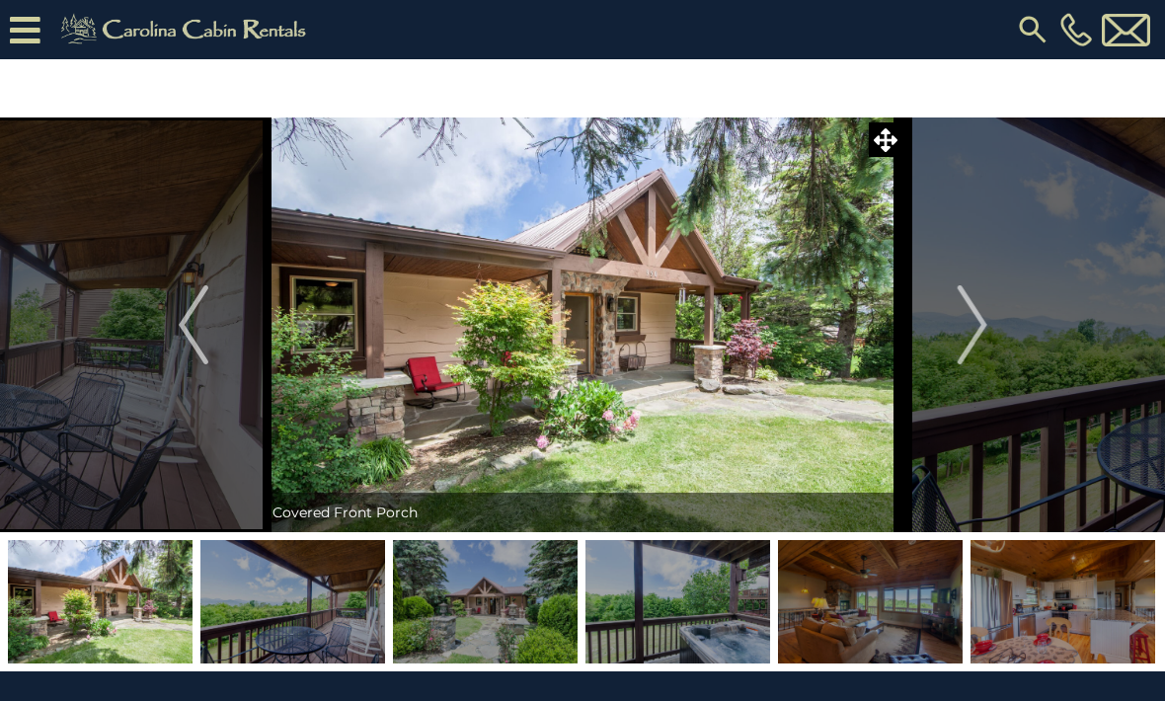
click at [979, 344] on img "Next" at bounding box center [971, 324] width 30 height 79
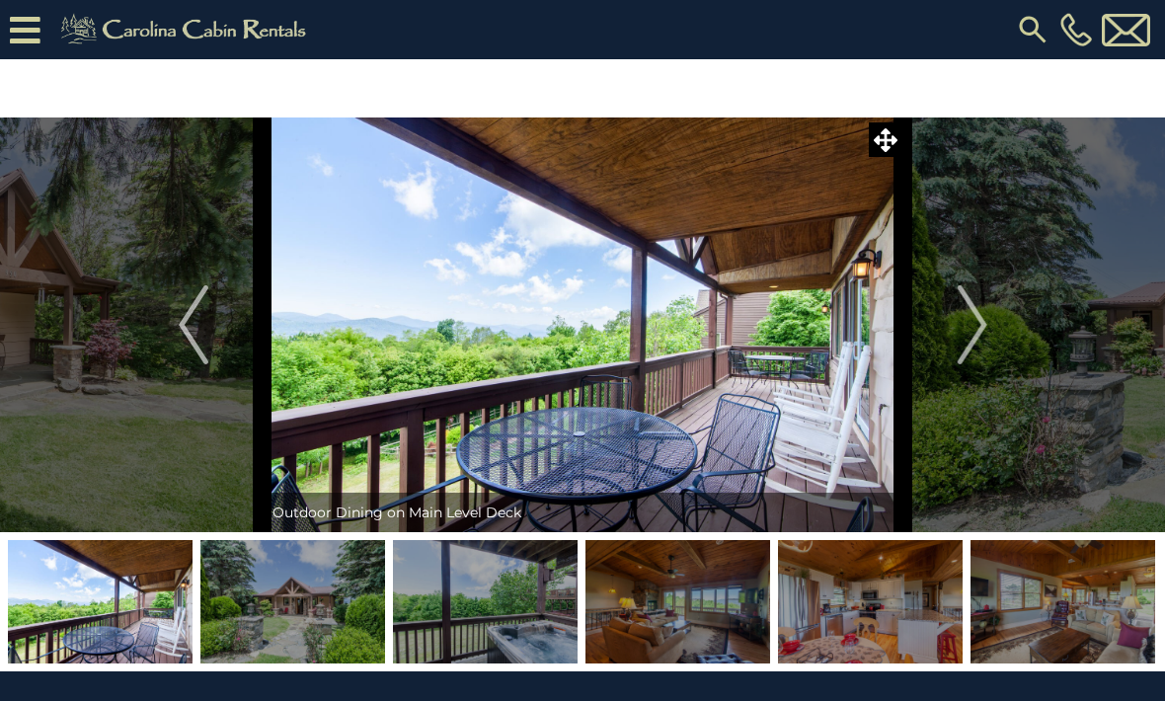
click at [977, 345] on img "Next" at bounding box center [971, 324] width 30 height 79
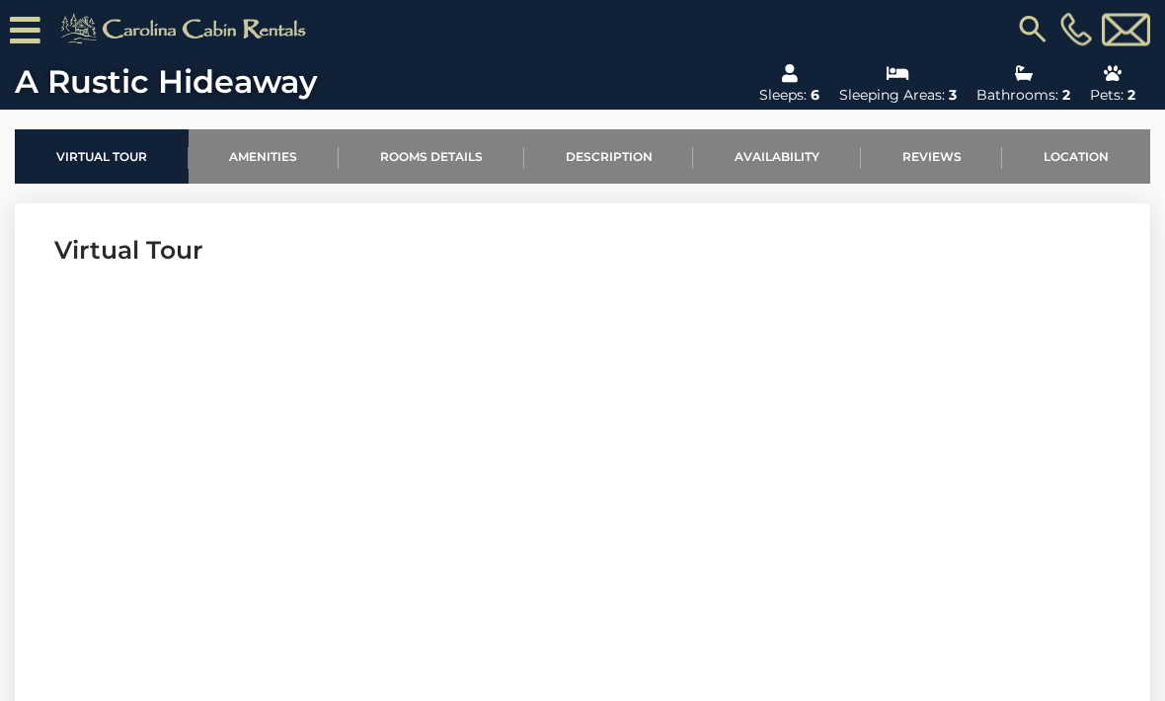
scroll to position [582, 0]
click at [618, 161] on link "Description" at bounding box center [609, 156] width 170 height 54
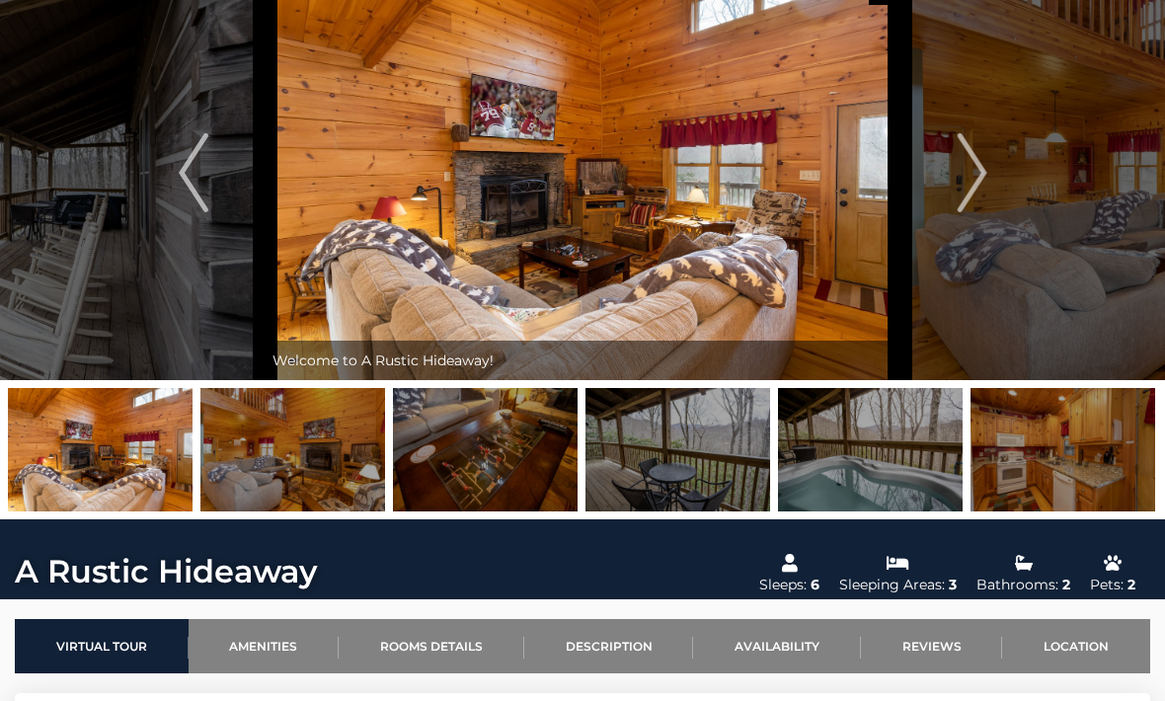
scroll to position [0, 0]
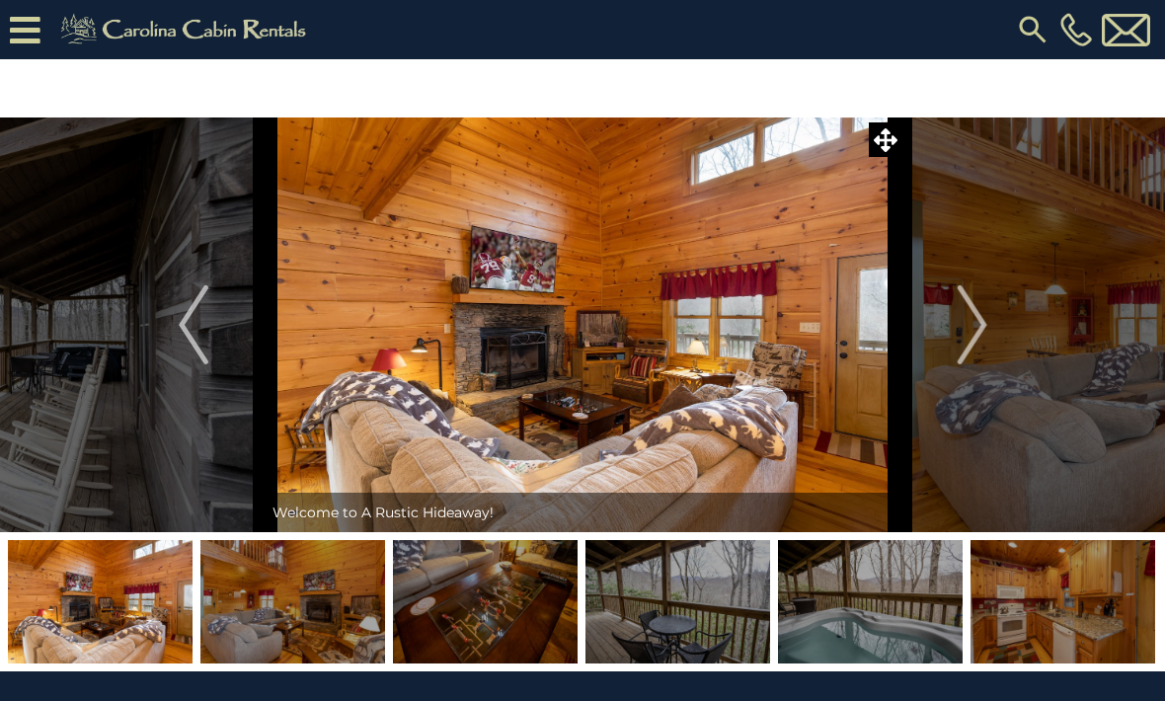
click at [982, 325] on img "Next" at bounding box center [971, 324] width 30 height 79
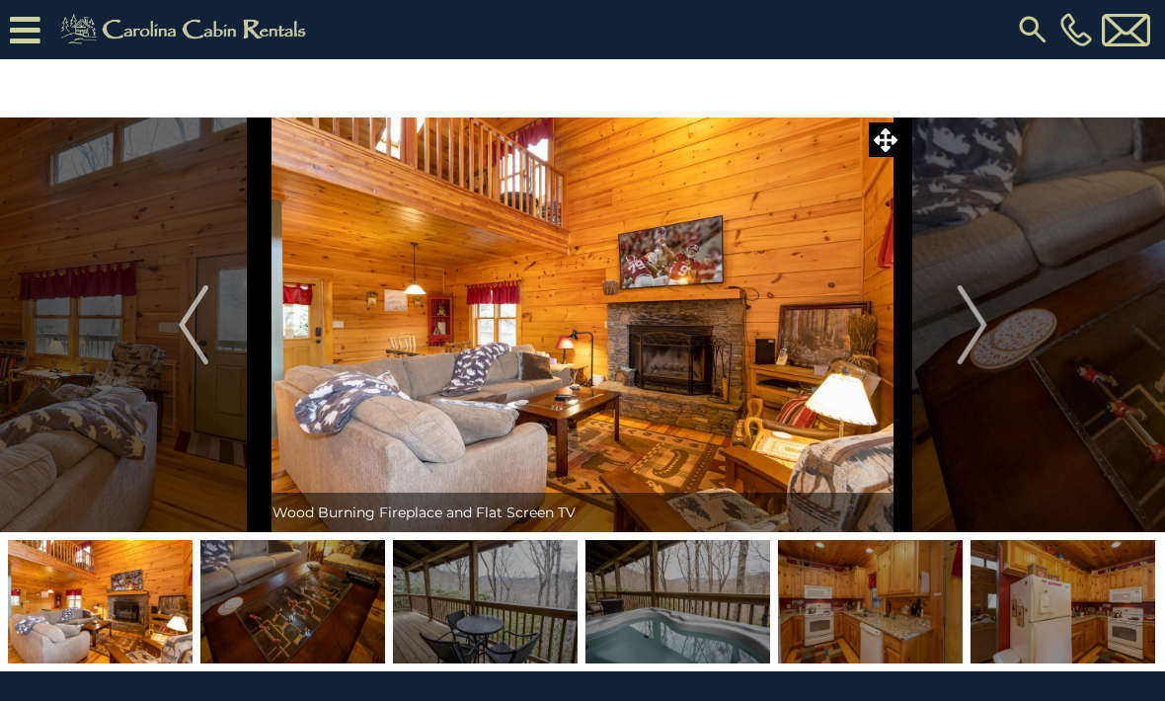
click at [986, 333] on img "Next" at bounding box center [971, 324] width 30 height 79
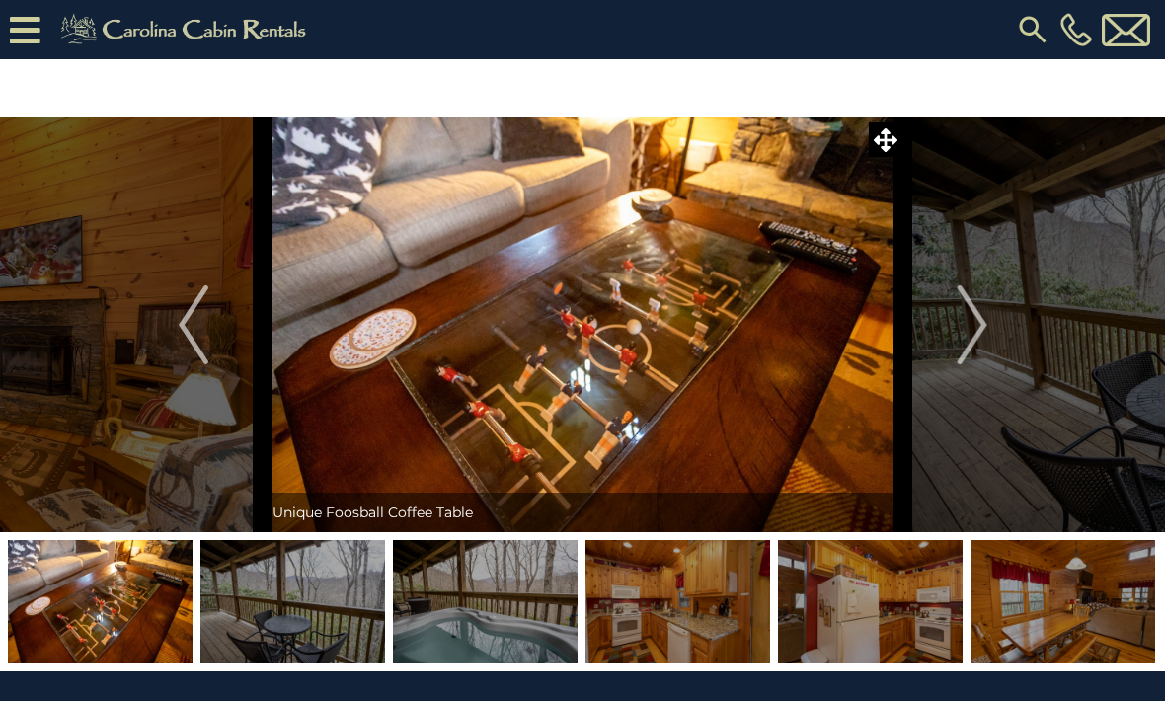
click at [984, 332] on img "Next" at bounding box center [971, 324] width 30 height 79
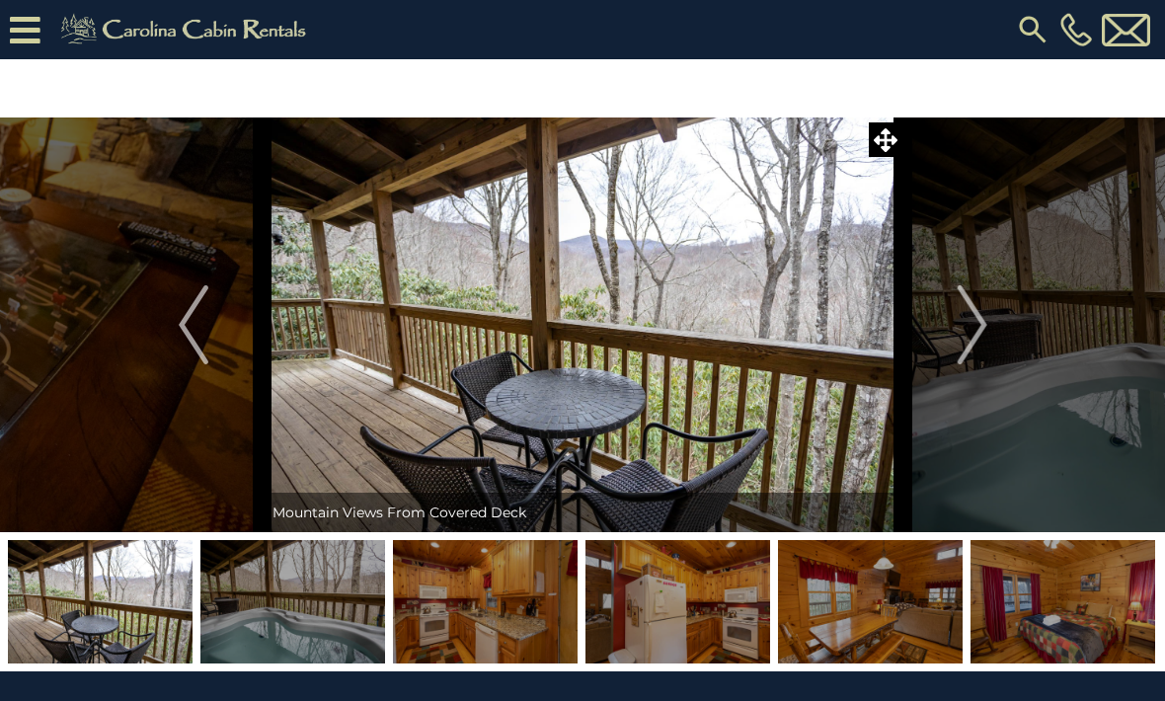
click at [981, 332] on img "Next" at bounding box center [971, 324] width 30 height 79
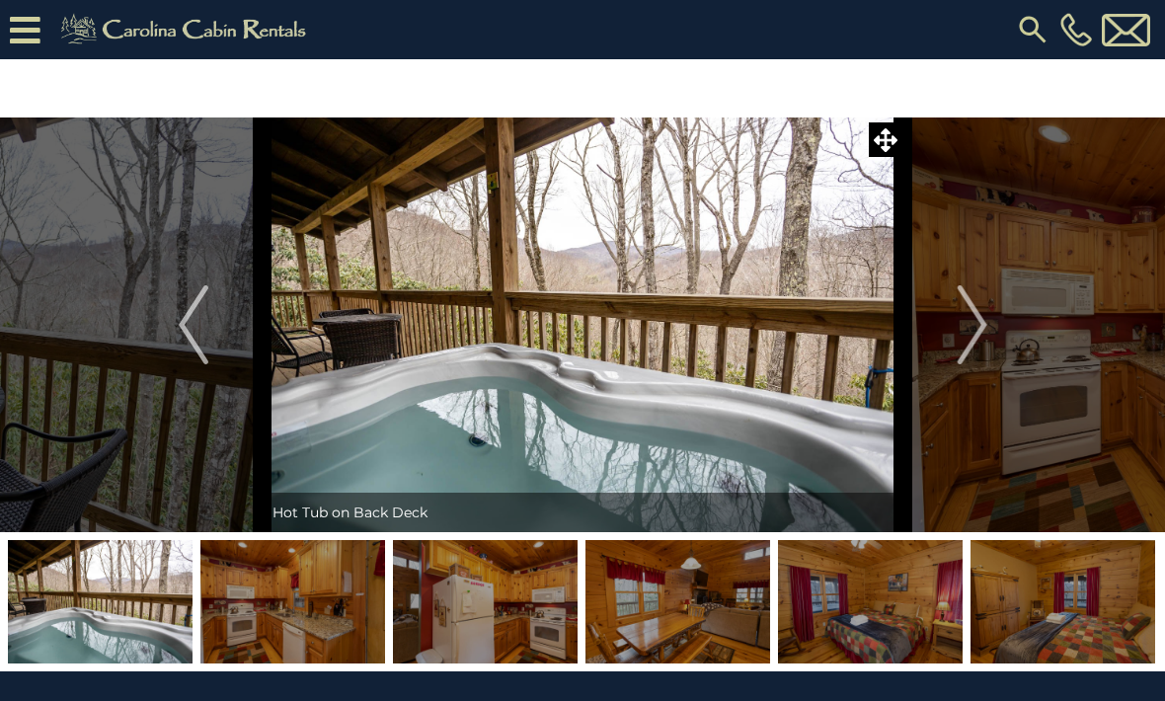
click at [979, 334] on img "Next" at bounding box center [971, 324] width 30 height 79
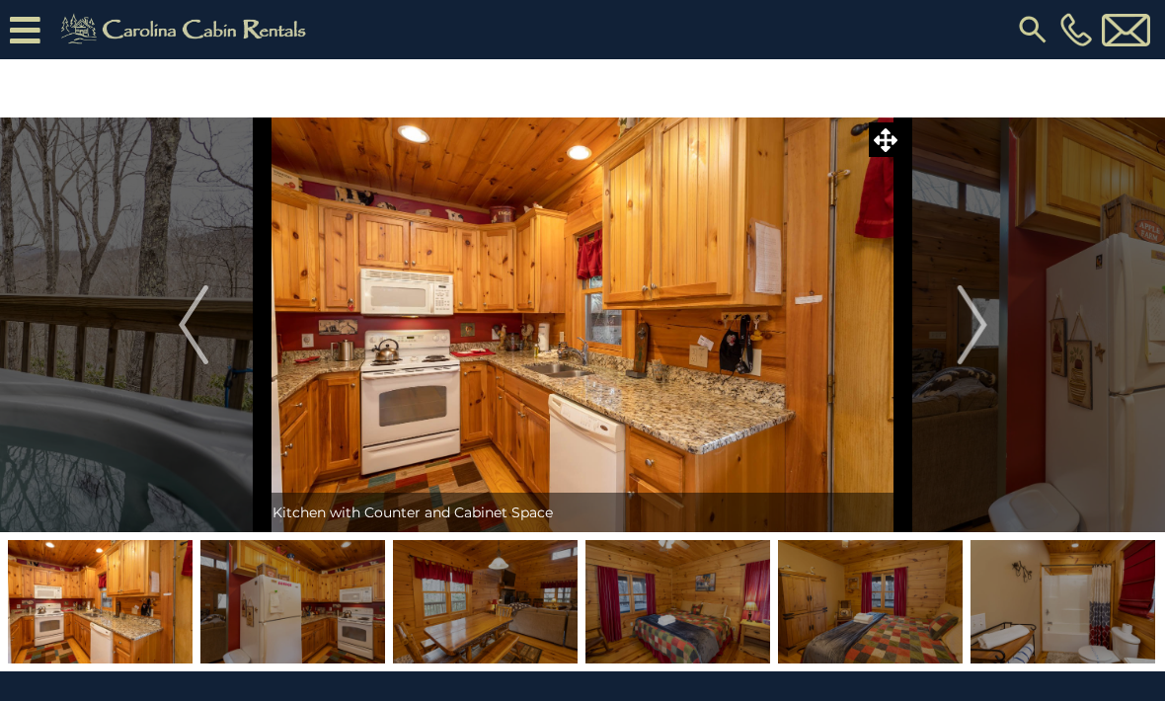
click at [977, 336] on img "Next" at bounding box center [971, 324] width 30 height 79
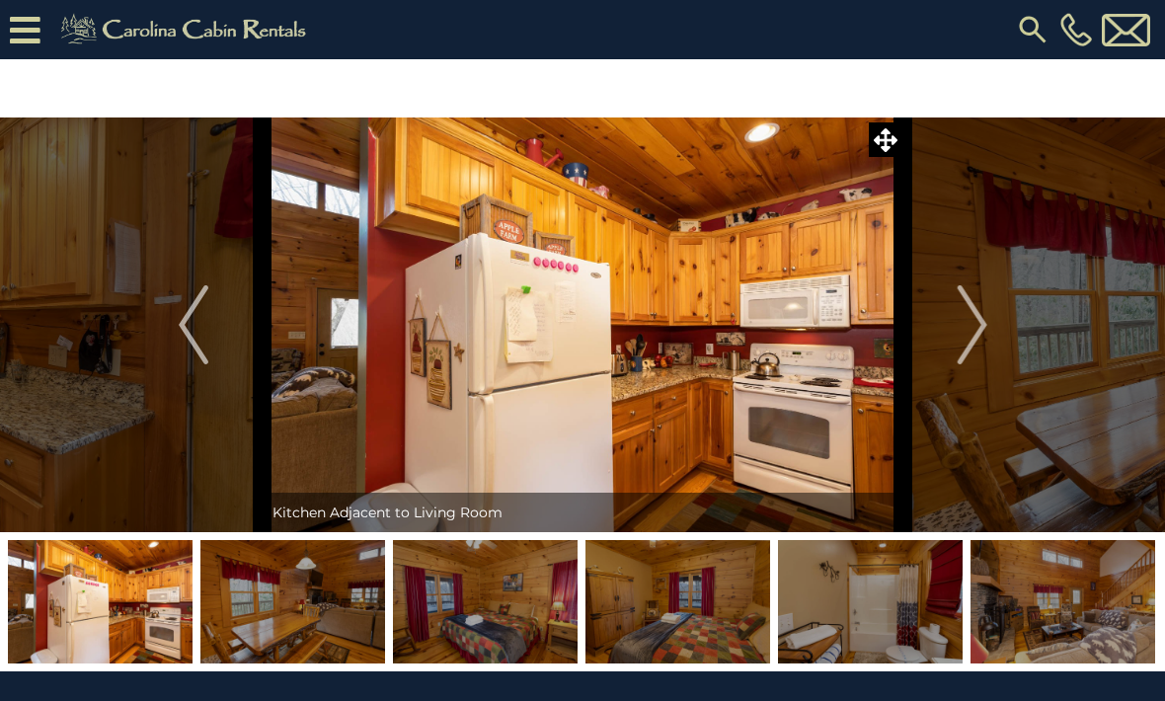
click at [977, 336] on img "Next" at bounding box center [971, 324] width 30 height 79
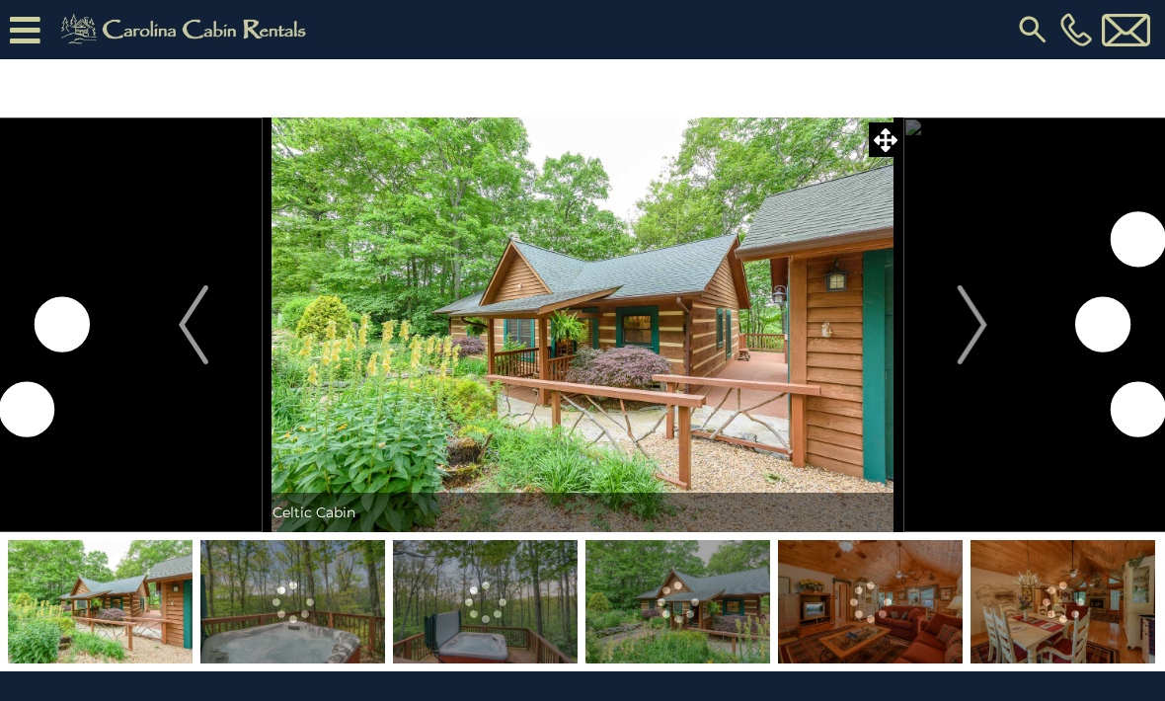
click at [697, 365] on img at bounding box center [583, 324] width 641 height 415
click at [961, 317] on img "Next" at bounding box center [971, 324] width 30 height 79
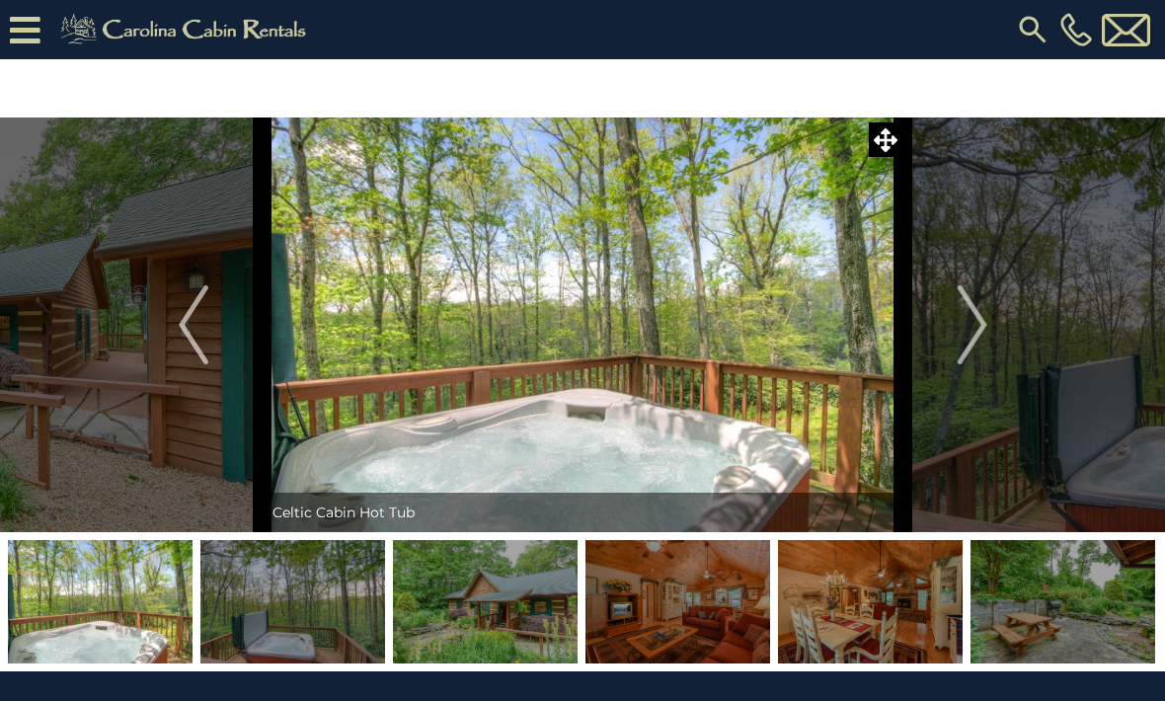
click at [982, 330] on img "Next" at bounding box center [971, 324] width 30 height 79
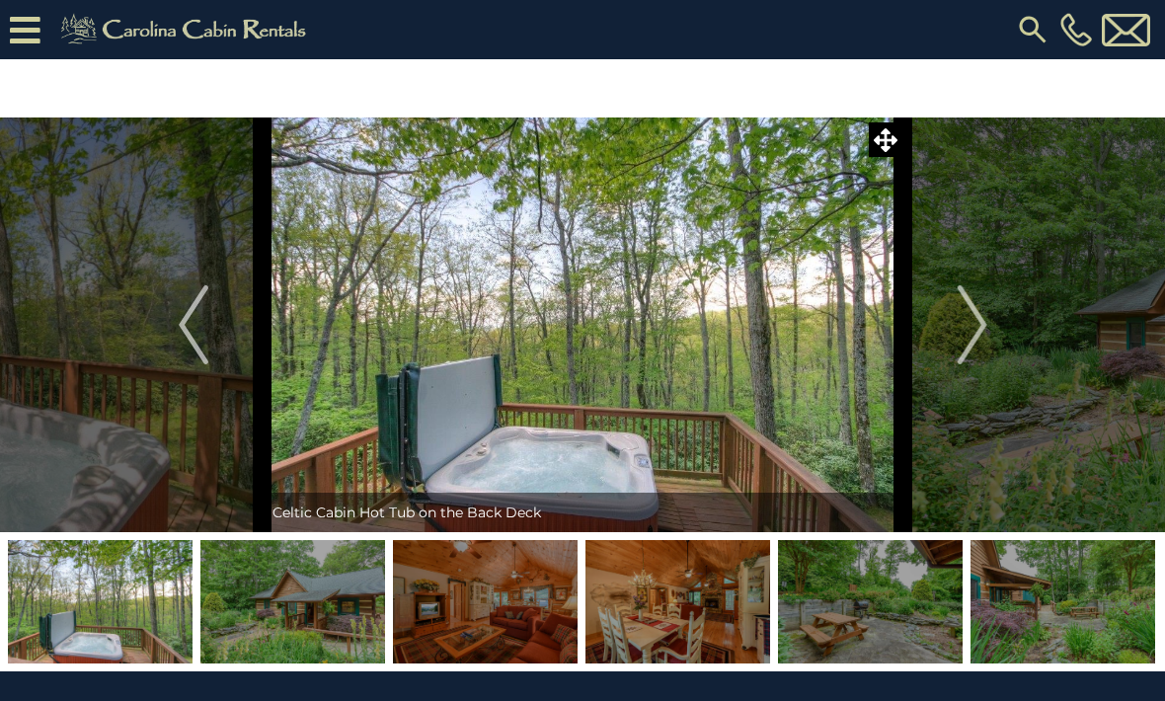
click at [972, 333] on img "Next" at bounding box center [971, 324] width 30 height 79
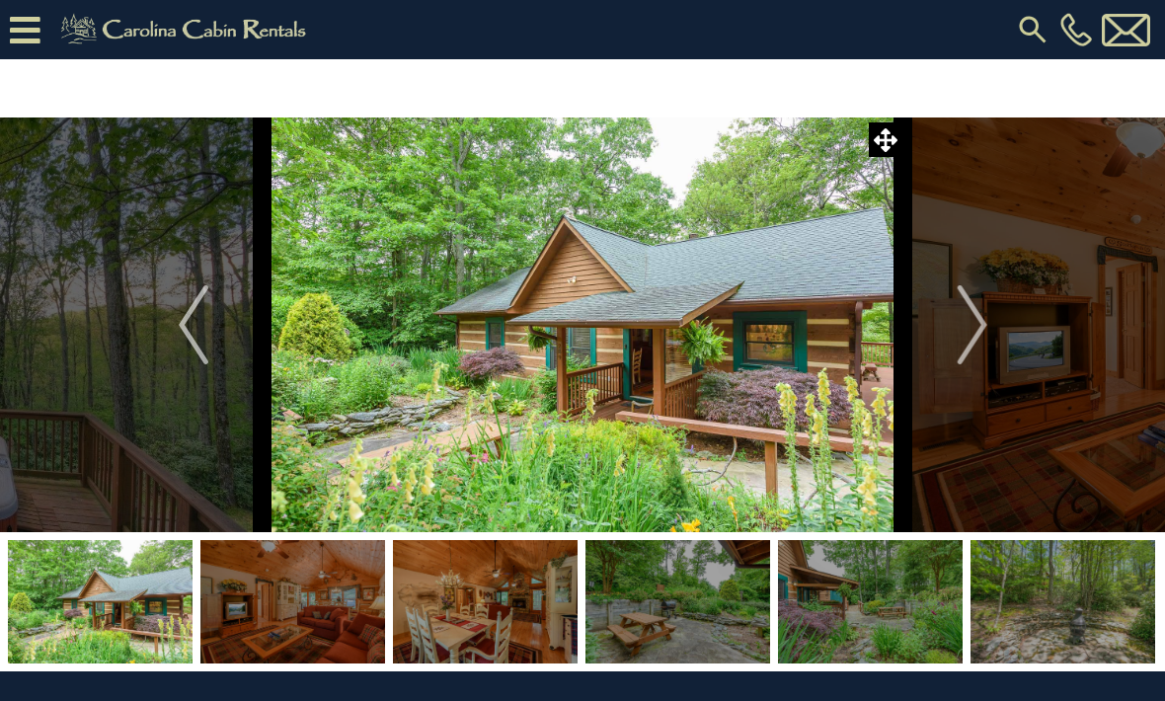
click at [976, 335] on img "Next" at bounding box center [971, 324] width 30 height 79
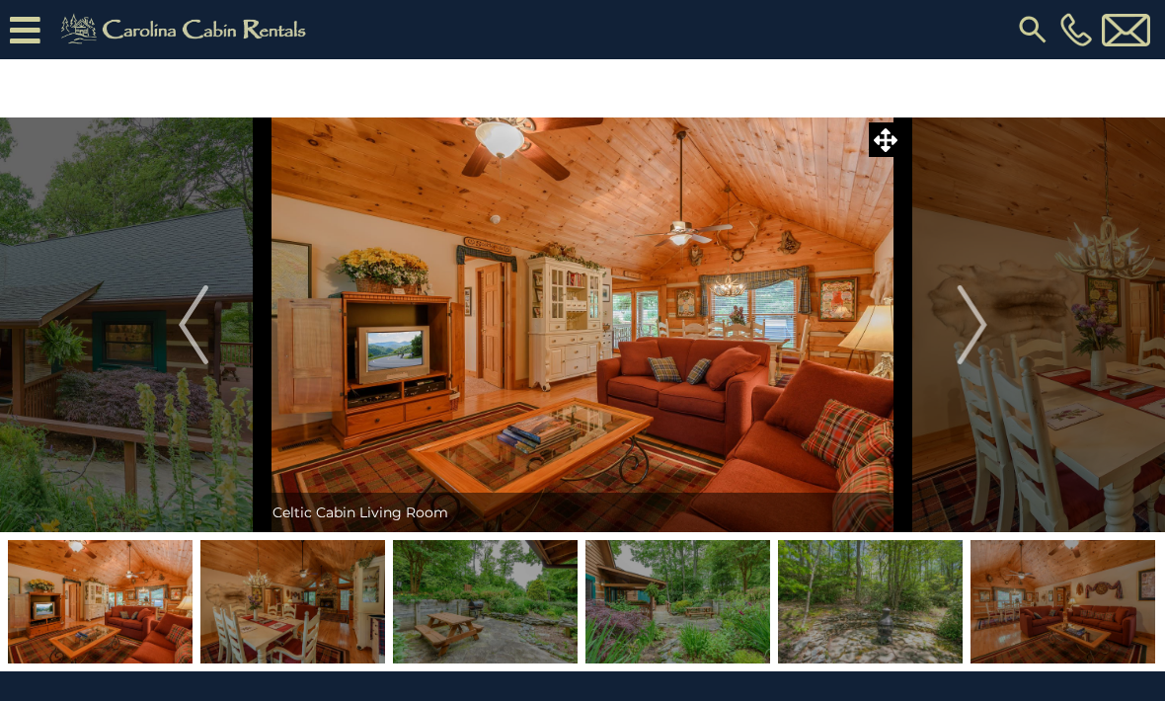
click at [972, 335] on img "Next" at bounding box center [971, 324] width 30 height 79
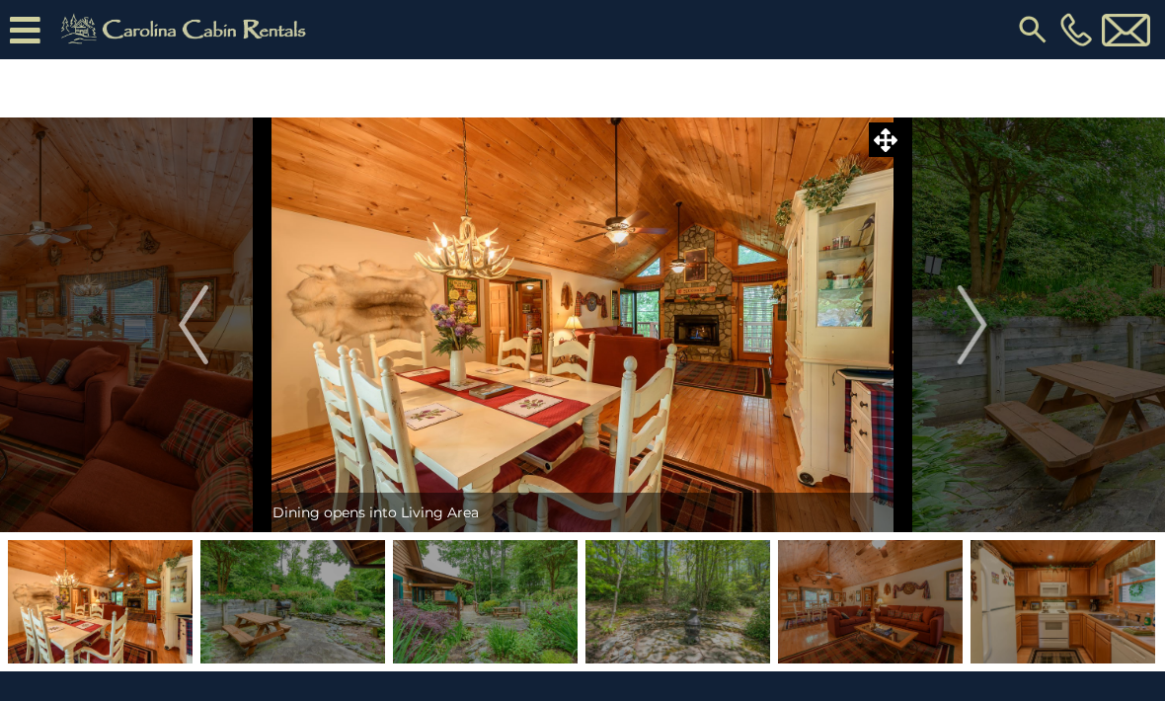
click at [970, 337] on img "Next" at bounding box center [971, 324] width 30 height 79
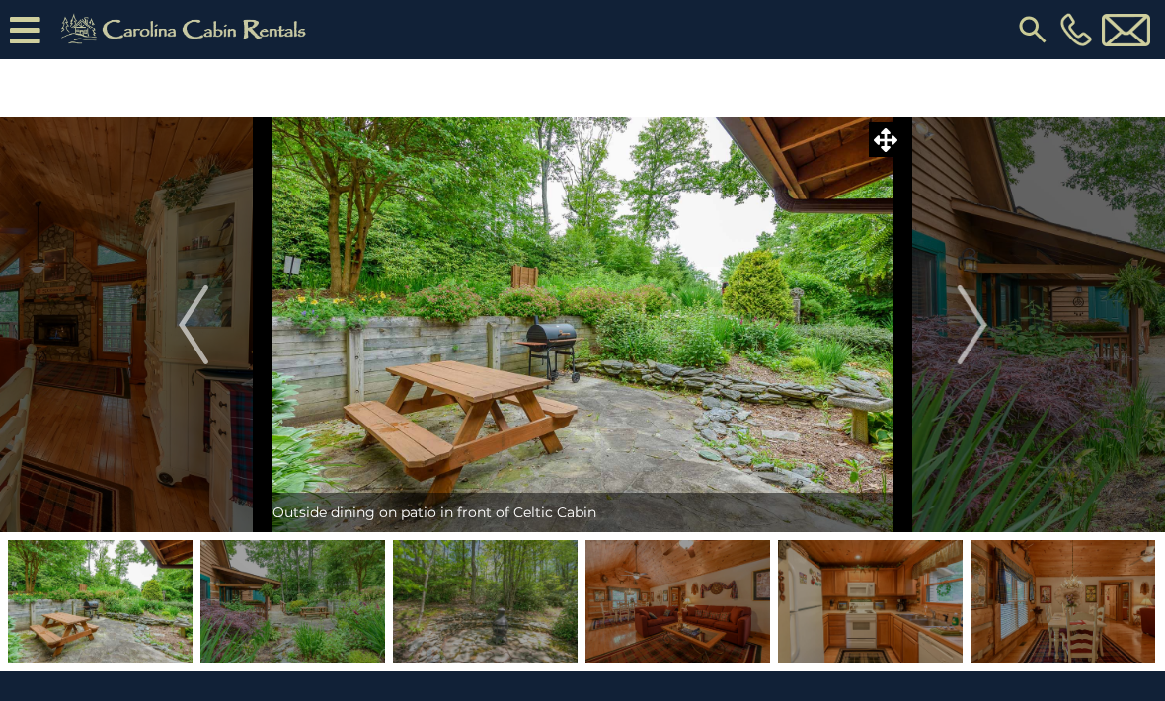
click at [976, 337] on img "Next" at bounding box center [971, 324] width 30 height 79
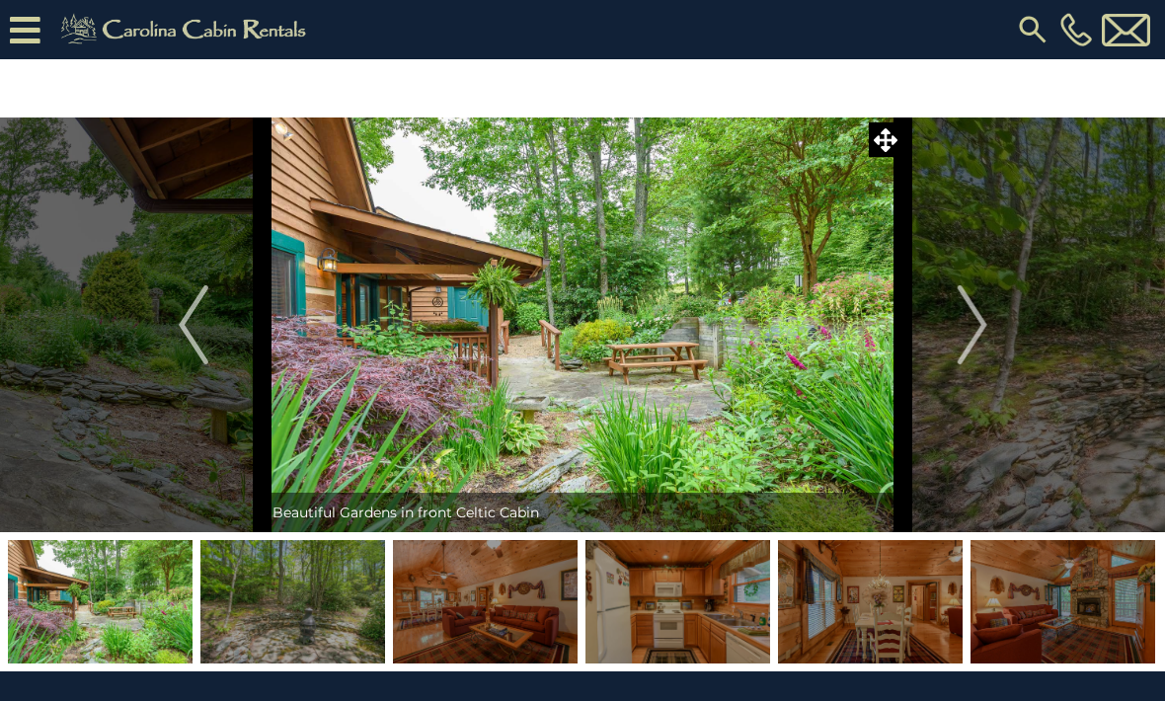
click at [978, 337] on img "Next" at bounding box center [971, 324] width 30 height 79
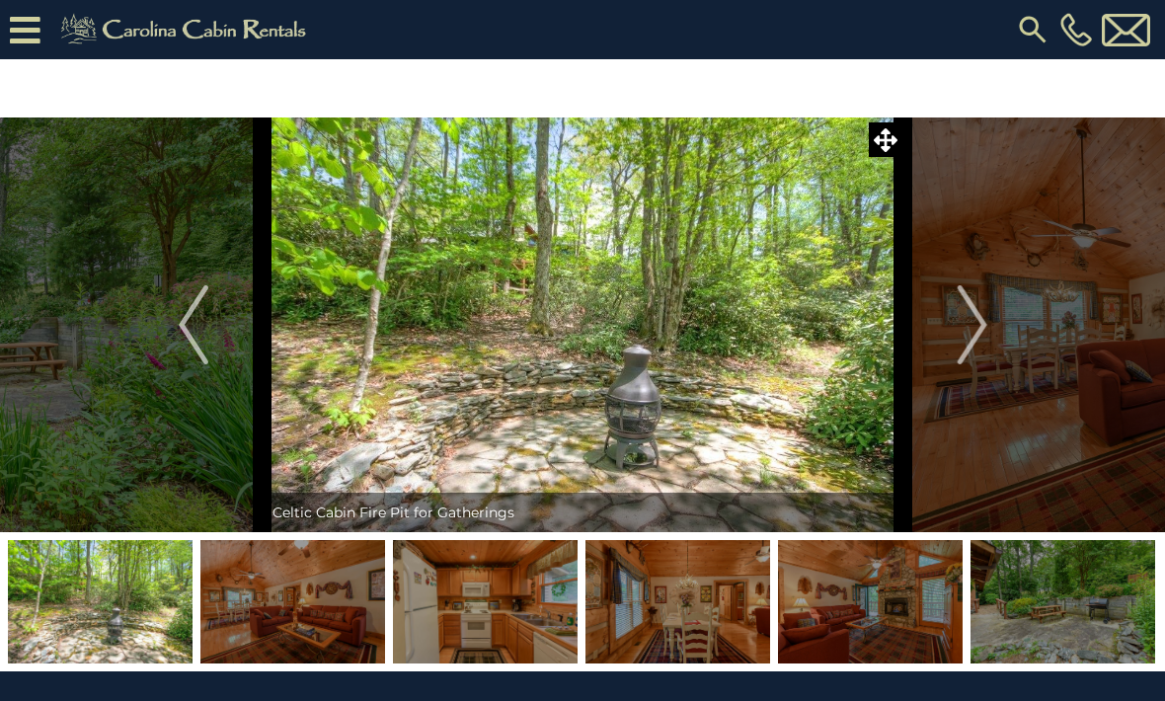
click at [982, 337] on img "Next" at bounding box center [971, 324] width 30 height 79
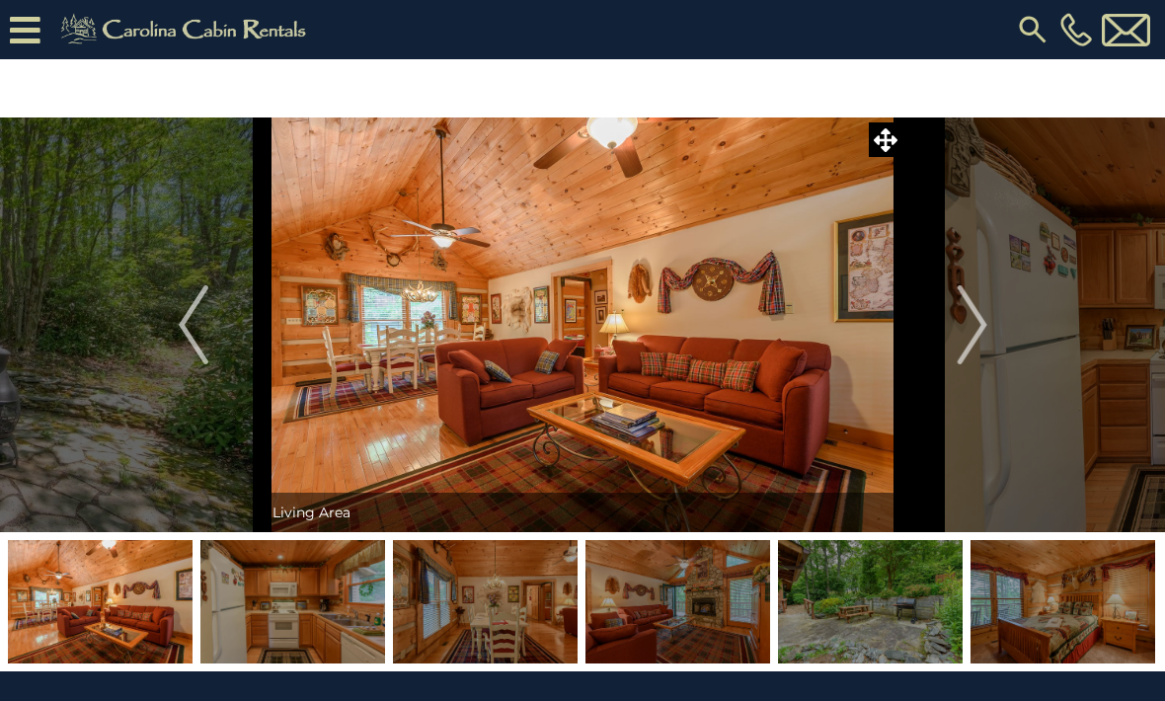
click at [981, 337] on img "Next" at bounding box center [971, 324] width 30 height 79
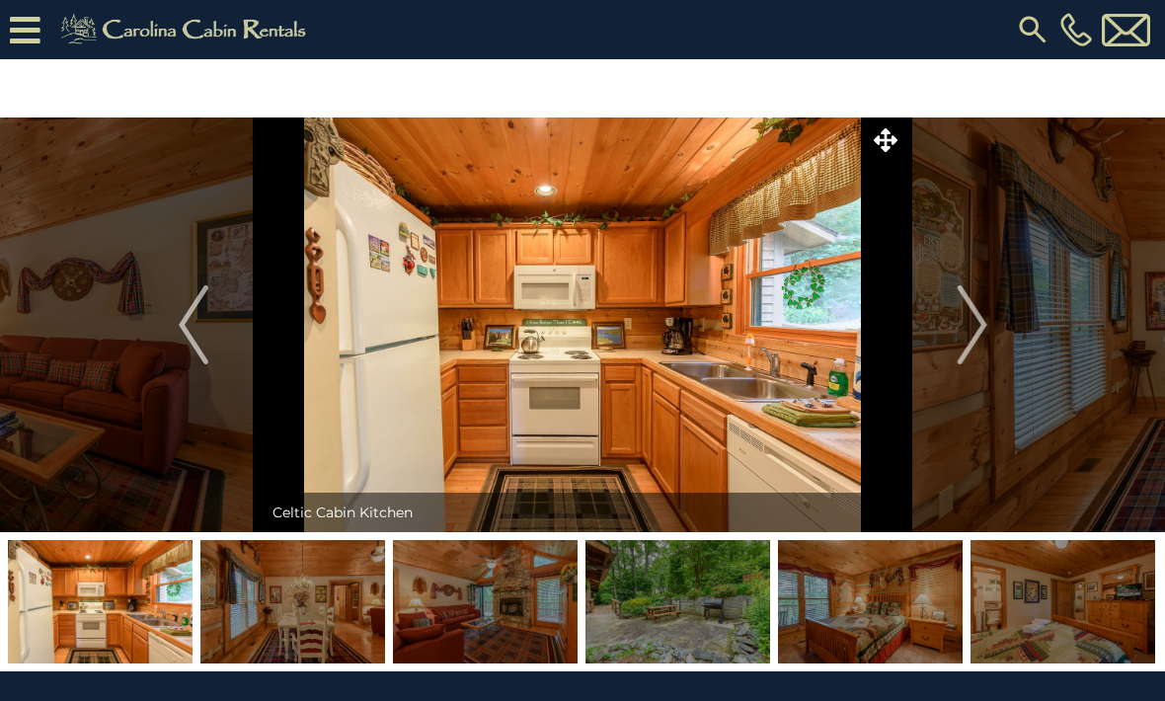
click at [983, 338] on img "Next" at bounding box center [971, 324] width 30 height 79
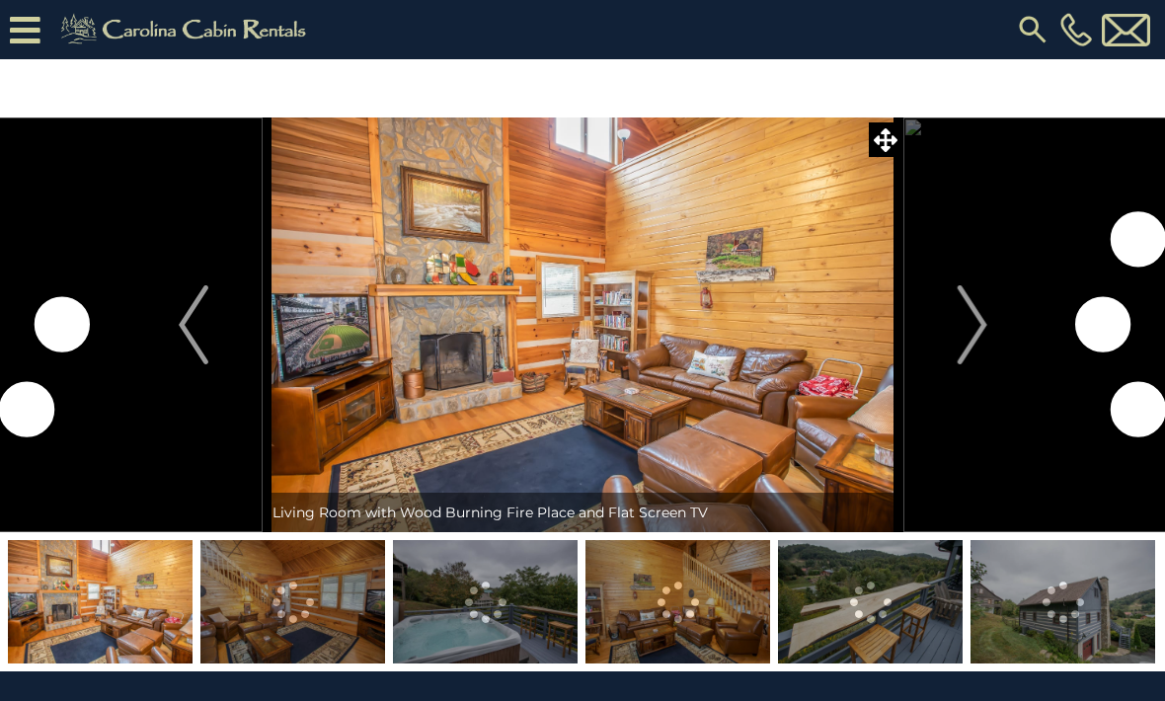
click at [969, 318] on img "Next" at bounding box center [971, 324] width 30 height 79
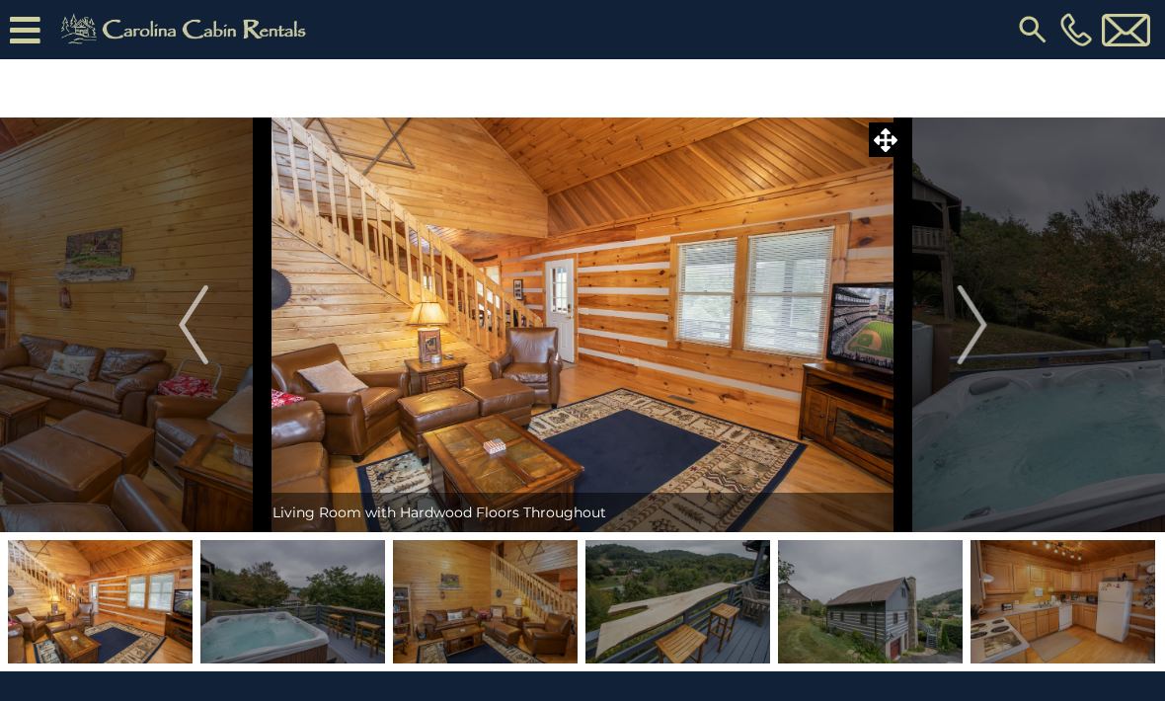
click at [975, 327] on img "Next" at bounding box center [971, 324] width 30 height 79
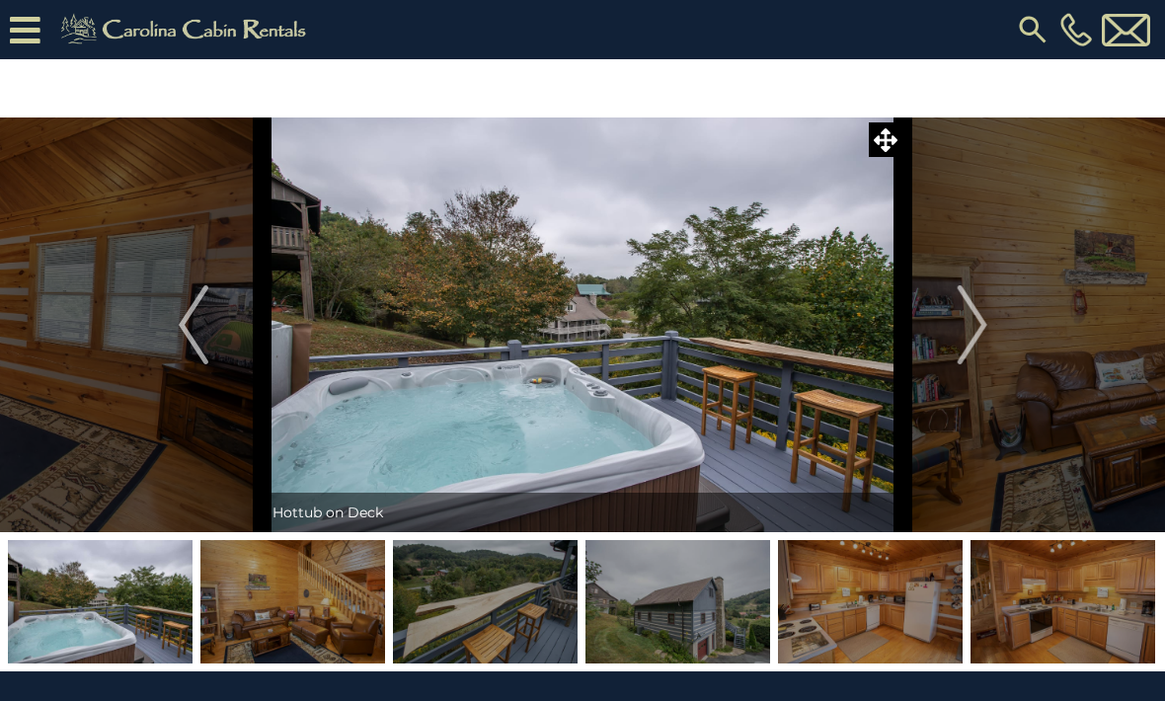
click at [953, 330] on button "Next" at bounding box center [972, 324] width 138 height 415
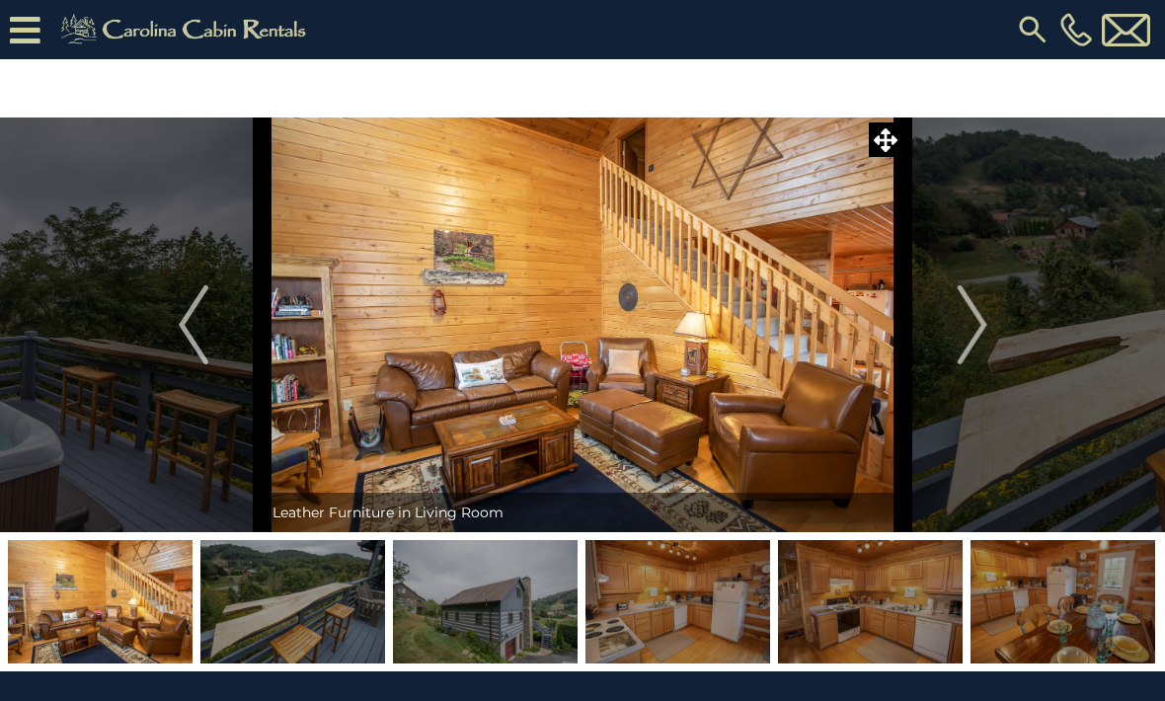
click at [961, 329] on img "Next" at bounding box center [971, 324] width 30 height 79
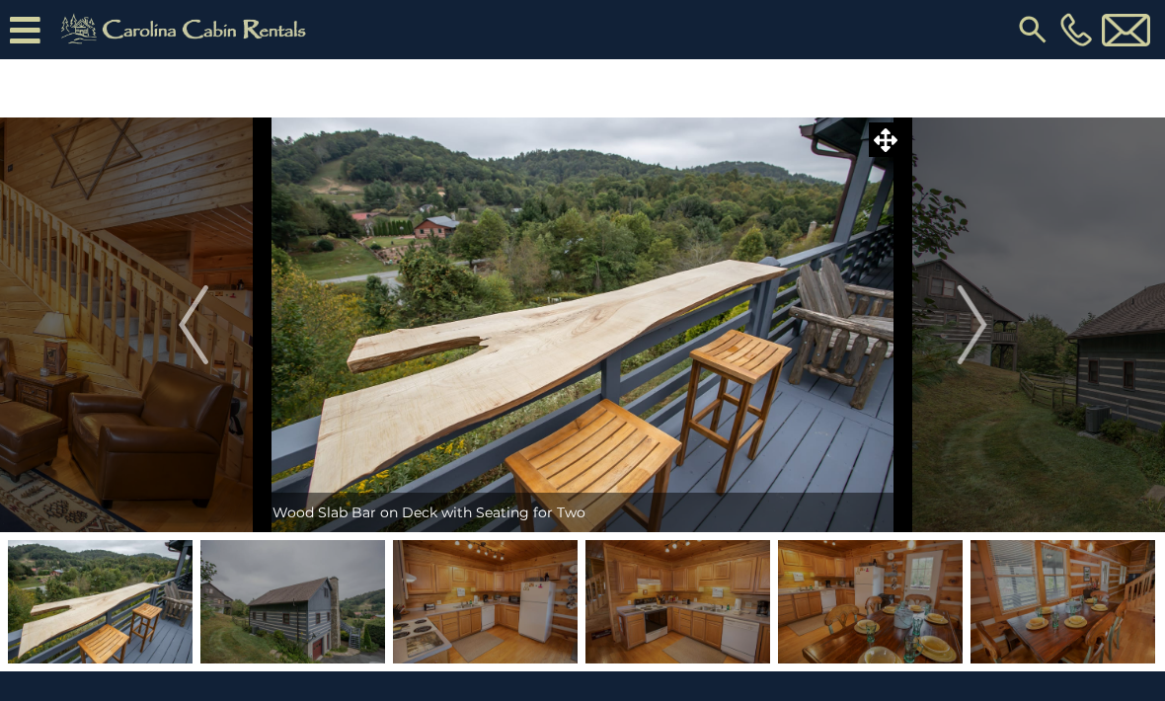
click at [963, 330] on img "Next" at bounding box center [971, 324] width 30 height 79
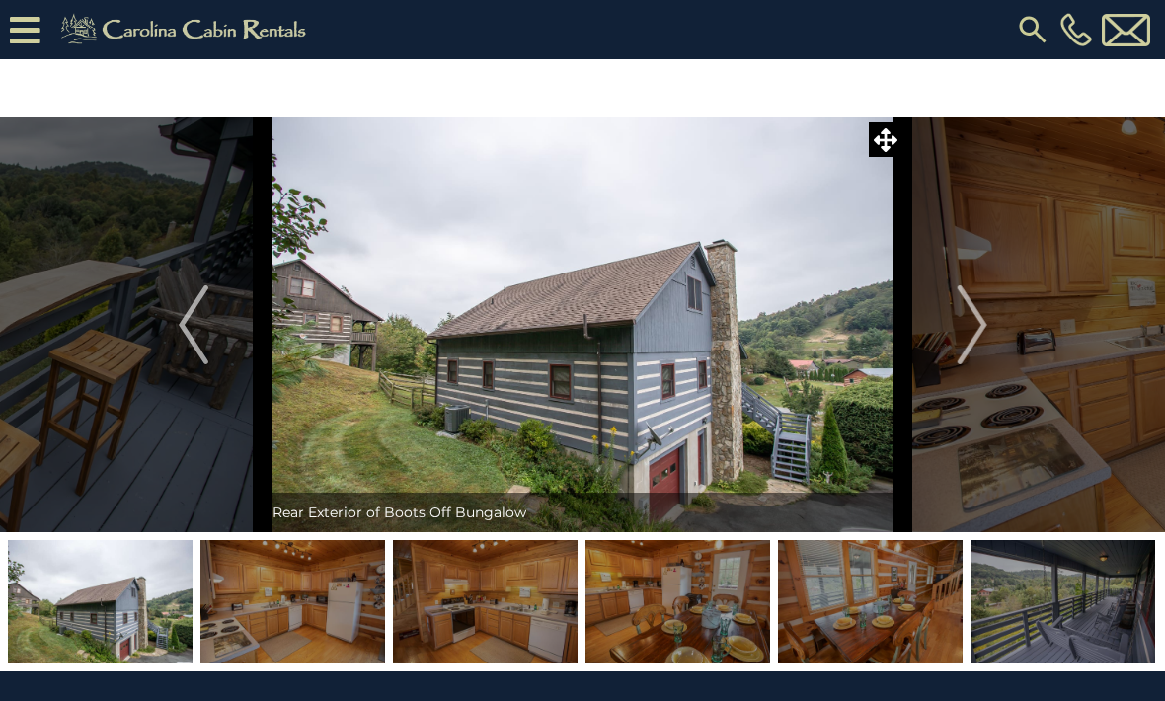
click at [964, 330] on img "Next" at bounding box center [971, 324] width 30 height 79
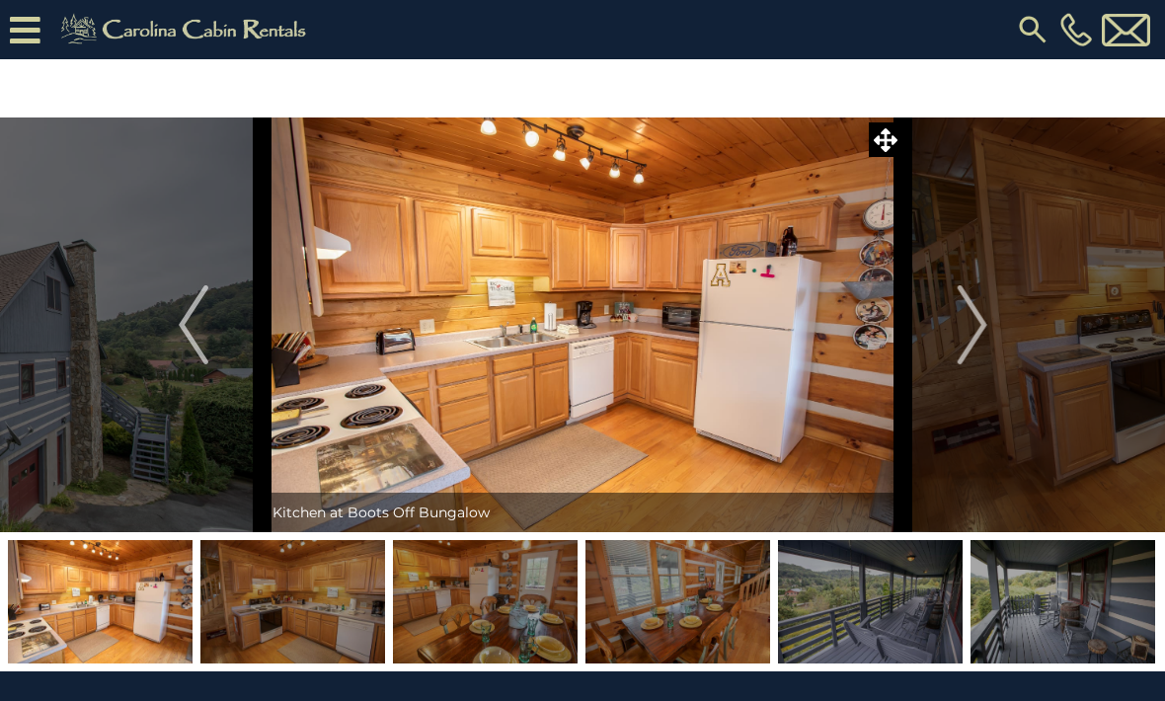
click at [969, 330] on img "Next" at bounding box center [971, 324] width 30 height 79
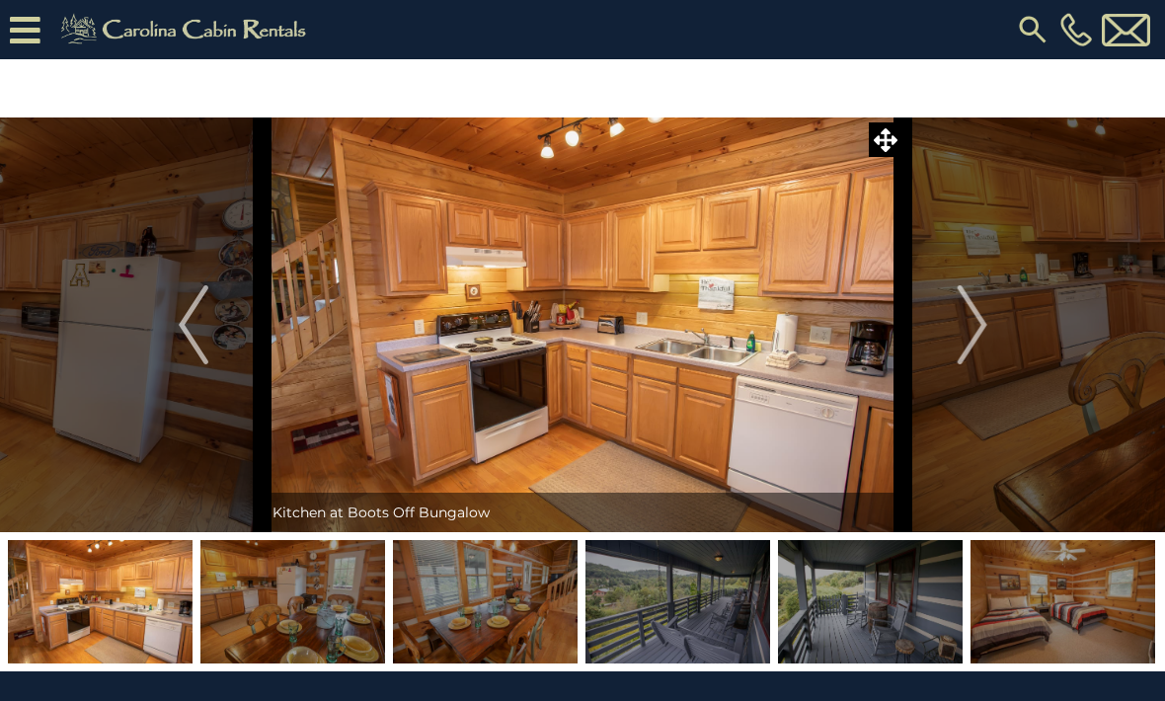
click at [969, 331] on img "Next" at bounding box center [971, 324] width 30 height 79
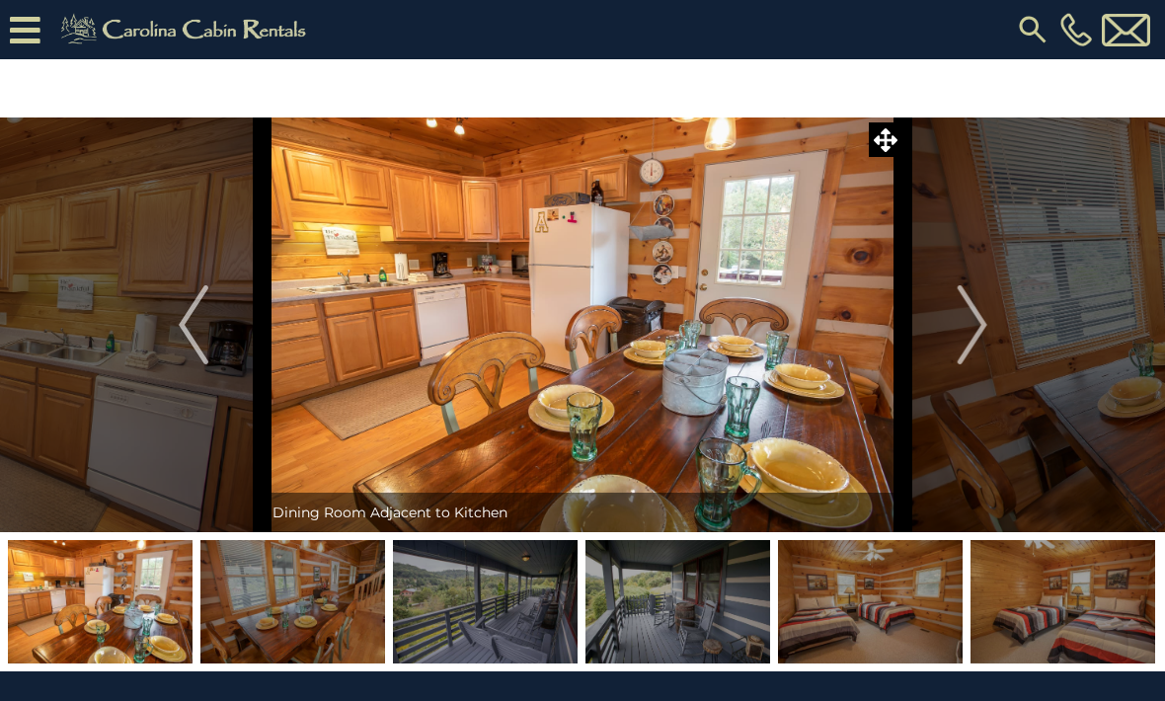
click at [968, 332] on img "Next" at bounding box center [971, 324] width 30 height 79
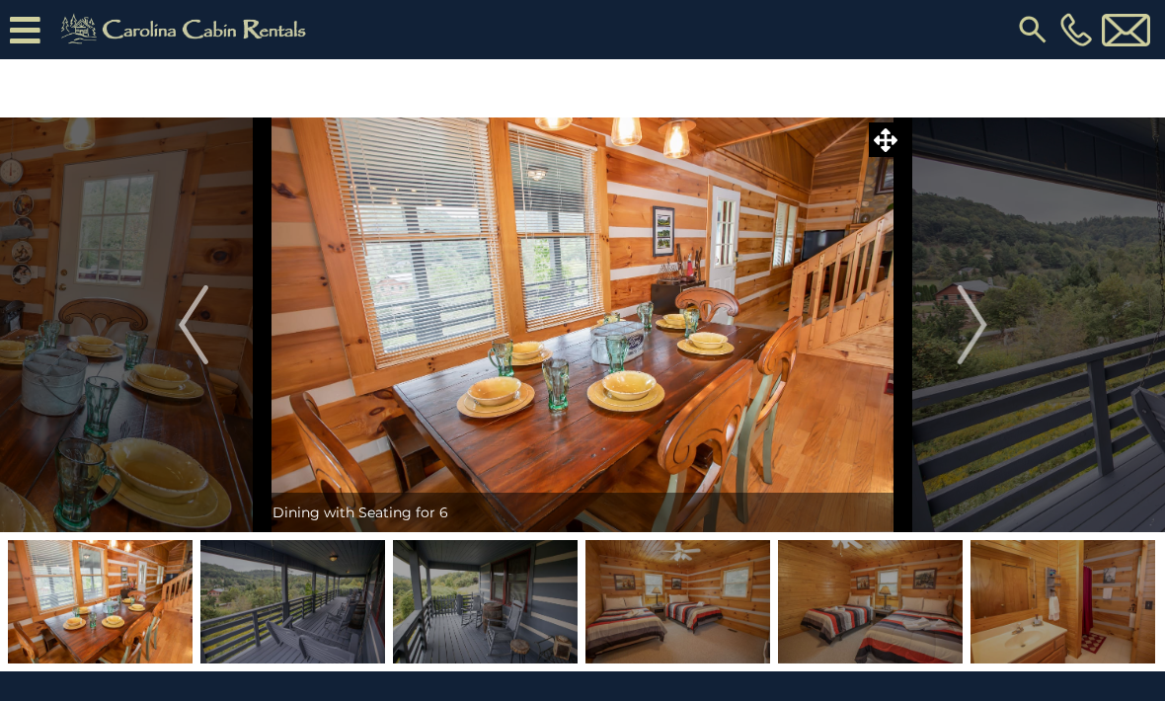
click at [965, 333] on img "Next" at bounding box center [971, 324] width 30 height 79
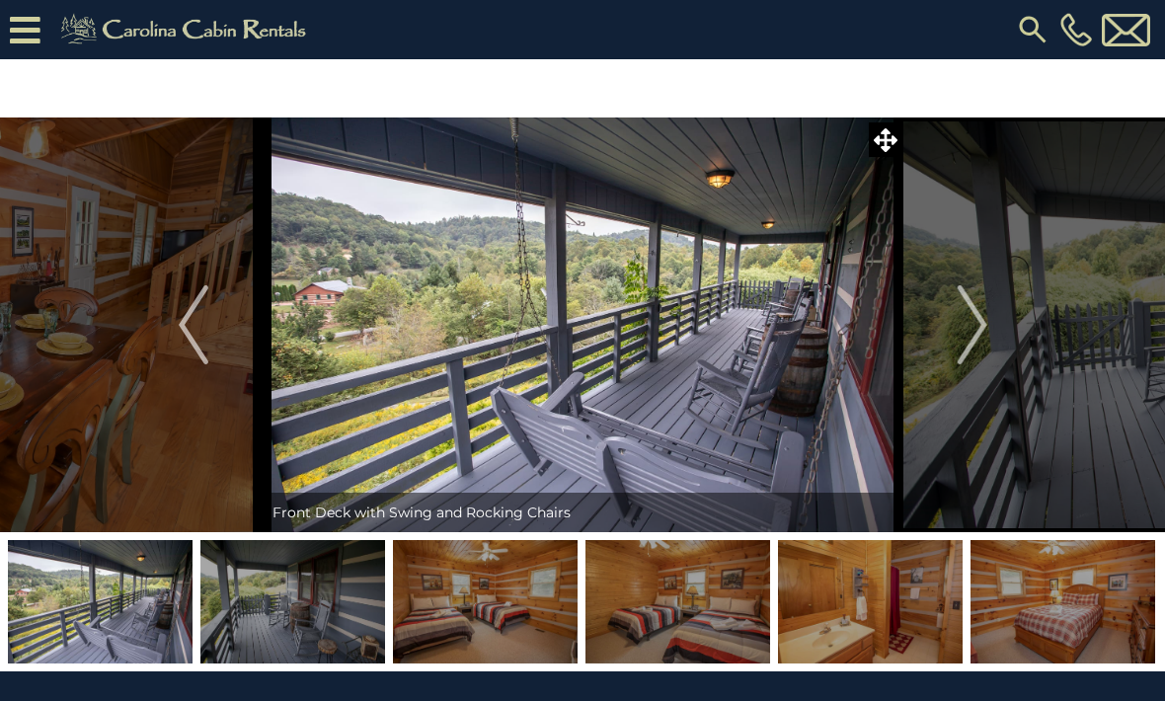
click at [966, 332] on img "Next" at bounding box center [971, 324] width 30 height 79
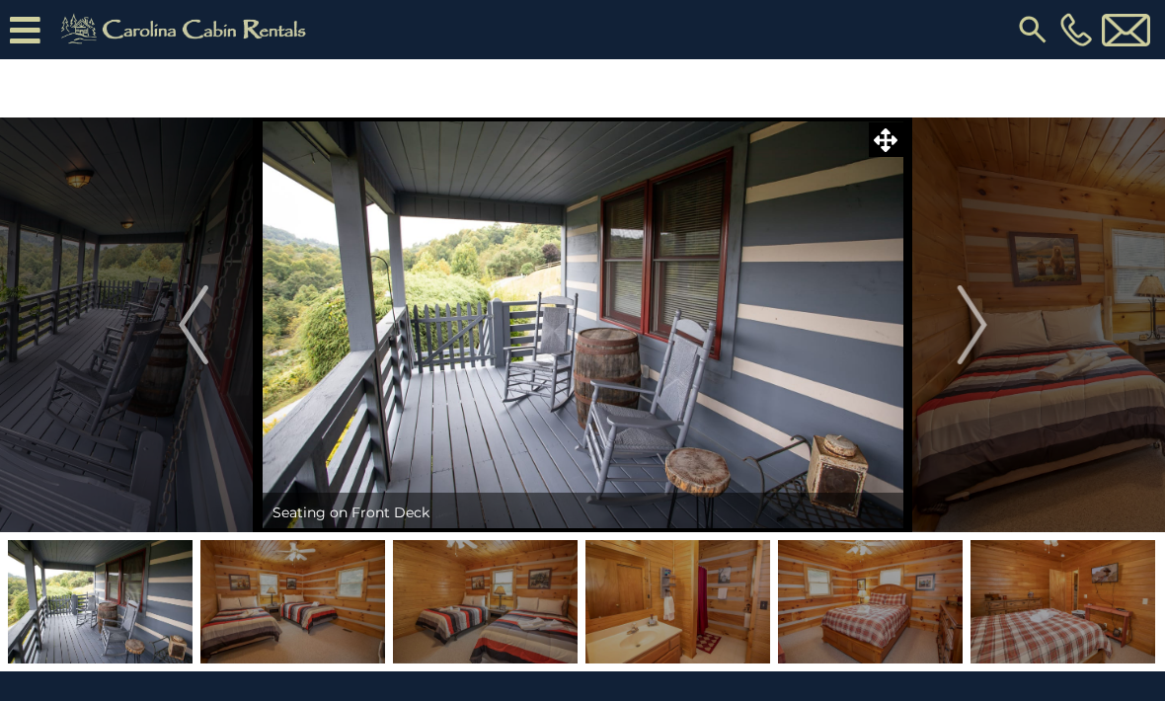
click at [969, 332] on img "Next" at bounding box center [971, 324] width 30 height 79
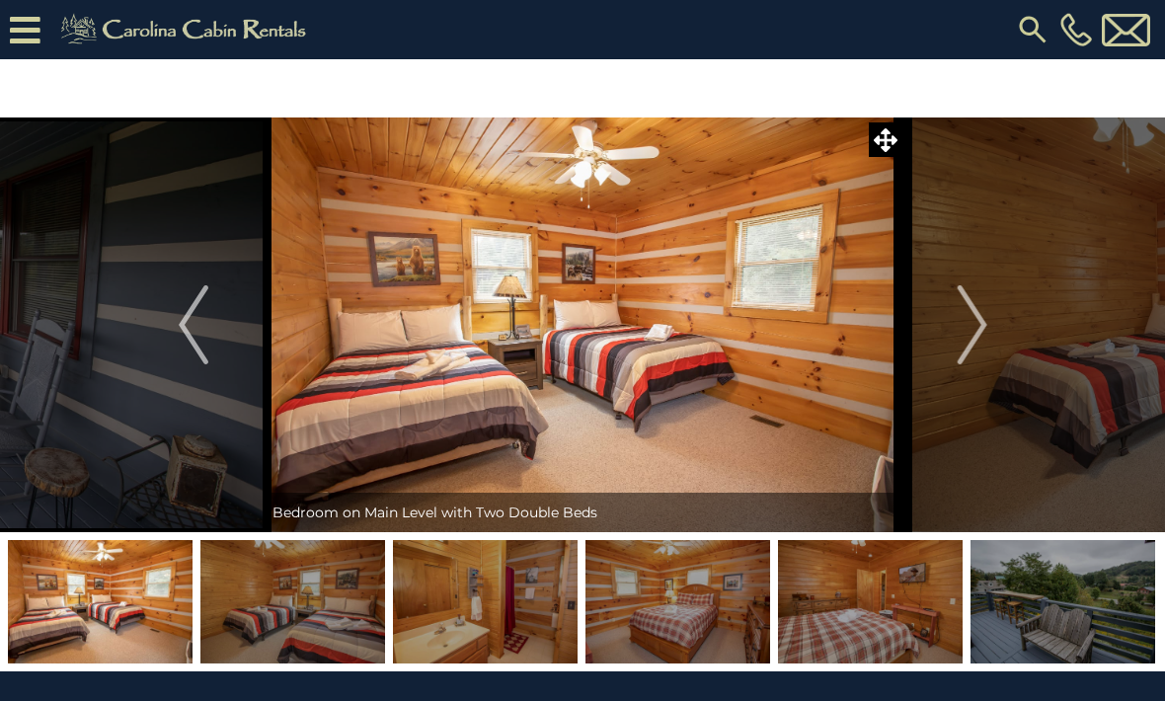
click at [969, 332] on img "Next" at bounding box center [971, 324] width 30 height 79
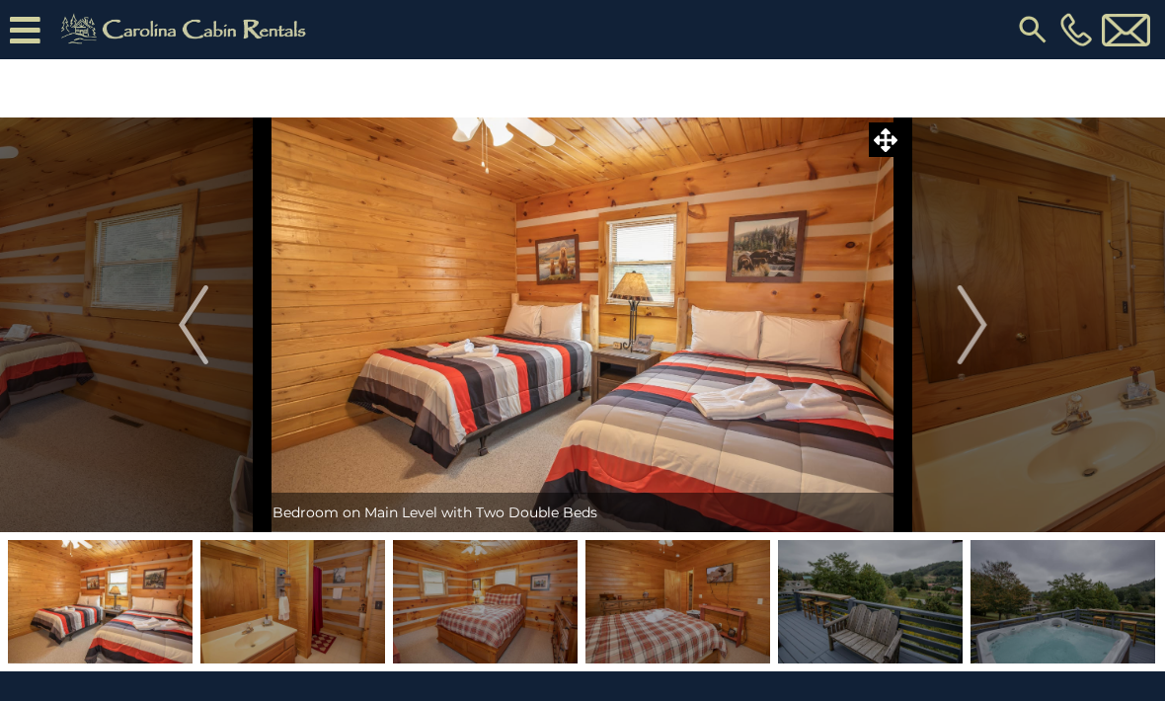
click at [966, 334] on img "Next" at bounding box center [971, 324] width 30 height 79
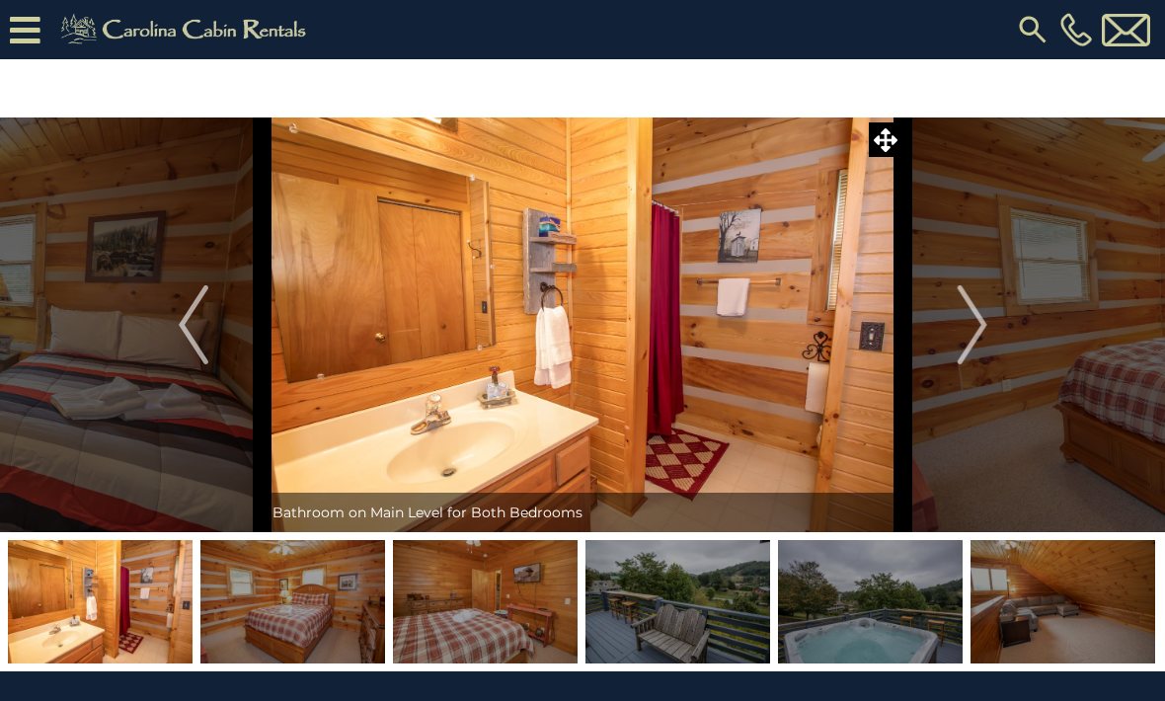
click at [968, 334] on img "Next" at bounding box center [971, 324] width 30 height 79
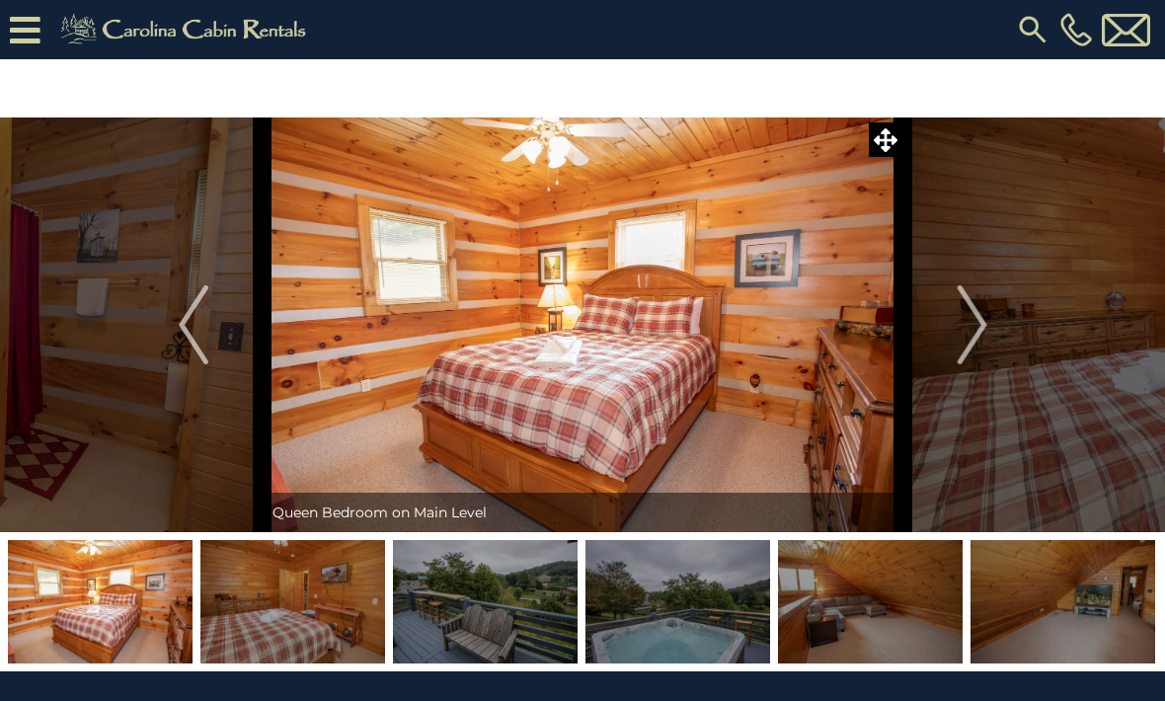
click at [967, 333] on img "Next" at bounding box center [971, 324] width 30 height 79
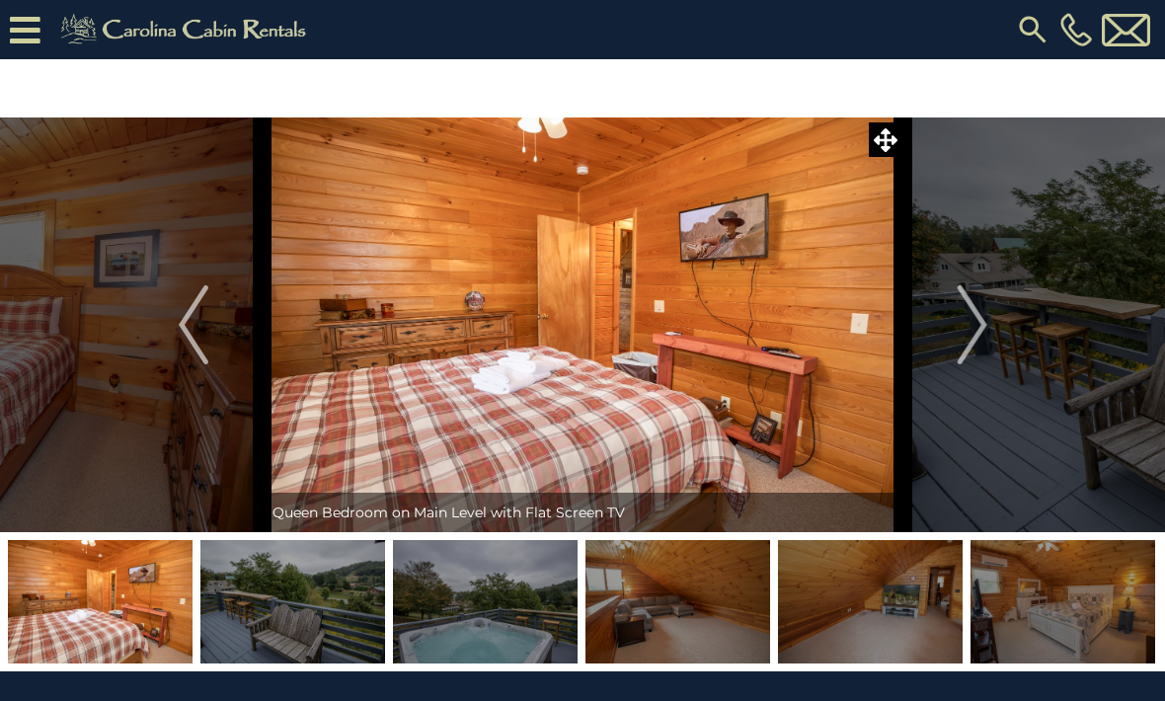
click at [967, 332] on img "Next" at bounding box center [971, 324] width 30 height 79
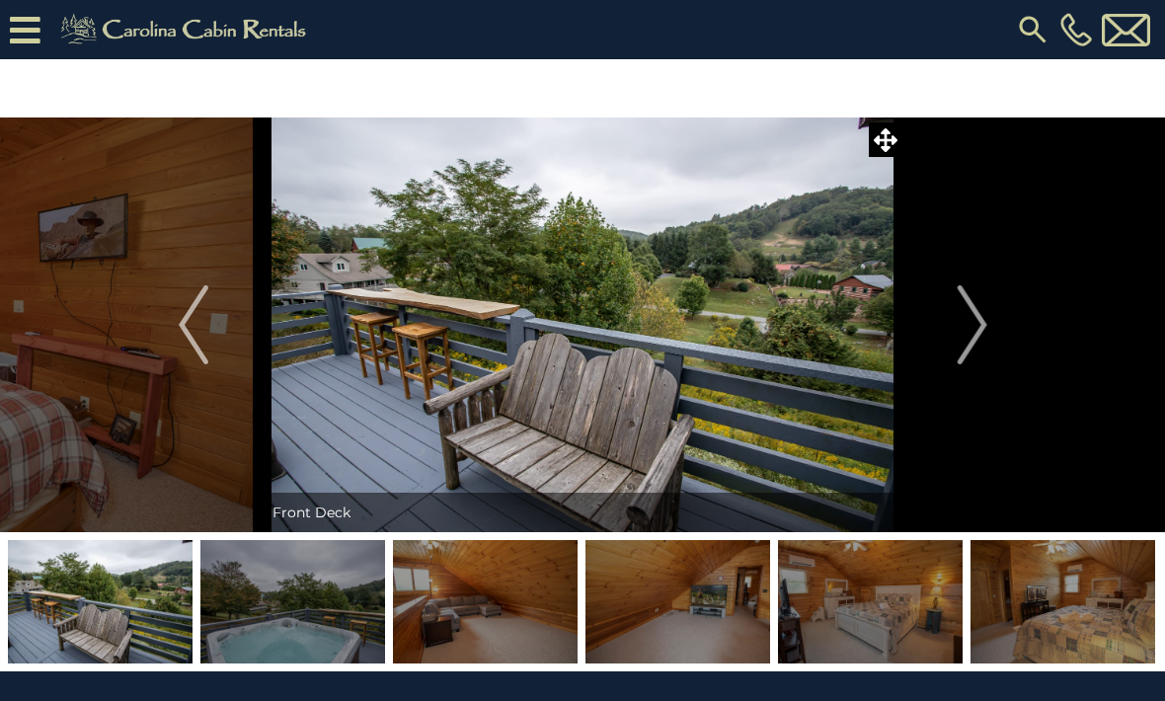
click at [960, 334] on img "Next" at bounding box center [971, 324] width 30 height 79
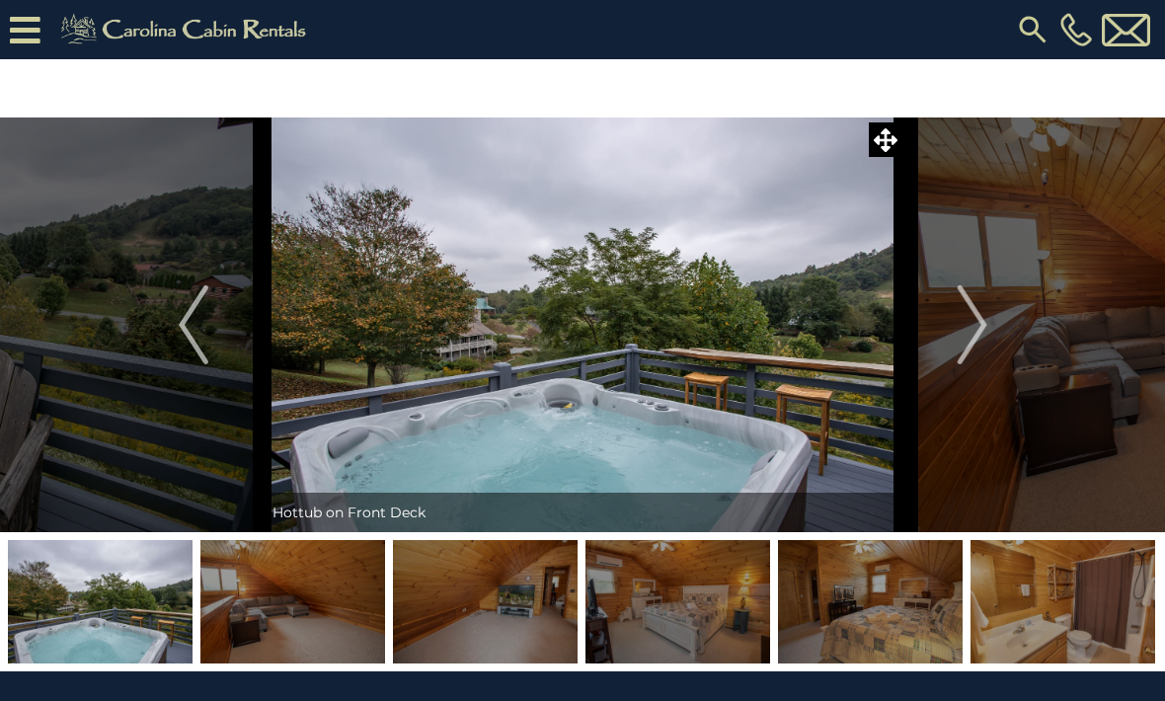
click at [952, 335] on button "Next" at bounding box center [972, 324] width 138 height 415
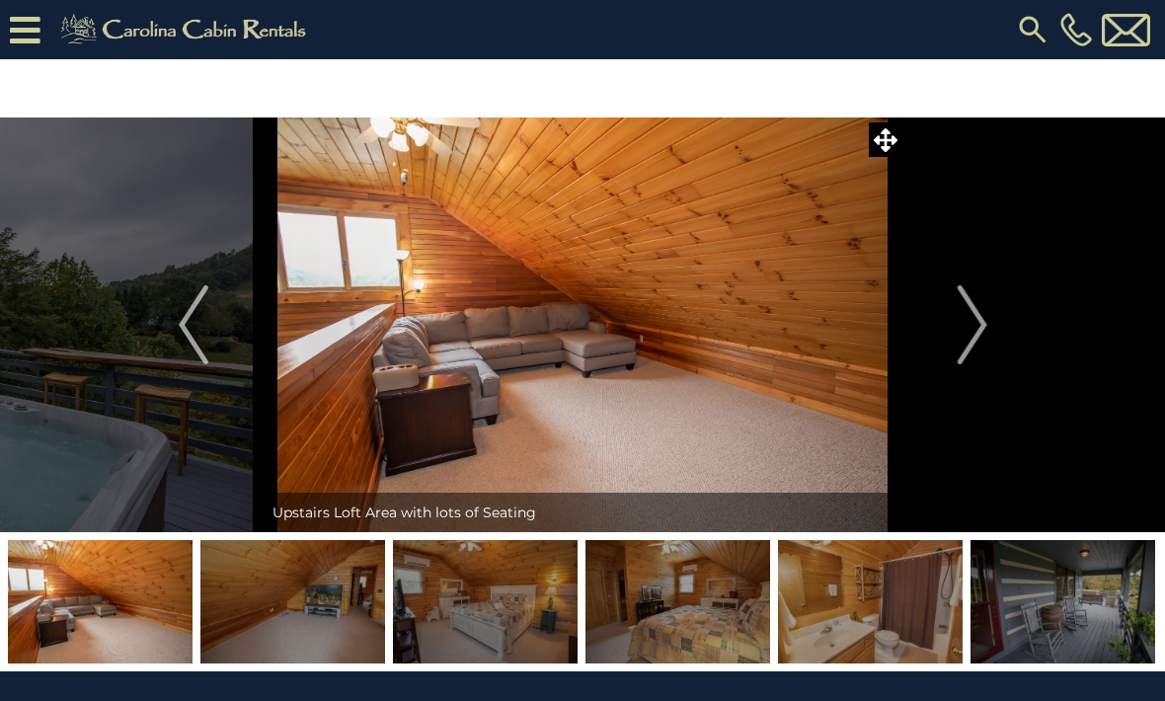
click at [963, 333] on img "Next" at bounding box center [971, 324] width 30 height 79
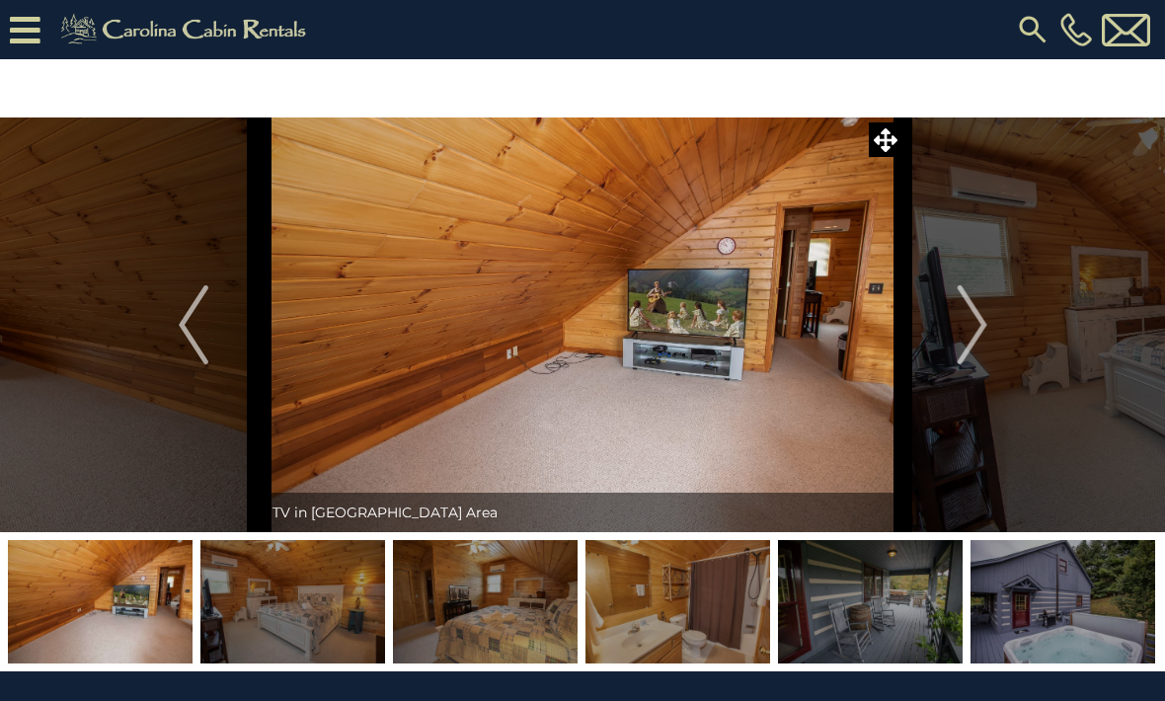
click at [962, 333] on img "Next" at bounding box center [971, 324] width 30 height 79
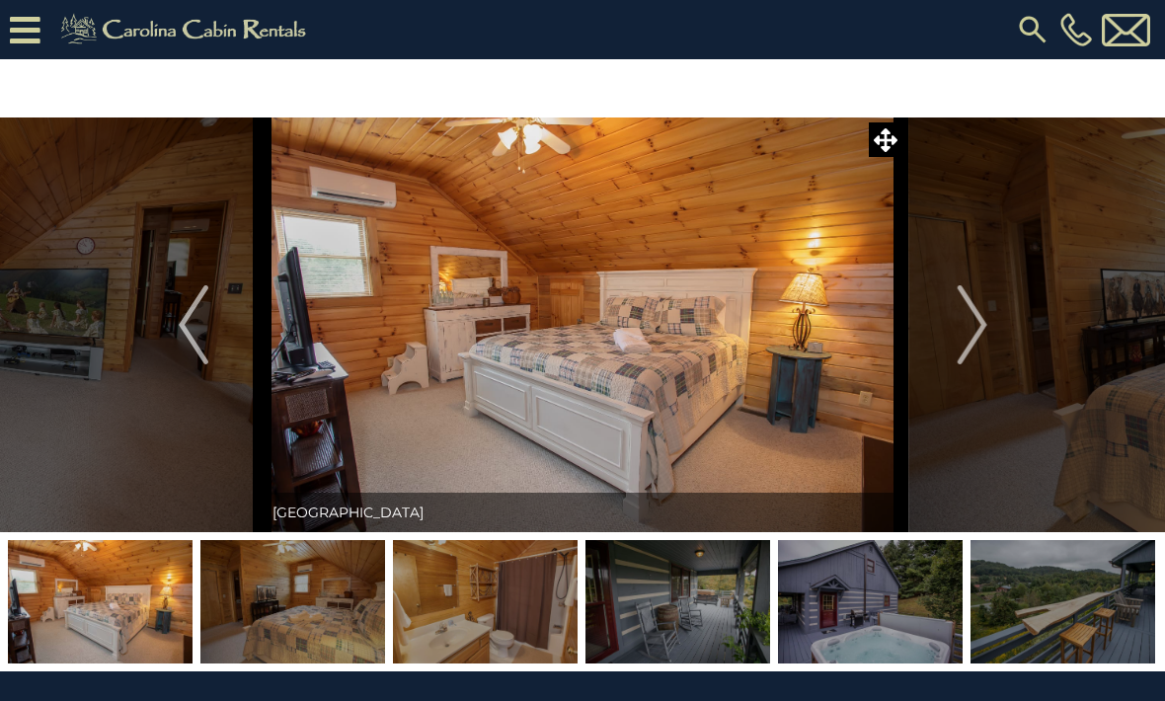
click at [961, 334] on img "Next" at bounding box center [971, 324] width 30 height 79
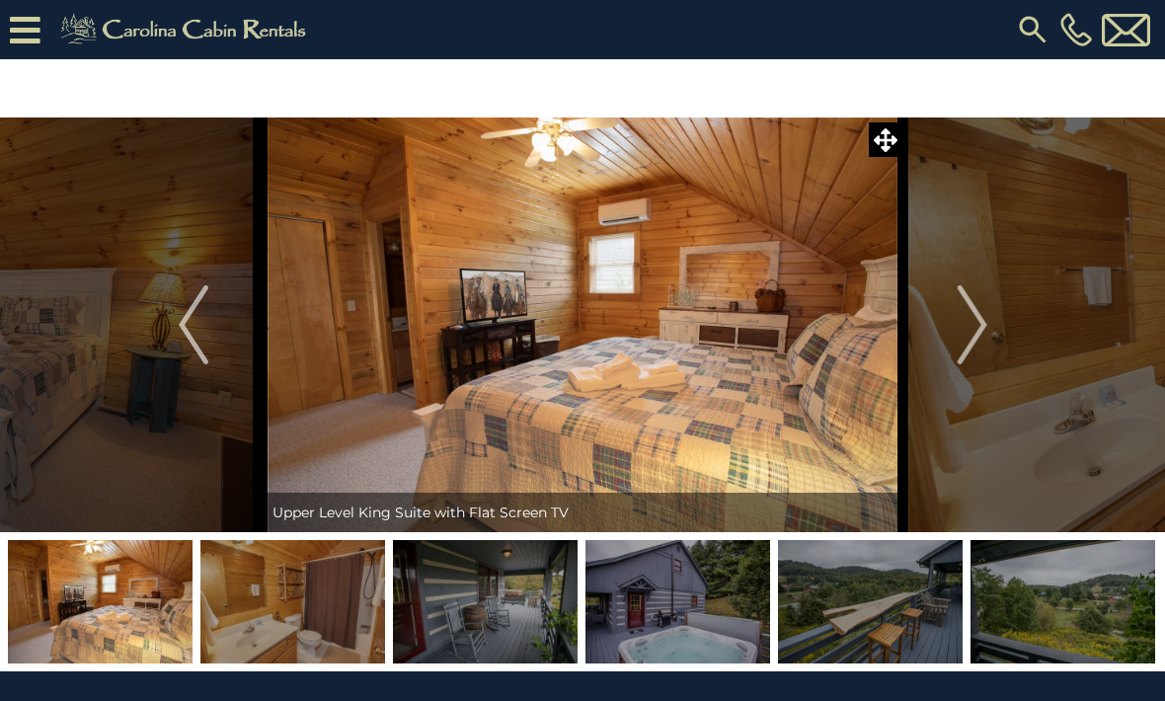
click at [963, 334] on img "Next" at bounding box center [971, 324] width 30 height 79
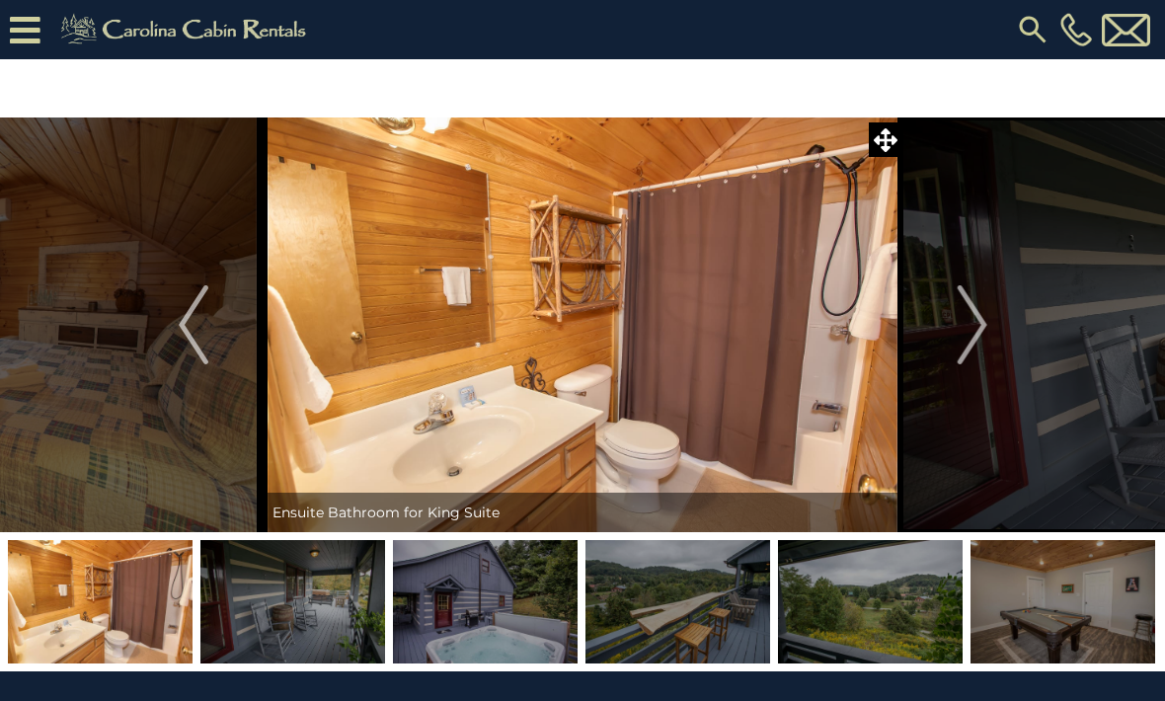
click at [964, 334] on img "Next" at bounding box center [971, 324] width 30 height 79
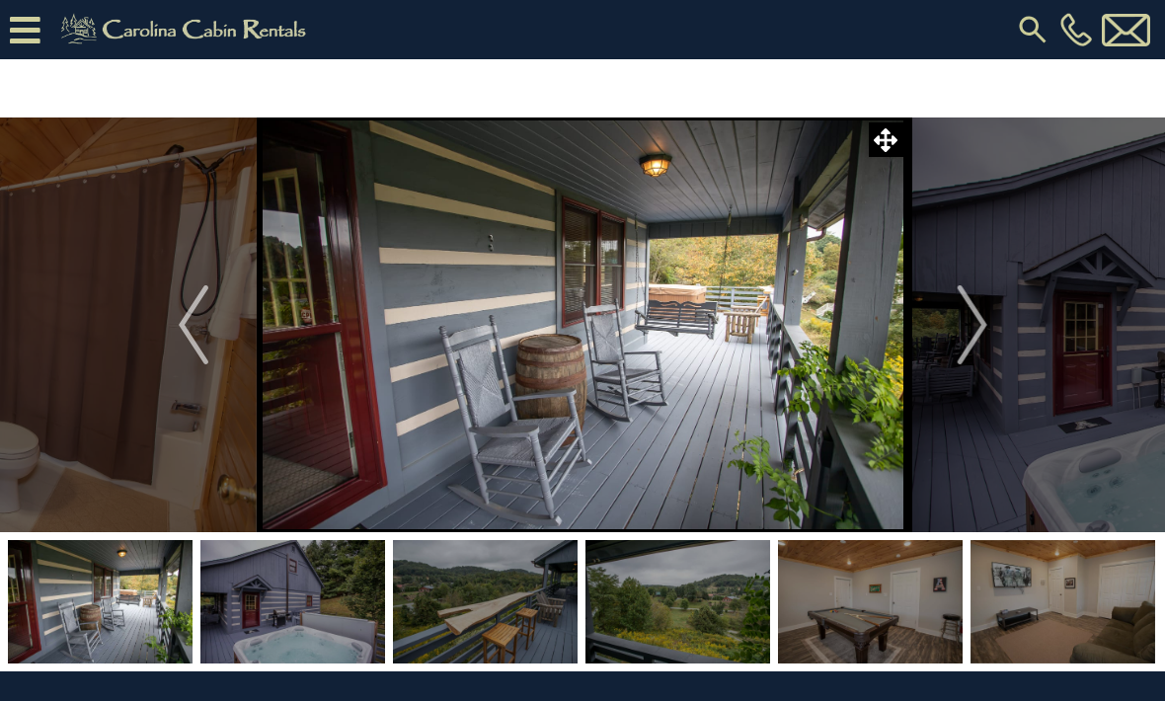
click at [963, 336] on img "Next" at bounding box center [971, 324] width 30 height 79
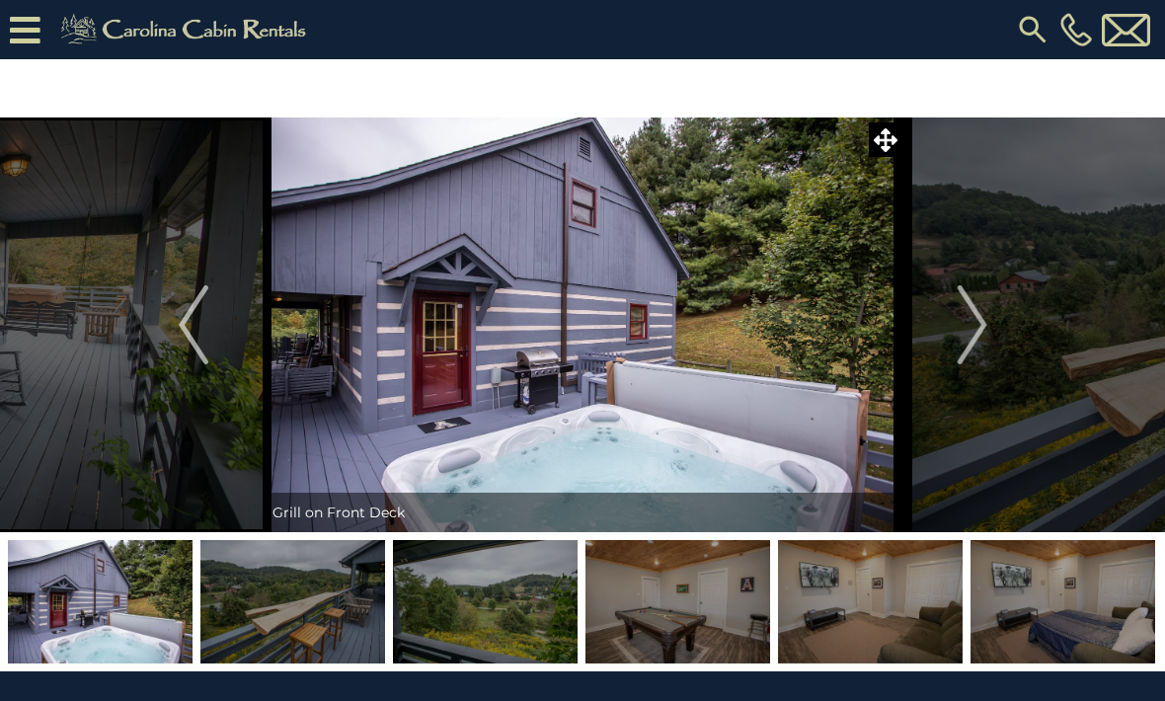
click at [958, 336] on img "Next" at bounding box center [971, 324] width 30 height 79
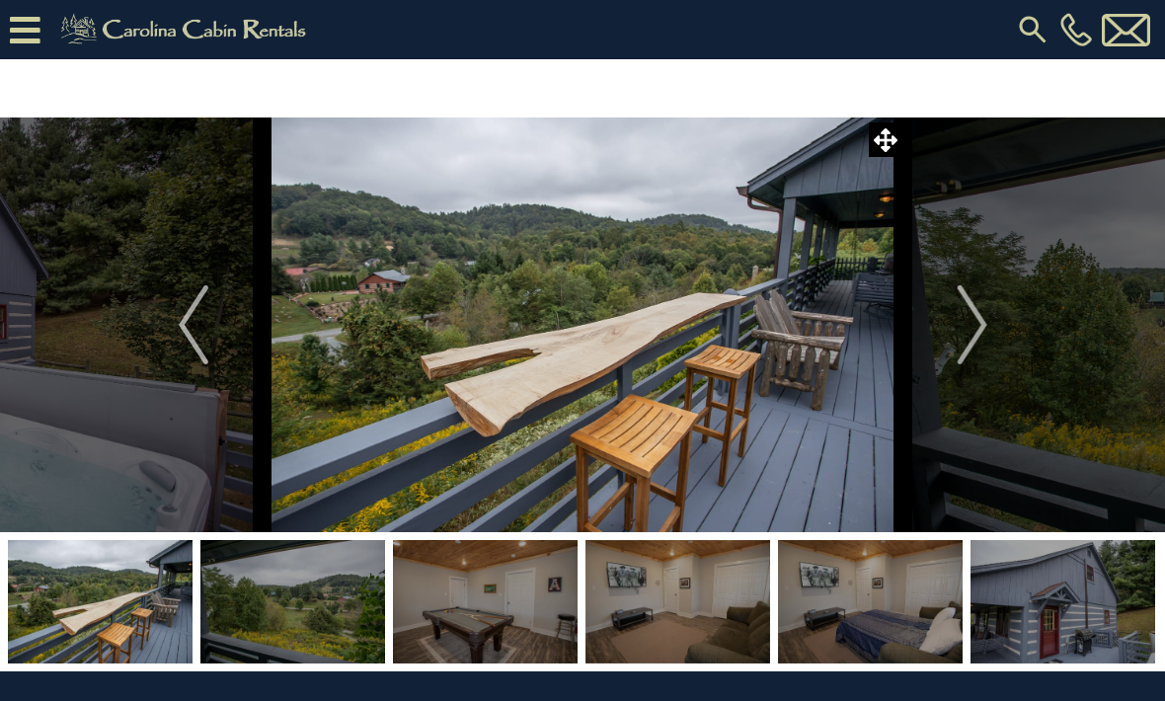
click at [956, 337] on button "Next" at bounding box center [972, 324] width 138 height 415
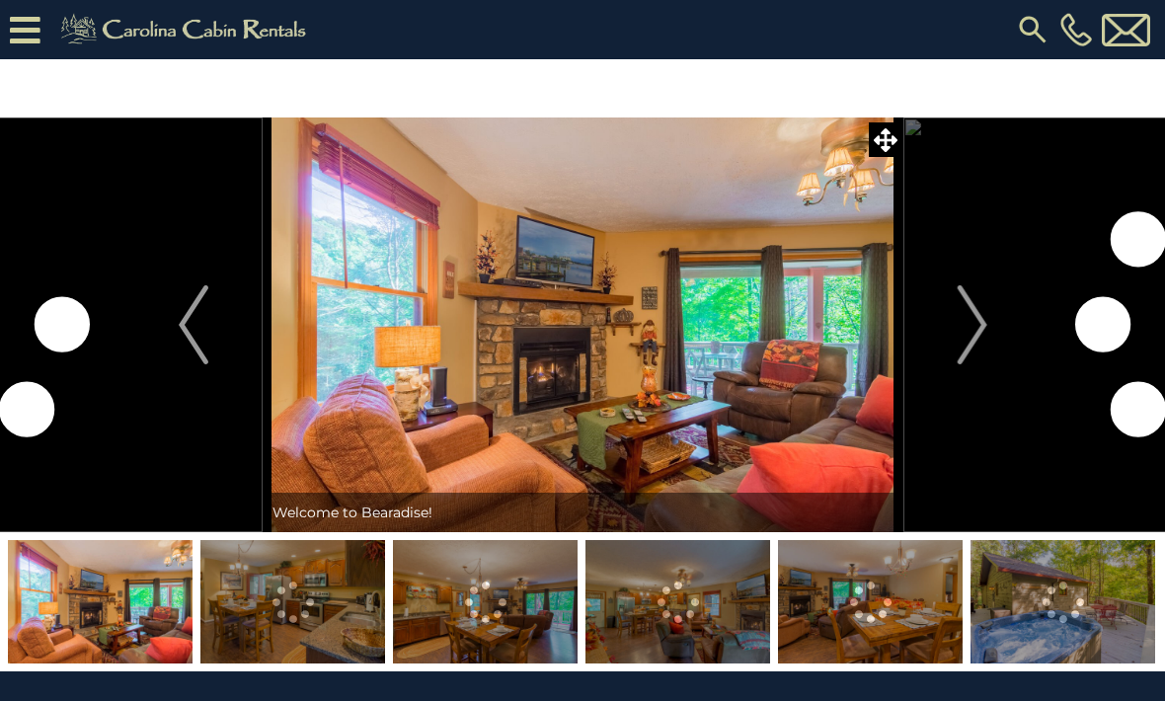
click at [981, 313] on img "Next" at bounding box center [971, 324] width 30 height 79
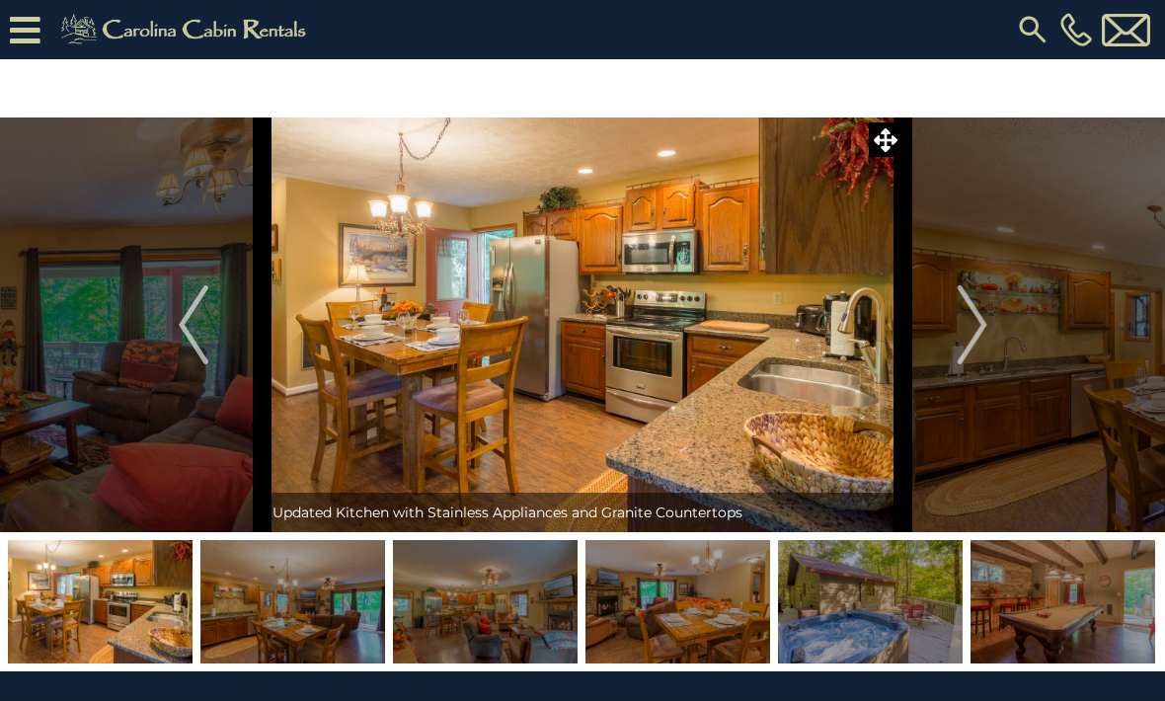
click at [977, 331] on img "Next" at bounding box center [971, 324] width 30 height 79
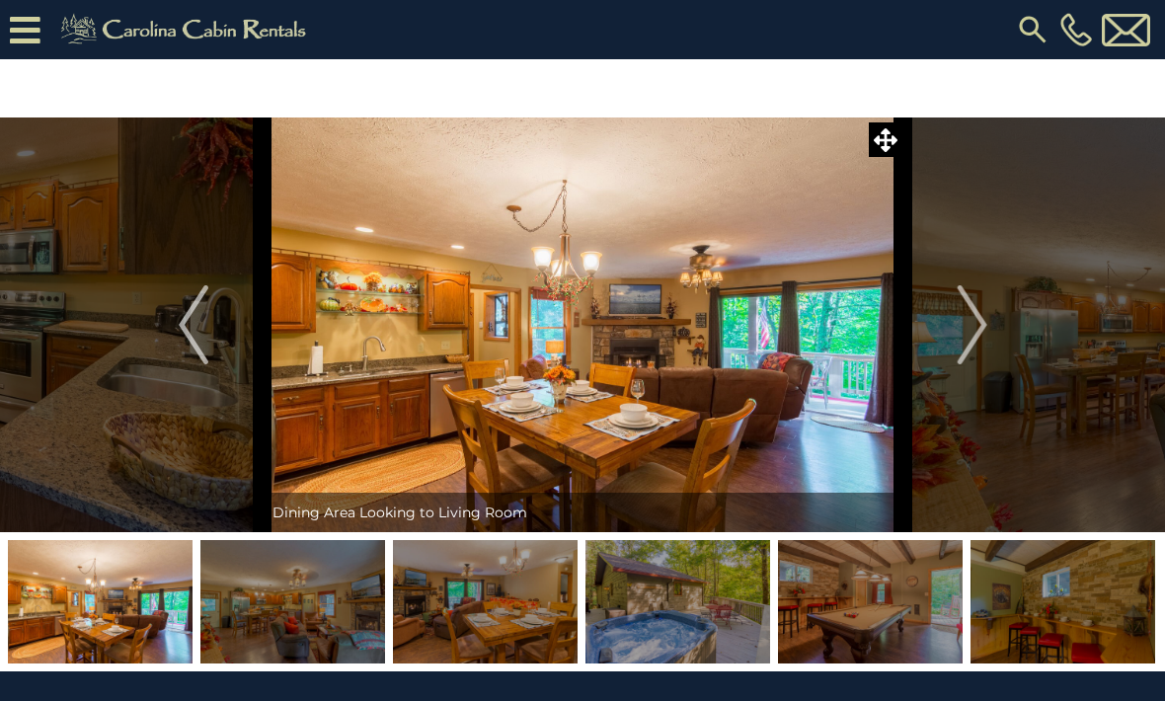
click at [967, 335] on img "Next" at bounding box center [971, 324] width 30 height 79
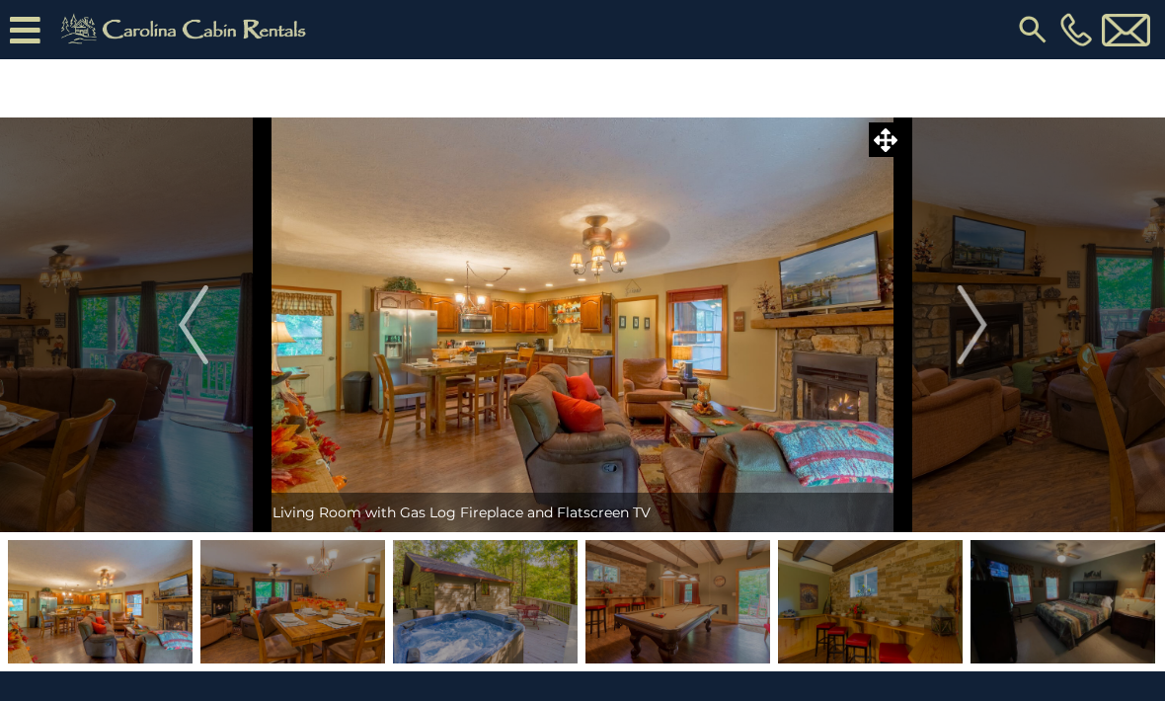
click at [967, 334] on img "Next" at bounding box center [971, 324] width 30 height 79
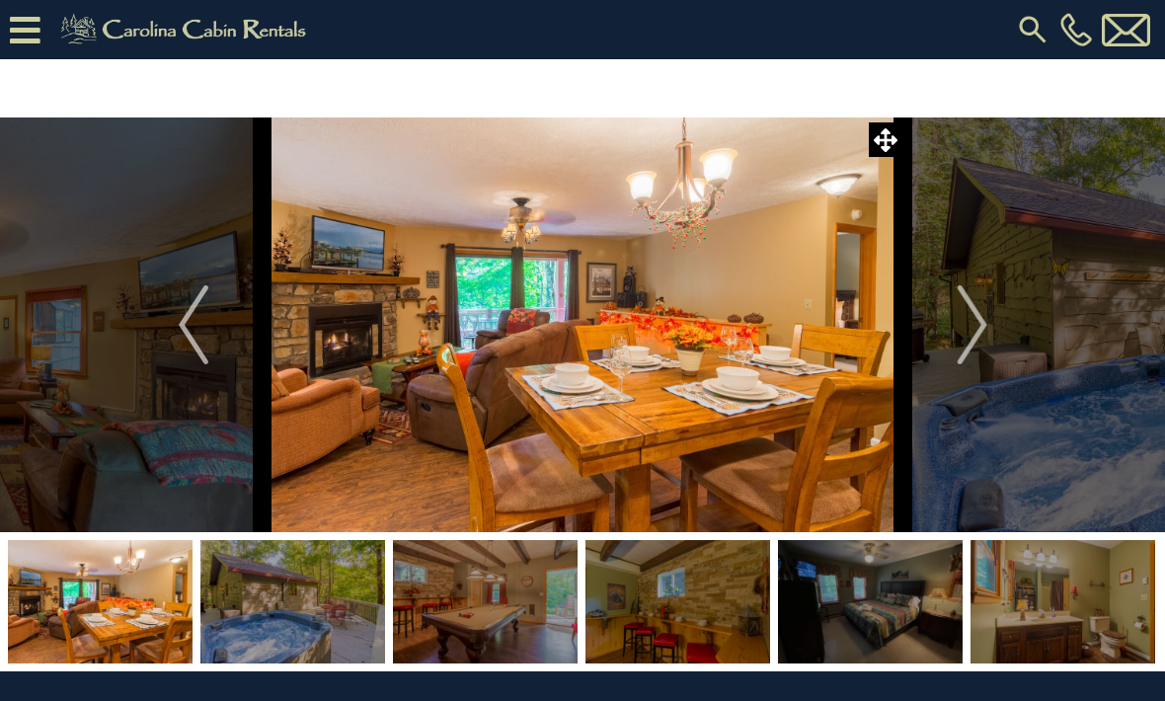
click at [970, 334] on img "Next" at bounding box center [971, 324] width 30 height 79
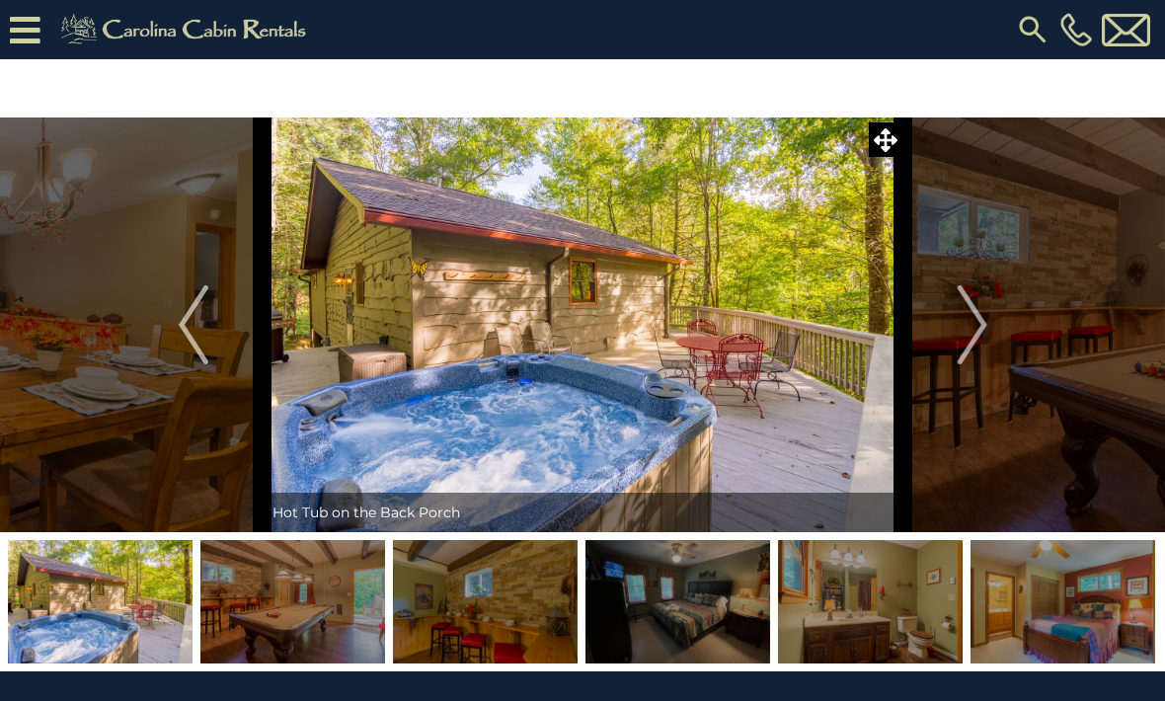
click at [967, 334] on img "Next" at bounding box center [971, 324] width 30 height 79
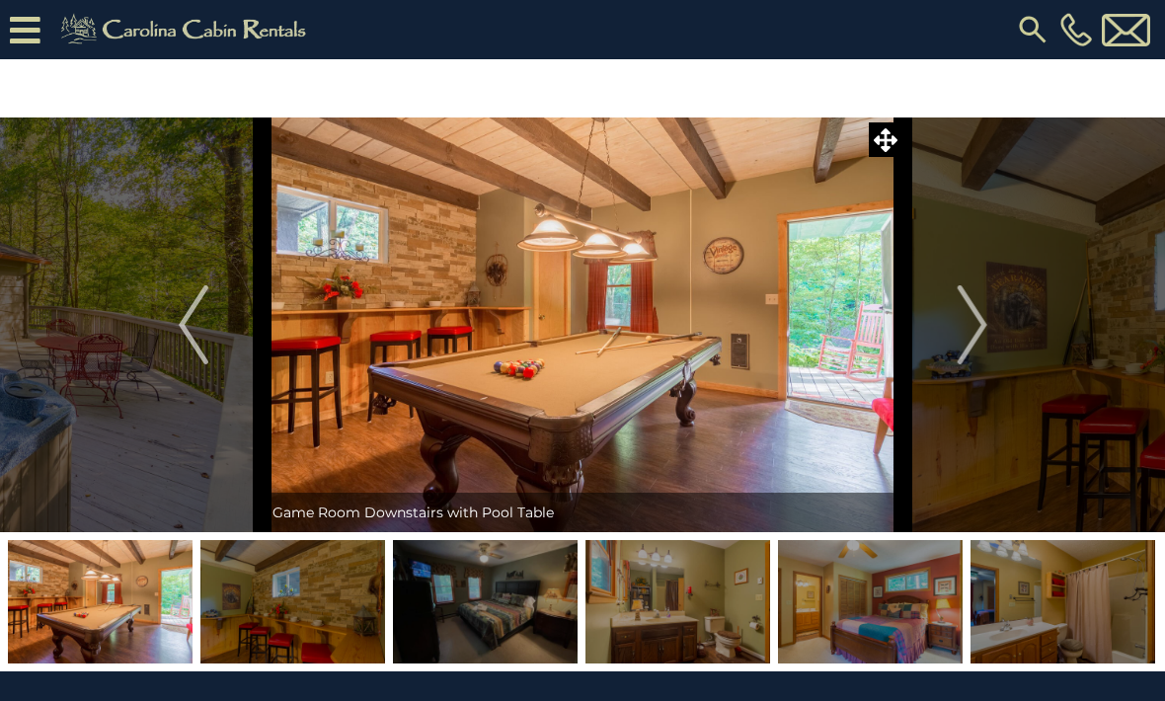
click at [962, 336] on img "Next" at bounding box center [971, 324] width 30 height 79
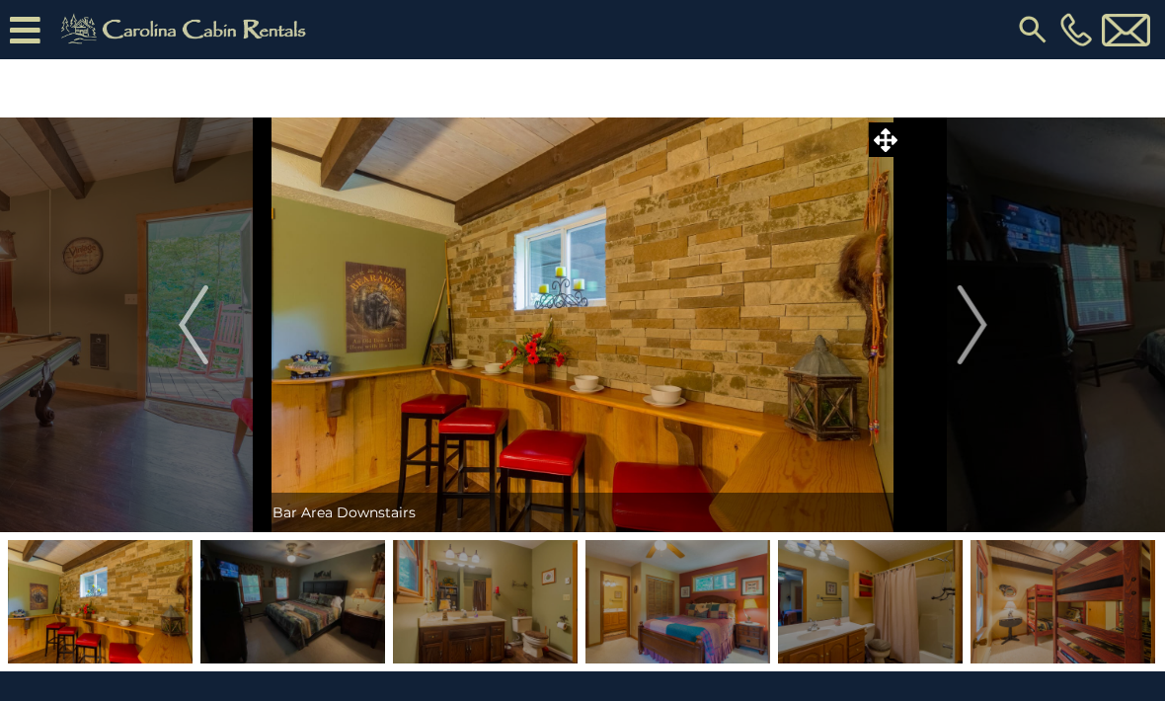
click at [965, 337] on img "Next" at bounding box center [971, 324] width 30 height 79
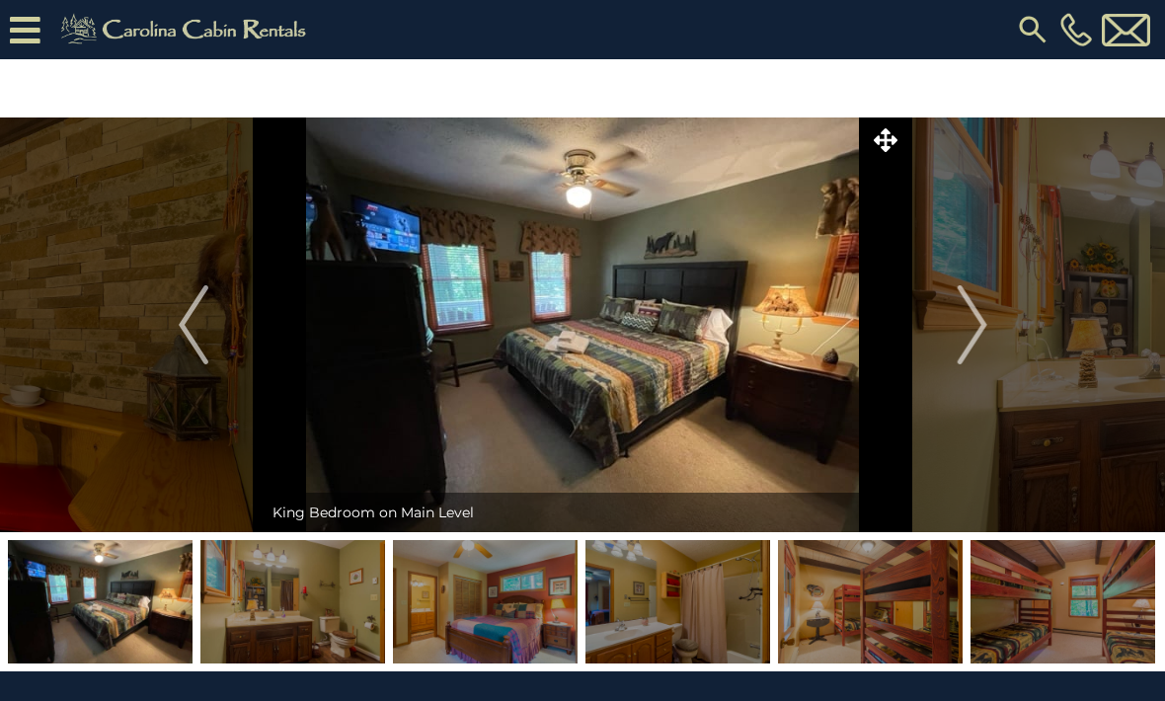
click at [966, 336] on img "Next" at bounding box center [971, 324] width 30 height 79
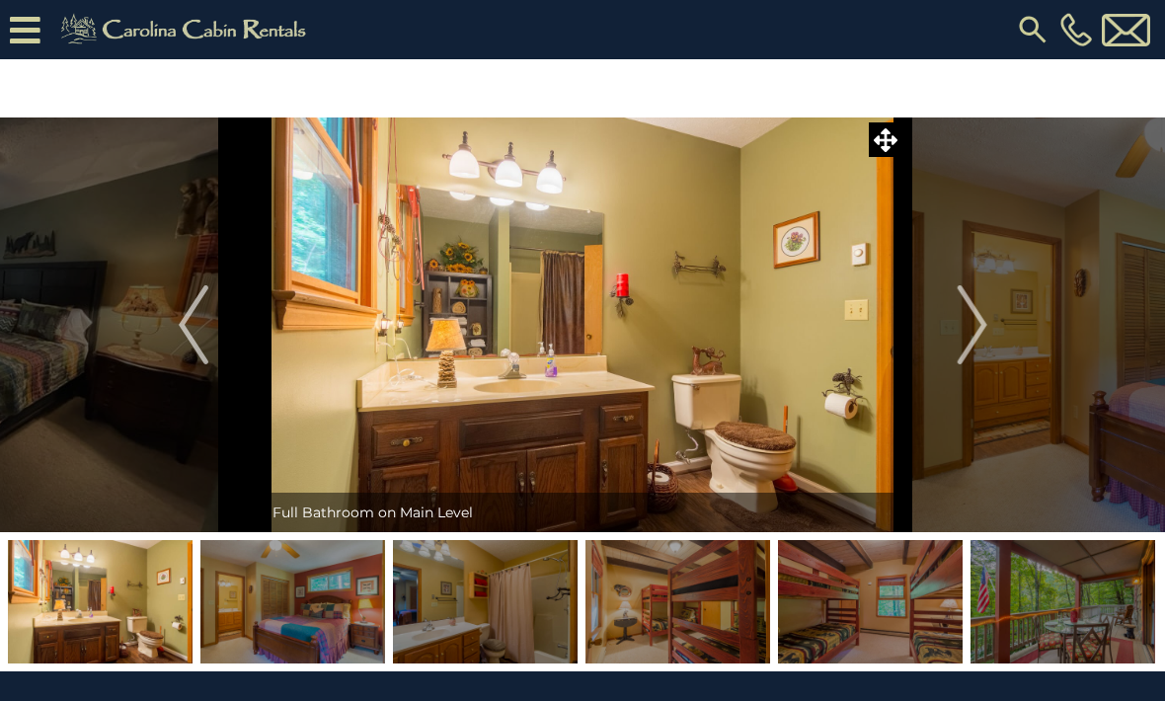
click at [964, 335] on img "Next" at bounding box center [971, 324] width 30 height 79
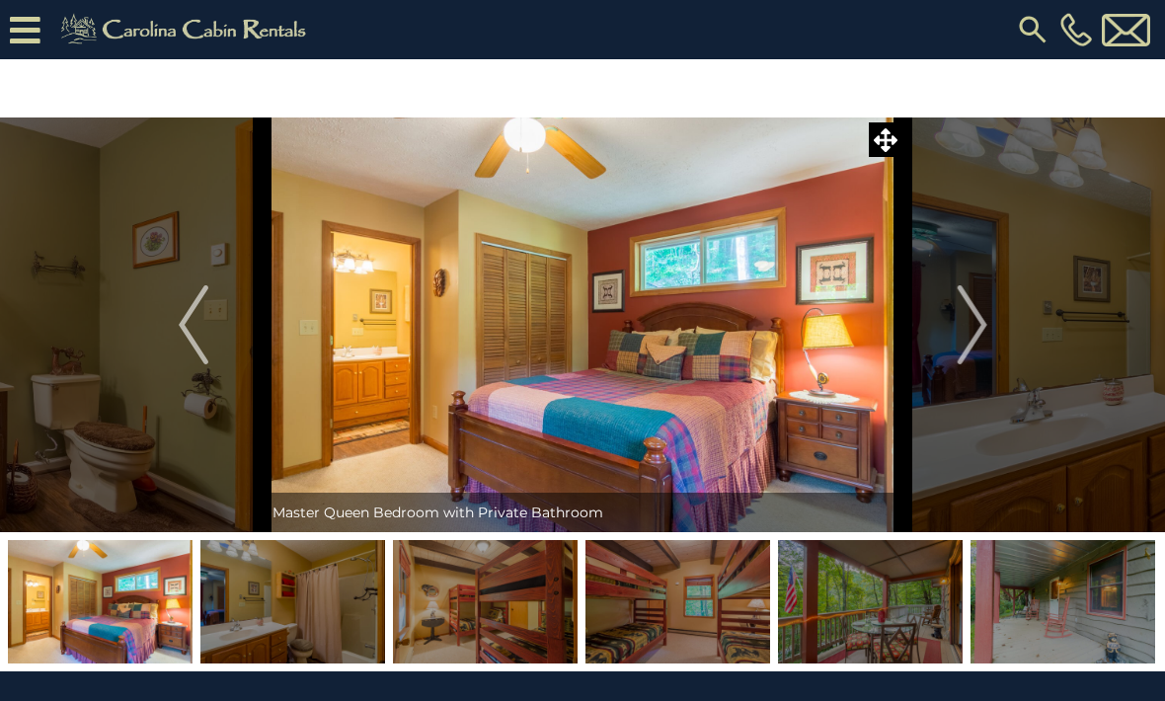
click at [961, 335] on img "Next" at bounding box center [971, 324] width 30 height 79
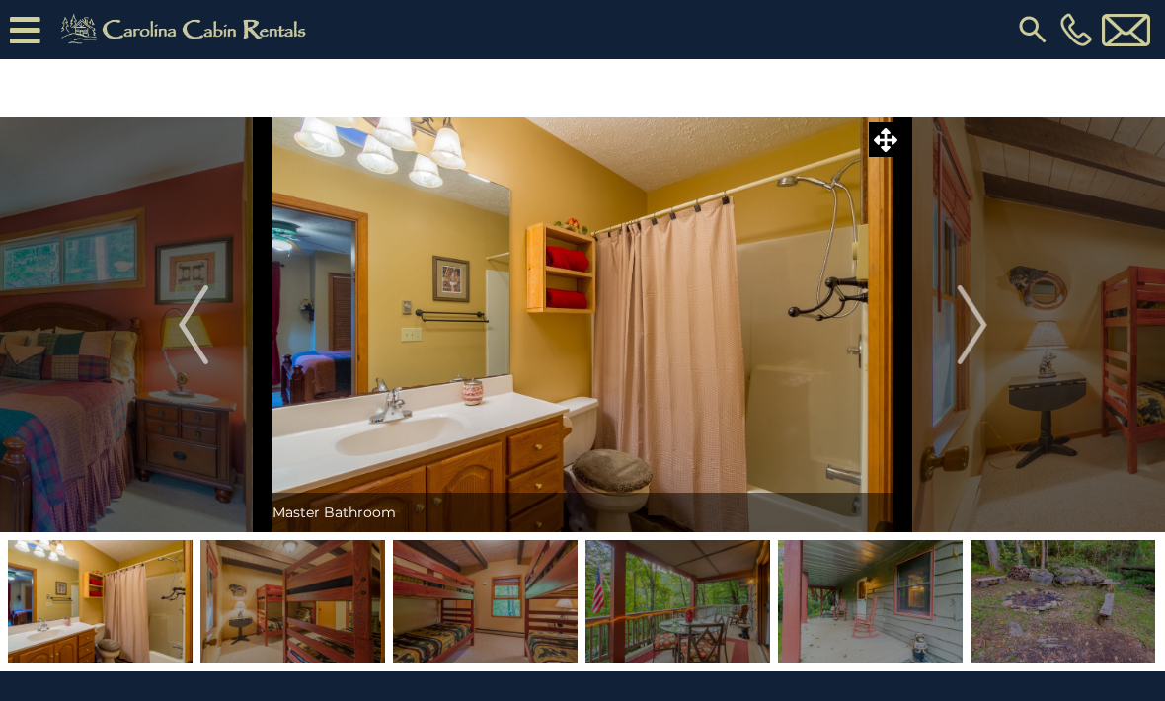
click at [968, 334] on img "Next" at bounding box center [971, 324] width 30 height 79
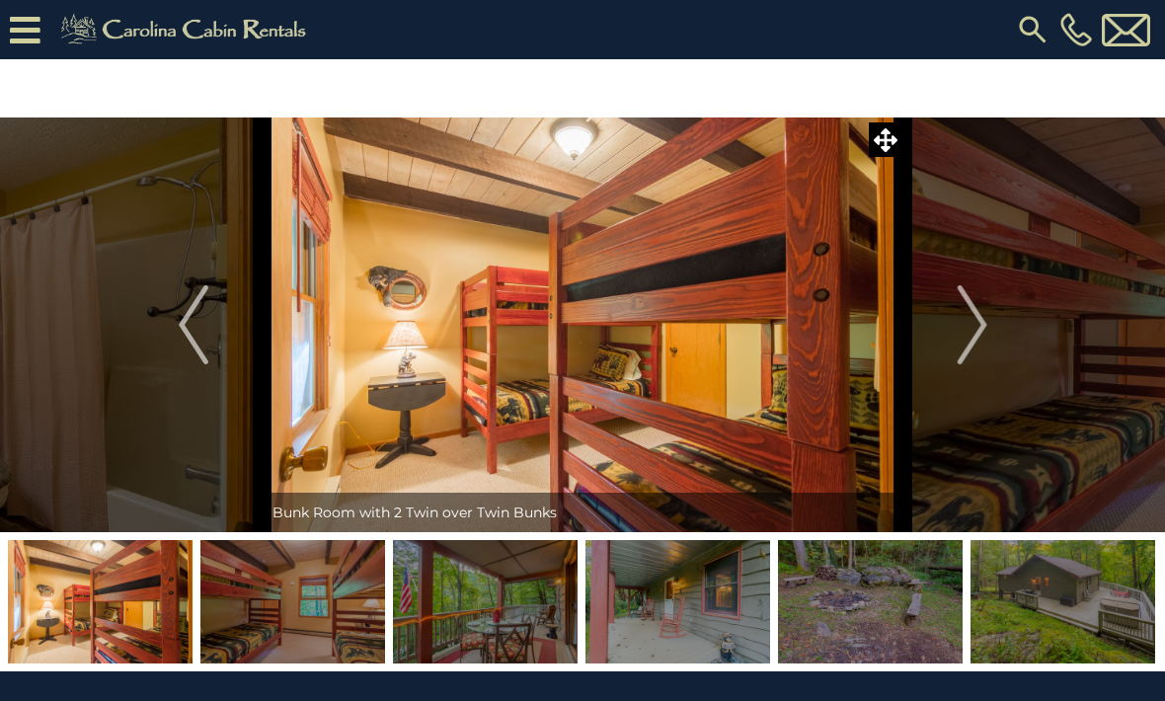
click at [969, 334] on img "Next" at bounding box center [971, 324] width 30 height 79
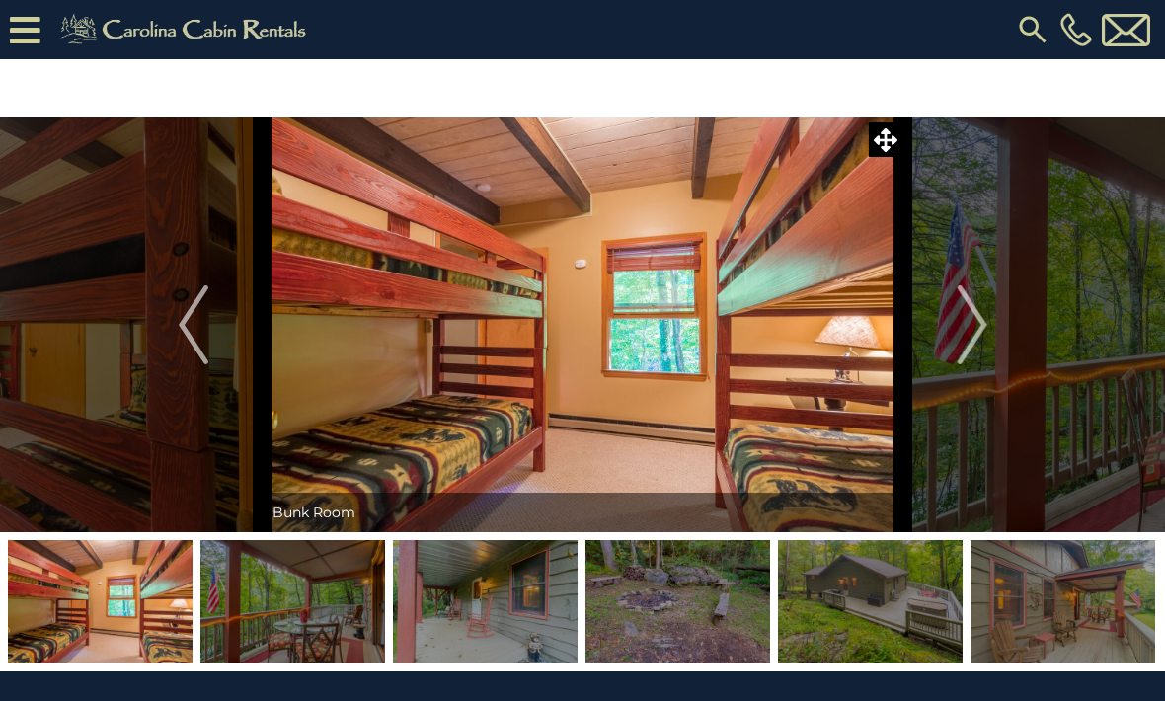
click at [970, 335] on img "Next" at bounding box center [971, 324] width 30 height 79
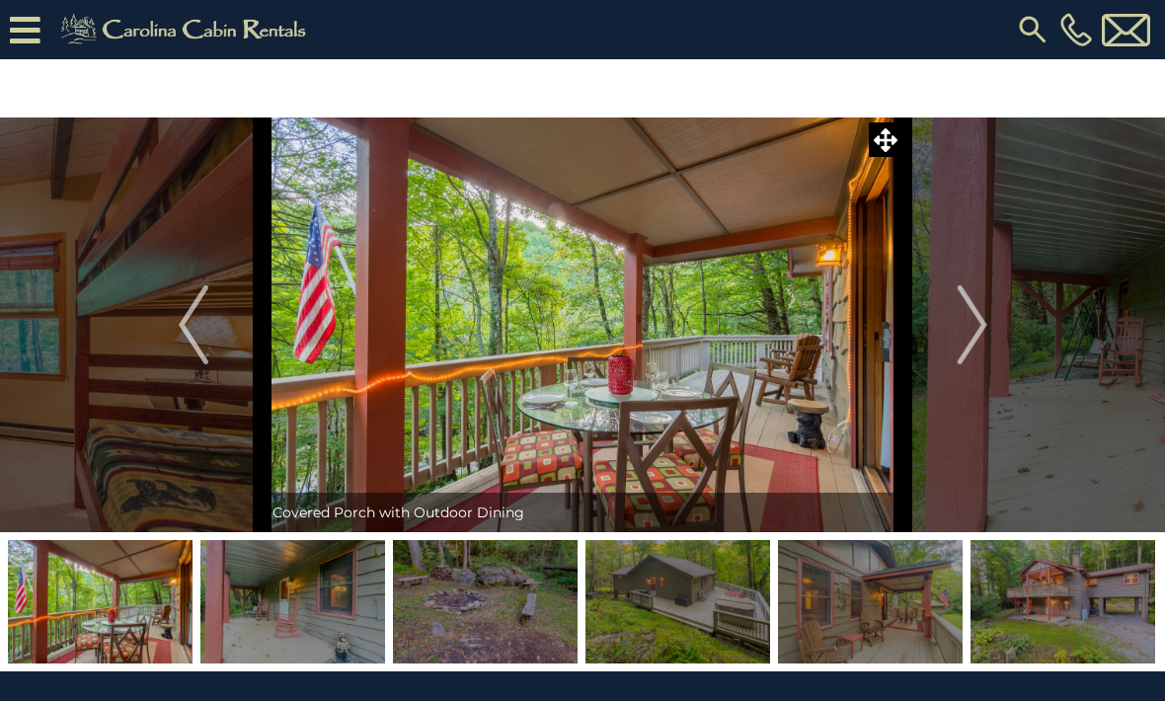
click at [978, 327] on img "Next" at bounding box center [971, 324] width 30 height 79
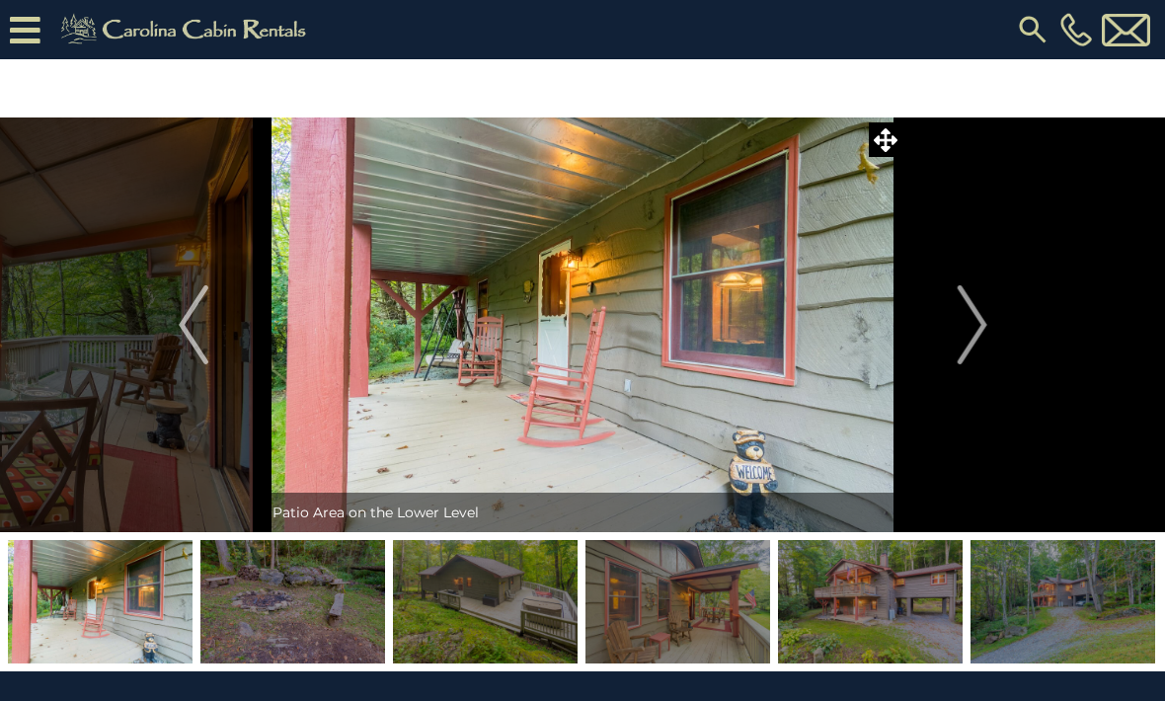
click at [964, 329] on img "Next" at bounding box center [971, 324] width 30 height 79
